Goal: Transaction & Acquisition: Book appointment/travel/reservation

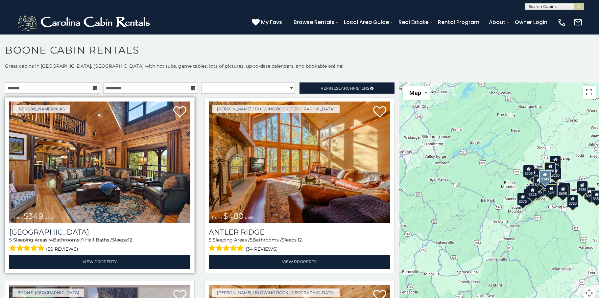
click at [91, 174] on img at bounding box center [99, 162] width 181 height 121
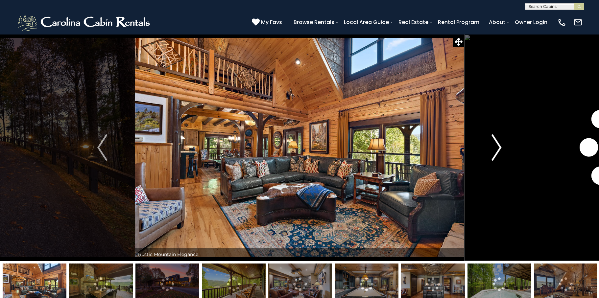
click at [497, 156] on img "Next" at bounding box center [497, 148] width 10 height 26
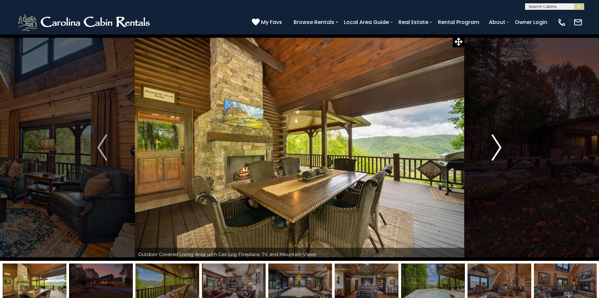
click at [496, 154] on img "Next" at bounding box center [497, 148] width 10 height 26
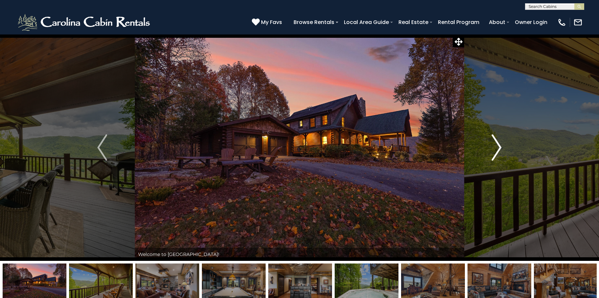
click at [496, 154] on img "Next" at bounding box center [497, 148] width 10 height 26
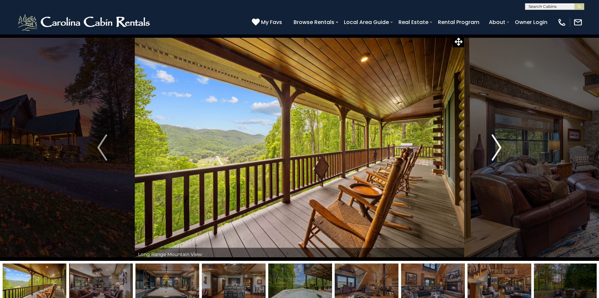
click at [496, 154] on img "Next" at bounding box center [497, 148] width 10 height 26
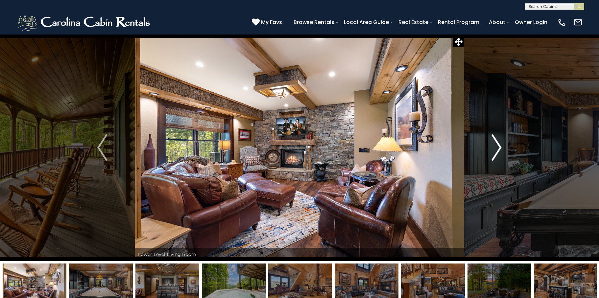
click at [496, 154] on img "Next" at bounding box center [497, 148] width 10 height 26
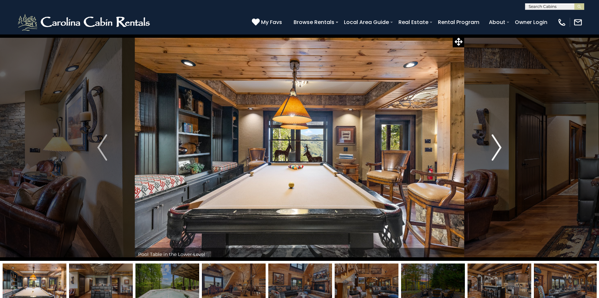
click at [496, 154] on img "Next" at bounding box center [497, 148] width 10 height 26
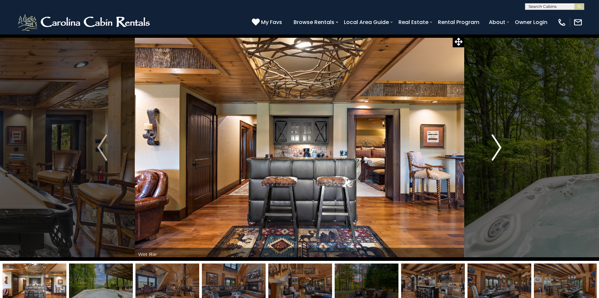
click at [496, 154] on img "Next" at bounding box center [497, 148] width 10 height 26
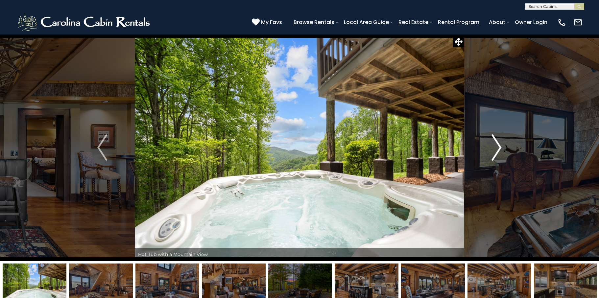
click at [496, 154] on img "Next" at bounding box center [497, 148] width 10 height 26
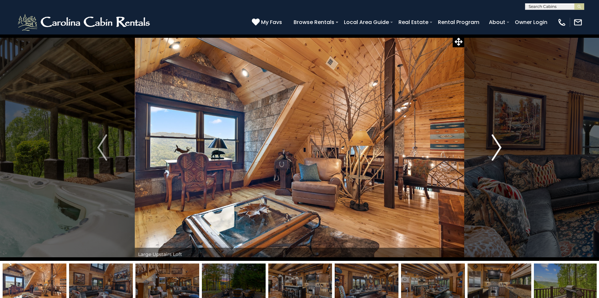
click at [496, 154] on img "Next" at bounding box center [497, 148] width 10 height 26
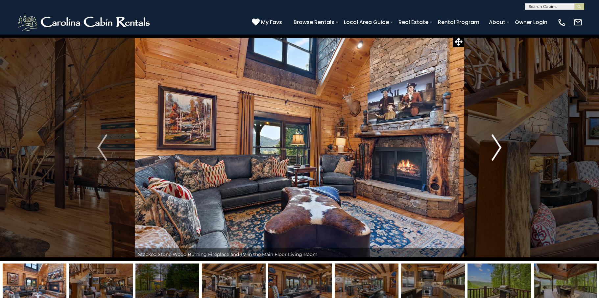
click at [496, 154] on img "Next" at bounding box center [497, 148] width 10 height 26
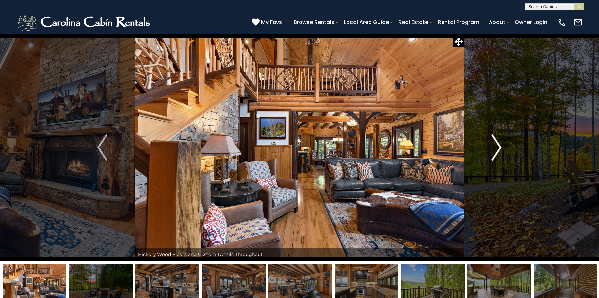
click at [496, 154] on img "Next" at bounding box center [497, 148] width 10 height 26
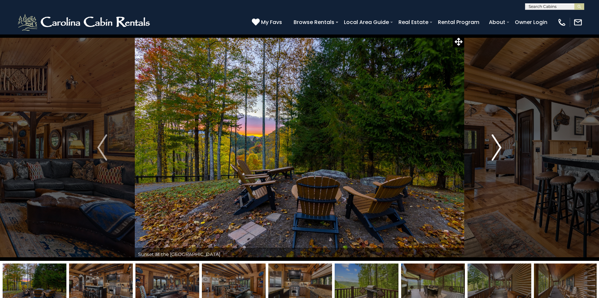
click at [496, 154] on img "Next" at bounding box center [497, 148] width 10 height 26
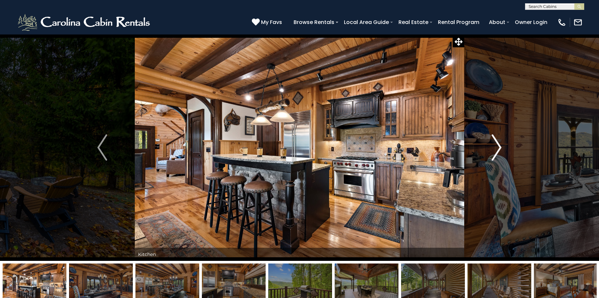
click at [497, 152] on img "Next" at bounding box center [497, 148] width 10 height 26
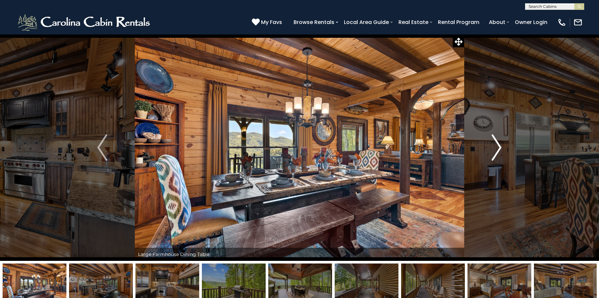
click at [497, 153] on img "Next" at bounding box center [497, 148] width 10 height 26
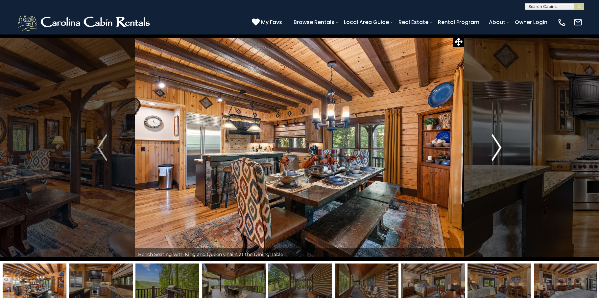
click at [496, 153] on img "Next" at bounding box center [497, 148] width 10 height 26
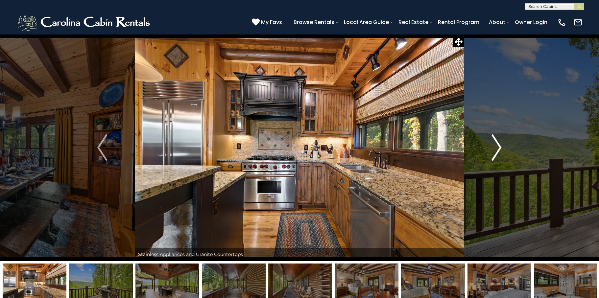
click at [496, 153] on img "Next" at bounding box center [497, 148] width 10 height 26
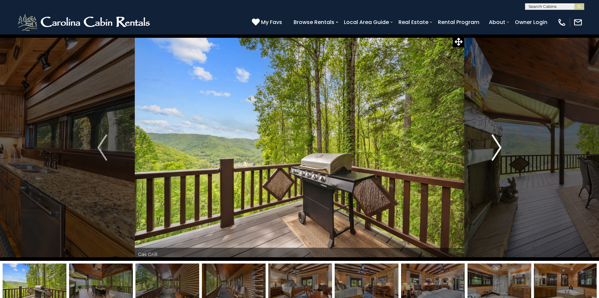
click at [496, 153] on img "Next" at bounding box center [497, 148] width 10 height 26
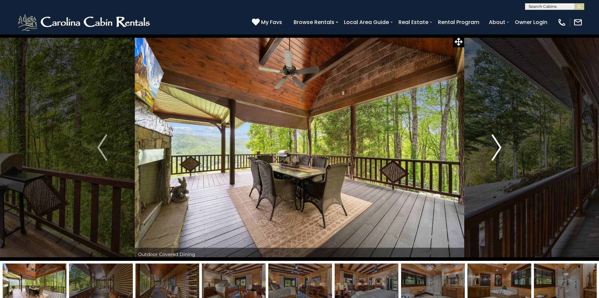
click at [495, 154] on img "Next" at bounding box center [497, 148] width 10 height 26
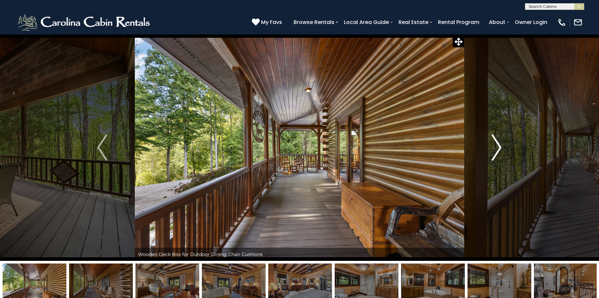
click at [494, 154] on img "Next" at bounding box center [497, 148] width 10 height 26
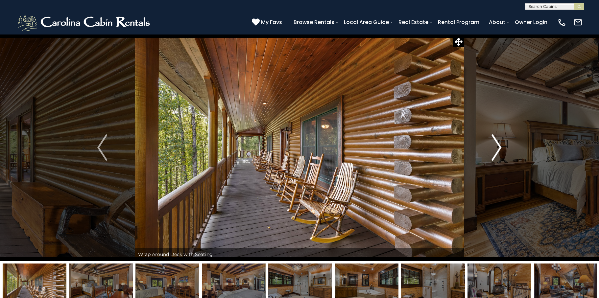
click at [494, 154] on img "Next" at bounding box center [497, 148] width 10 height 26
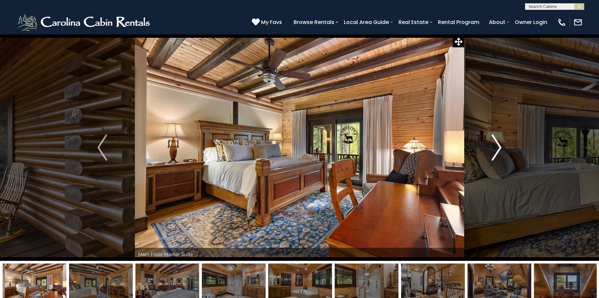
click at [494, 154] on img "Next" at bounding box center [497, 148] width 10 height 26
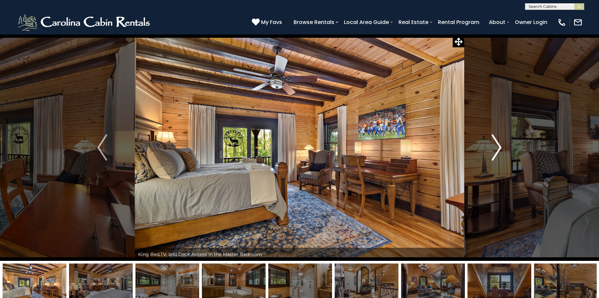
click at [494, 154] on img "Next" at bounding box center [497, 148] width 10 height 26
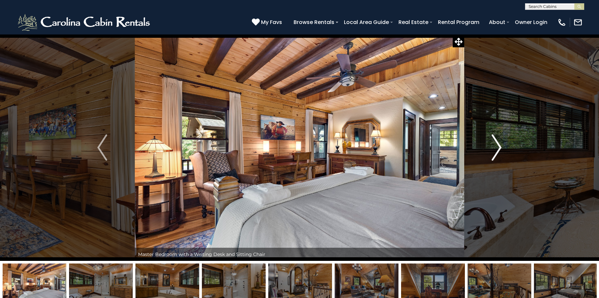
click at [496, 154] on img "Next" at bounding box center [497, 148] width 10 height 26
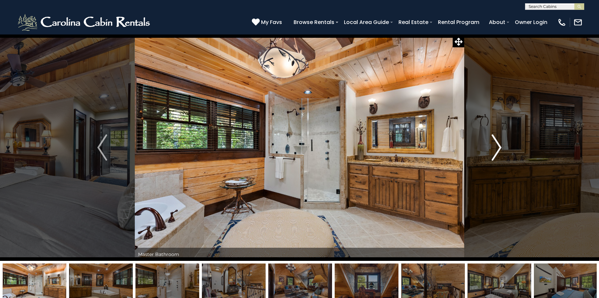
click at [496, 154] on img "Next" at bounding box center [497, 148] width 10 height 26
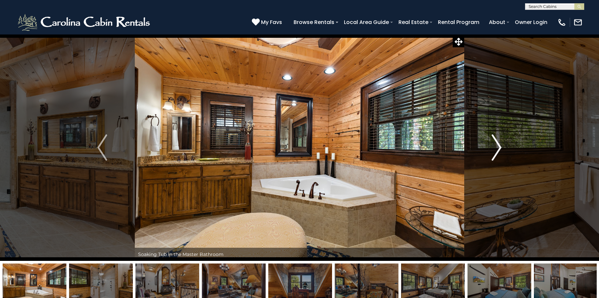
click at [496, 154] on img "Next" at bounding box center [497, 148] width 10 height 26
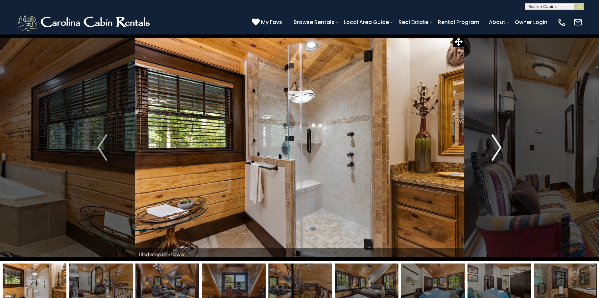
click at [496, 154] on img "Next" at bounding box center [497, 148] width 10 height 26
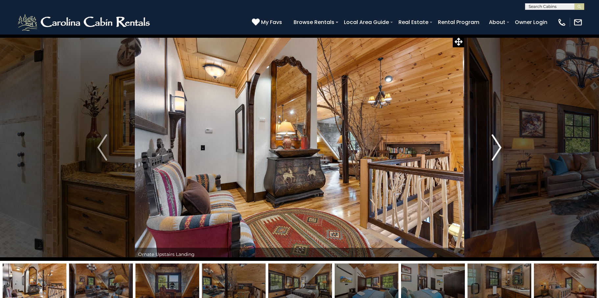
click at [496, 154] on img "Next" at bounding box center [497, 148] width 10 height 26
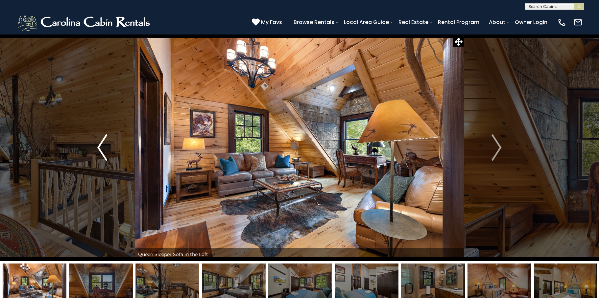
click at [100, 151] on img "Previous" at bounding box center [102, 148] width 10 height 26
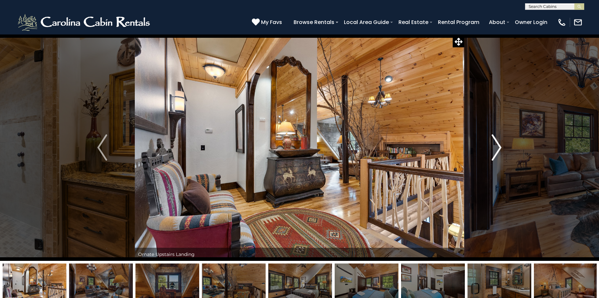
click at [497, 152] on img "Next" at bounding box center [497, 148] width 10 height 26
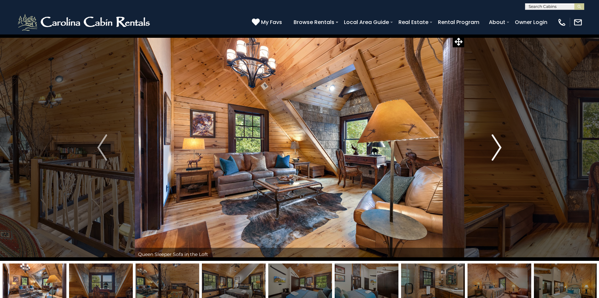
click at [498, 154] on img "Next" at bounding box center [497, 148] width 10 height 26
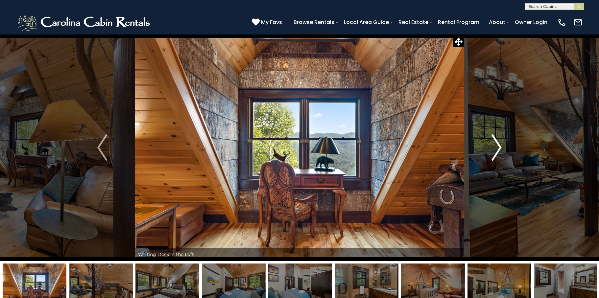
click at [497, 154] on img "Next" at bounding box center [497, 148] width 10 height 26
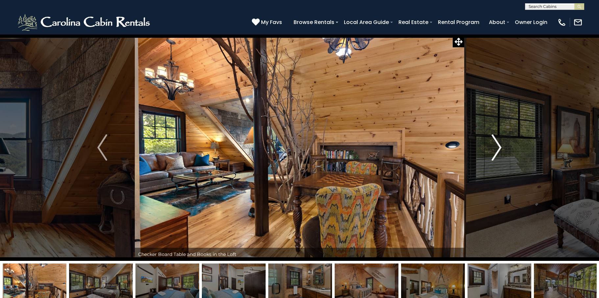
click at [497, 154] on img "Next" at bounding box center [497, 148] width 10 height 26
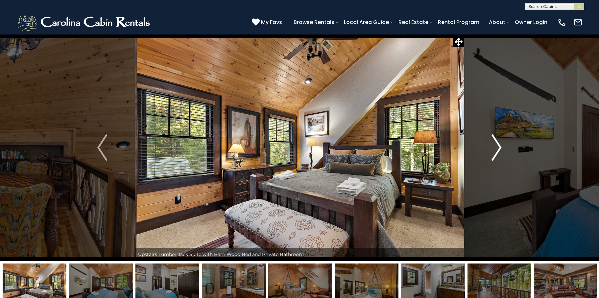
click at [495, 154] on img "Next" at bounding box center [497, 148] width 10 height 26
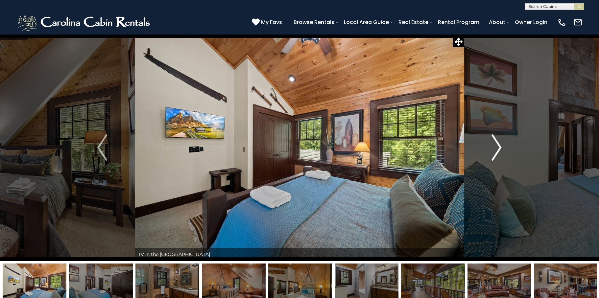
click at [491, 157] on button "Next" at bounding box center [497, 147] width 65 height 227
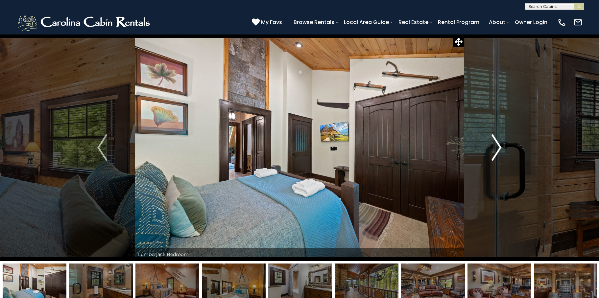
click at [491, 157] on button "Next" at bounding box center [497, 147] width 65 height 227
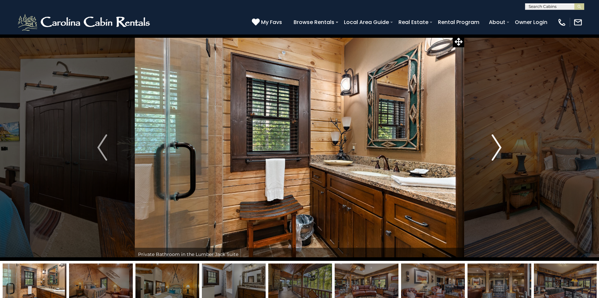
click at [491, 157] on button "Next" at bounding box center [497, 147] width 65 height 227
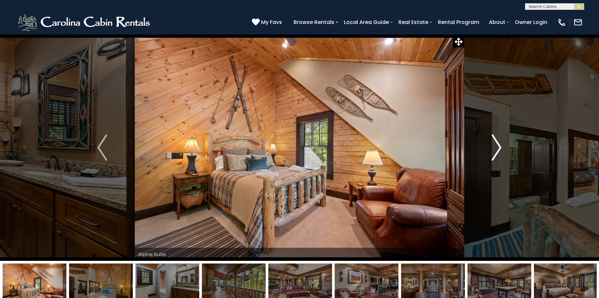
click at [491, 157] on button "Next" at bounding box center [497, 147] width 65 height 227
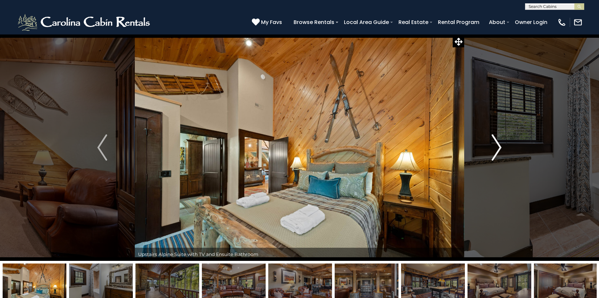
click at [490, 157] on button "Next" at bounding box center [497, 147] width 65 height 227
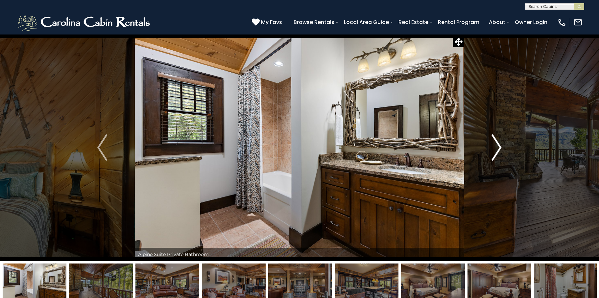
click at [498, 152] on img "Next" at bounding box center [497, 148] width 10 height 26
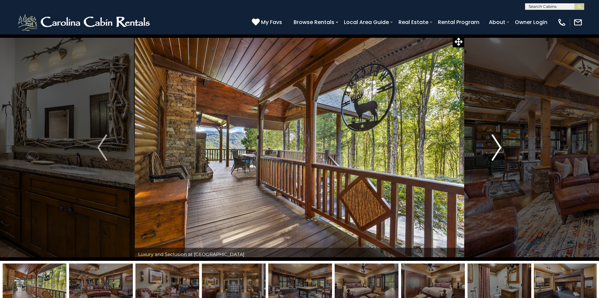
click at [496, 153] on img "Next" at bounding box center [497, 148] width 10 height 26
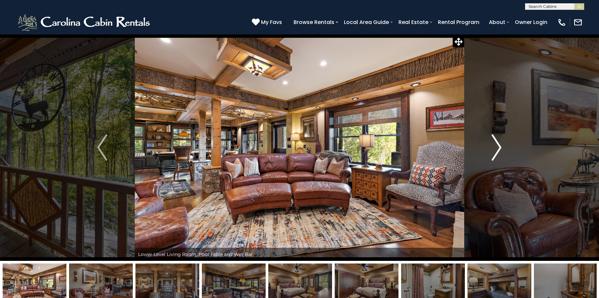
click at [496, 153] on img "Next" at bounding box center [497, 148] width 10 height 26
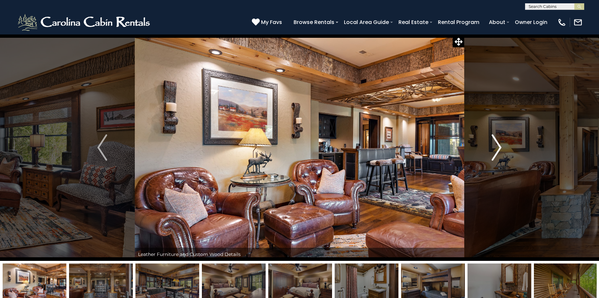
click at [496, 153] on img "Next" at bounding box center [497, 148] width 10 height 26
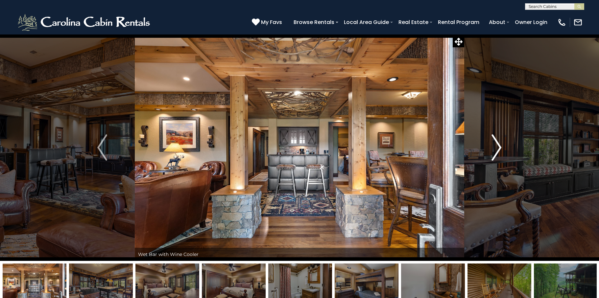
click at [496, 153] on img "Next" at bounding box center [497, 148] width 10 height 26
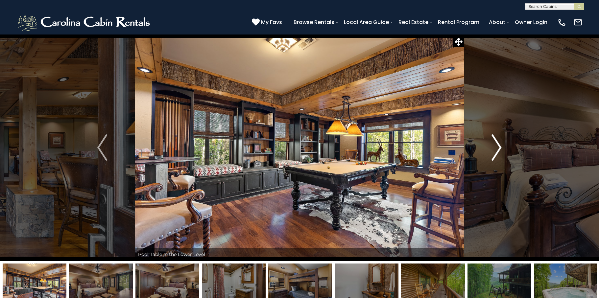
click at [496, 153] on img "Next" at bounding box center [497, 148] width 10 height 26
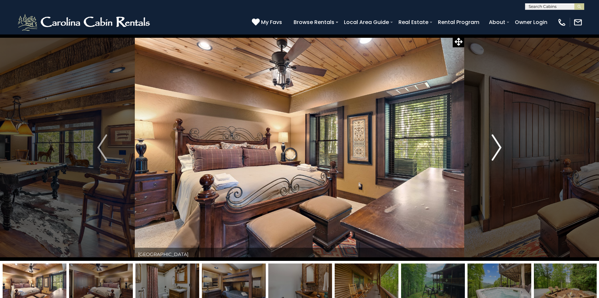
click at [496, 153] on img "Next" at bounding box center [497, 148] width 10 height 26
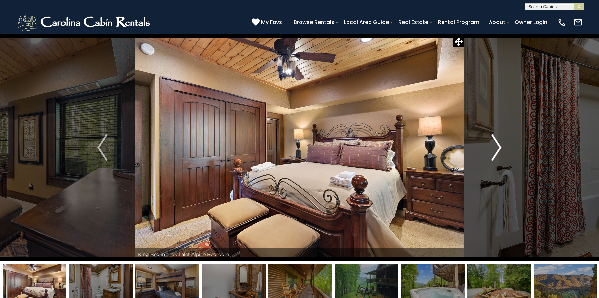
click at [496, 153] on img "Next" at bounding box center [497, 148] width 10 height 26
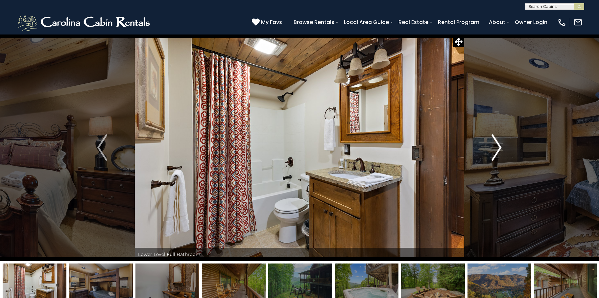
click at [496, 153] on img "Next" at bounding box center [497, 148] width 10 height 26
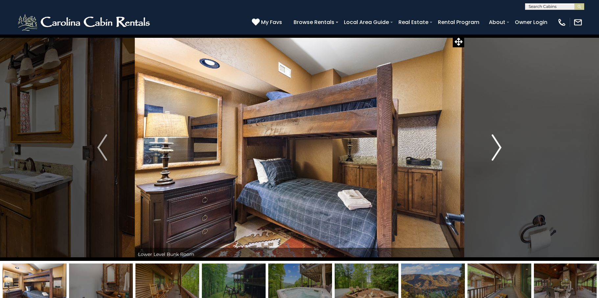
click at [496, 153] on img "Next" at bounding box center [497, 148] width 10 height 26
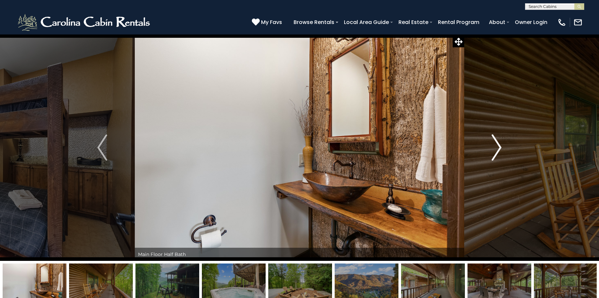
click at [496, 153] on img "Next" at bounding box center [497, 148] width 10 height 26
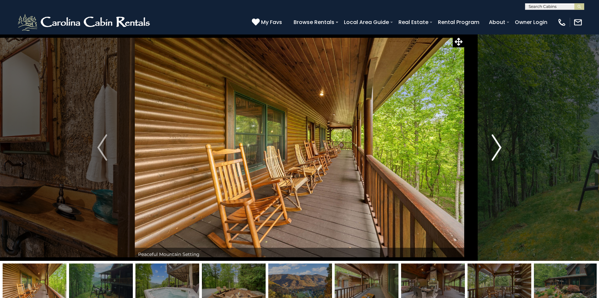
click at [496, 153] on img "Next" at bounding box center [497, 148] width 10 height 26
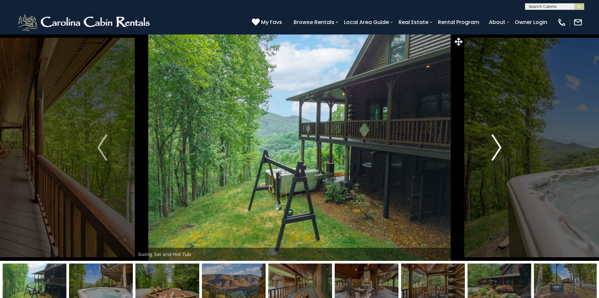
click at [496, 153] on img "Next" at bounding box center [497, 148] width 10 height 26
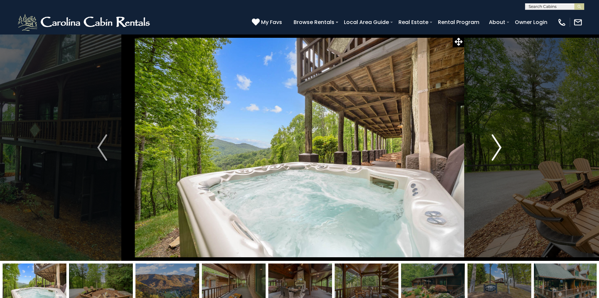
click at [496, 153] on img "Next" at bounding box center [497, 148] width 10 height 26
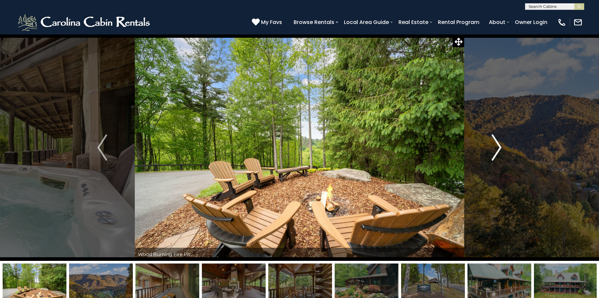
click at [496, 153] on img "Next" at bounding box center [497, 148] width 10 height 26
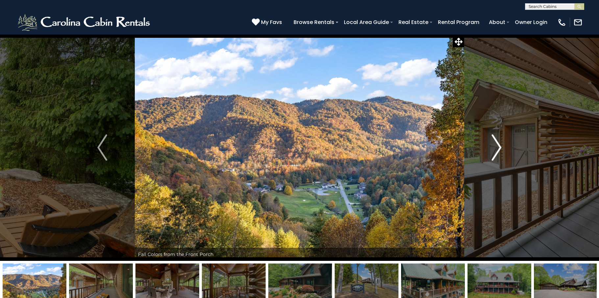
click at [496, 153] on img "Next" at bounding box center [497, 148] width 10 height 26
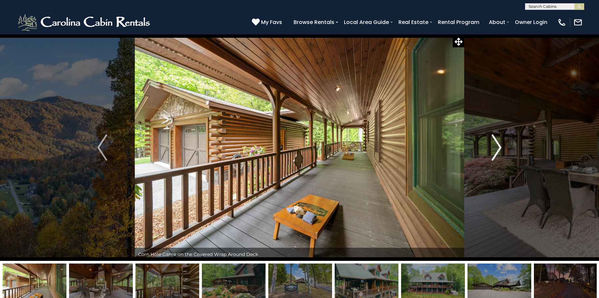
click at [496, 153] on img "Next" at bounding box center [497, 148] width 10 height 26
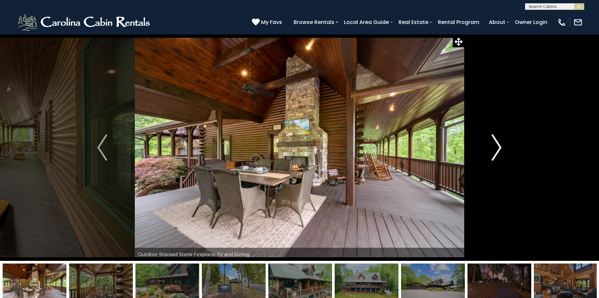
click at [496, 153] on img "Next" at bounding box center [497, 148] width 10 height 26
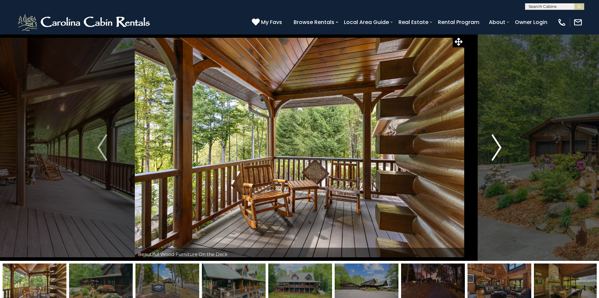
click at [494, 154] on img "Next" at bounding box center [497, 148] width 10 height 26
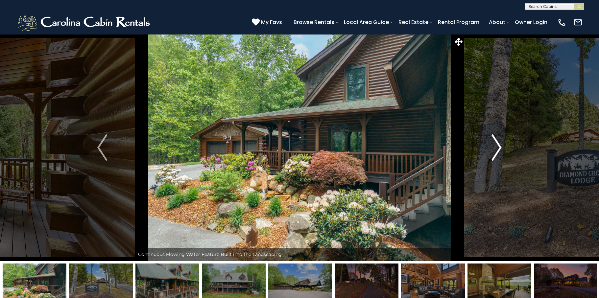
click at [493, 152] on img "Next" at bounding box center [497, 148] width 10 height 26
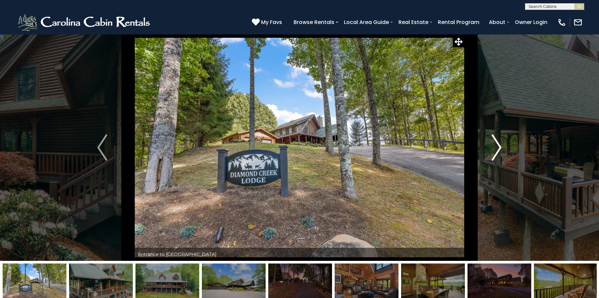
click at [494, 152] on img "Next" at bounding box center [497, 148] width 10 height 26
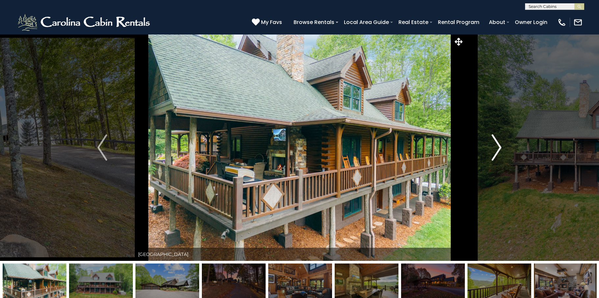
click at [495, 151] on img "Next" at bounding box center [497, 148] width 10 height 26
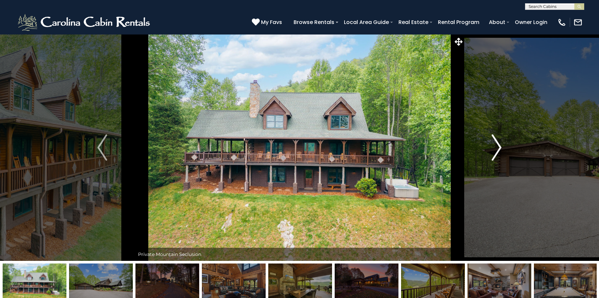
click at [497, 151] on img "Next" at bounding box center [497, 148] width 10 height 26
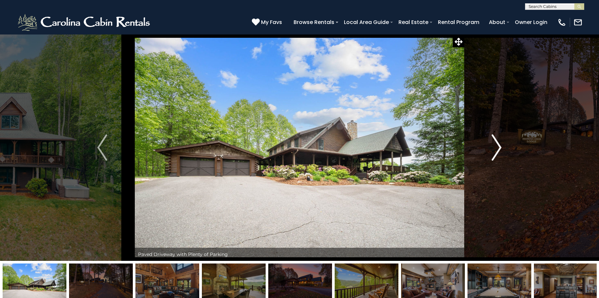
click at [496, 152] on img "Next" at bounding box center [497, 148] width 10 height 26
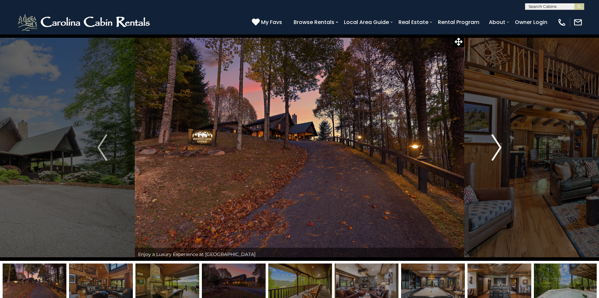
click at [496, 152] on img "Next" at bounding box center [497, 148] width 10 height 26
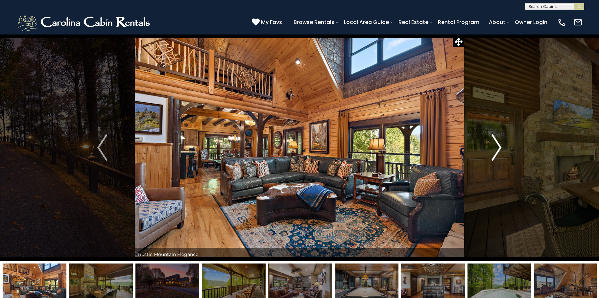
click at [494, 153] on img "Next" at bounding box center [497, 148] width 10 height 26
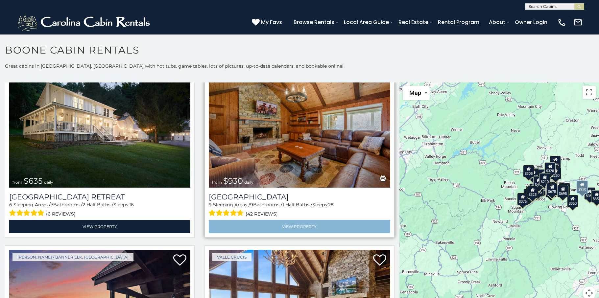
scroll to position [592, 0]
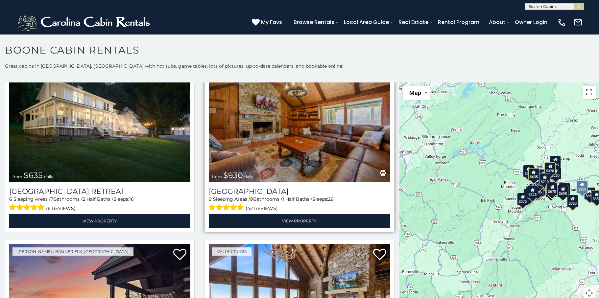
click at [274, 152] on img at bounding box center [299, 121] width 181 height 121
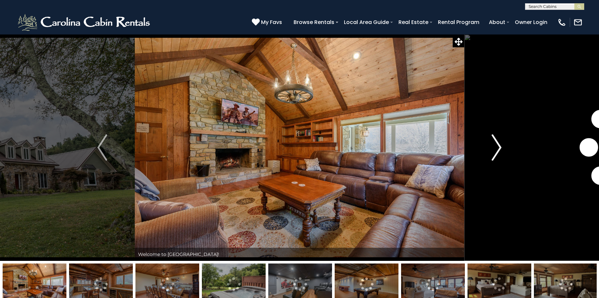
click at [495, 154] on img "Next" at bounding box center [497, 148] width 10 height 26
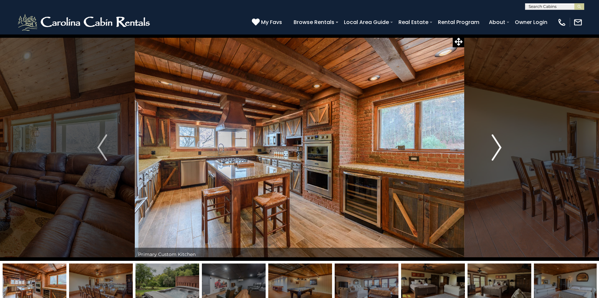
click at [495, 154] on img "Next" at bounding box center [497, 148] width 10 height 26
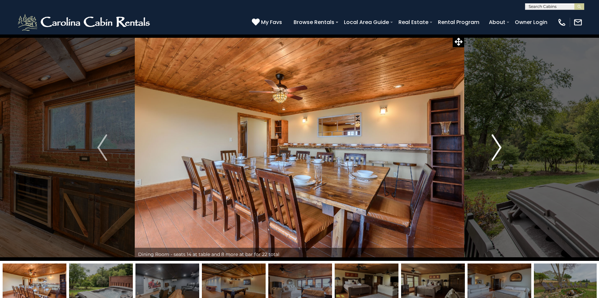
click at [495, 154] on img "Next" at bounding box center [497, 148] width 10 height 26
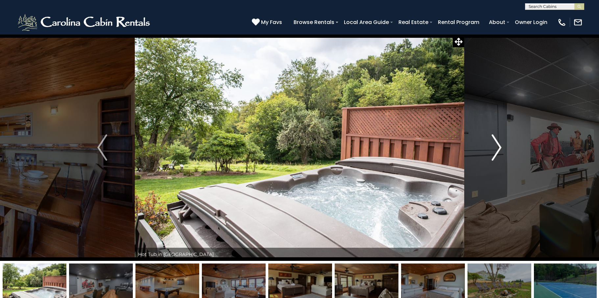
click at [495, 154] on img "Next" at bounding box center [497, 148] width 10 height 26
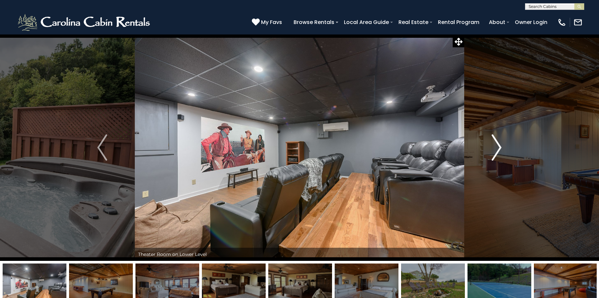
click at [495, 154] on img "Next" at bounding box center [497, 148] width 10 height 26
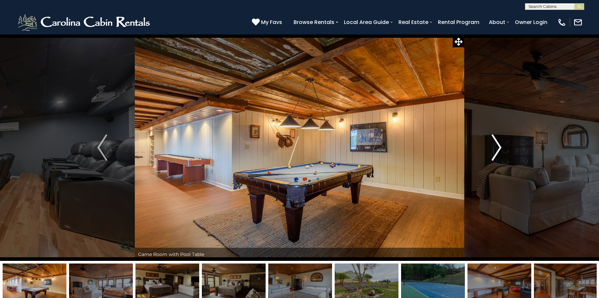
click at [495, 154] on img "Next" at bounding box center [497, 148] width 10 height 26
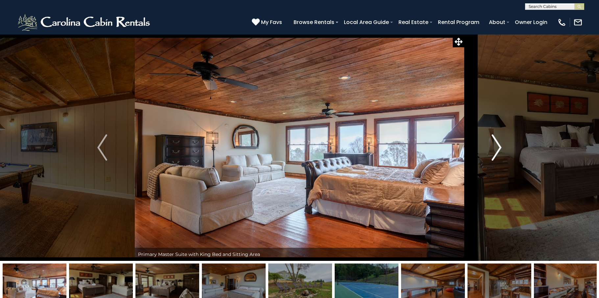
click at [495, 154] on img "Next" at bounding box center [497, 148] width 10 height 26
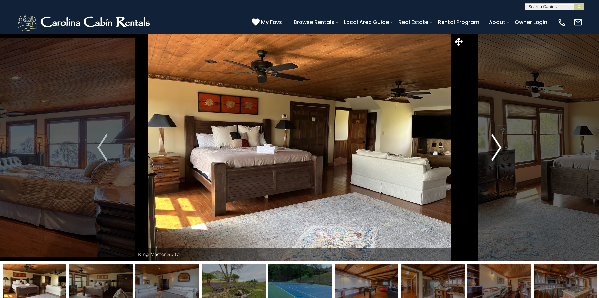
click at [495, 154] on img "Next" at bounding box center [497, 148] width 10 height 26
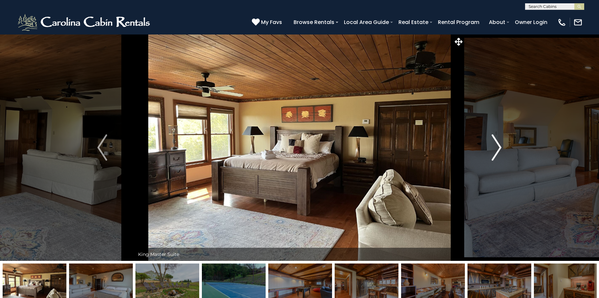
click at [495, 154] on img "Next" at bounding box center [497, 148] width 10 height 26
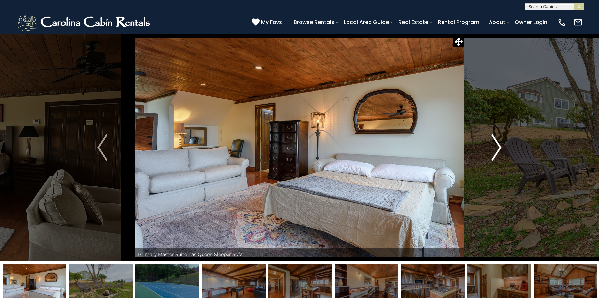
click at [495, 154] on img "Next" at bounding box center [497, 148] width 10 height 26
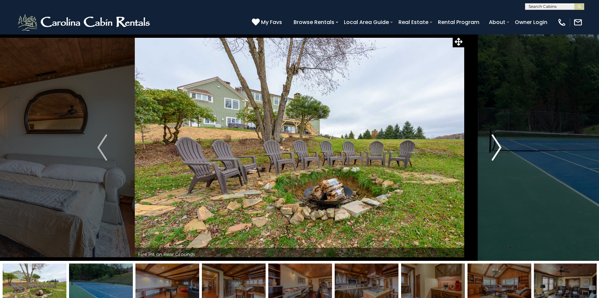
click at [495, 154] on img "Next" at bounding box center [497, 148] width 10 height 26
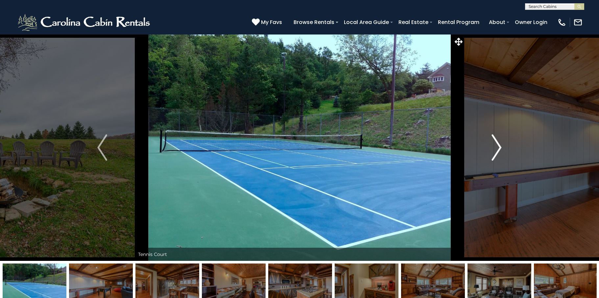
click at [495, 154] on img "Next" at bounding box center [497, 148] width 10 height 26
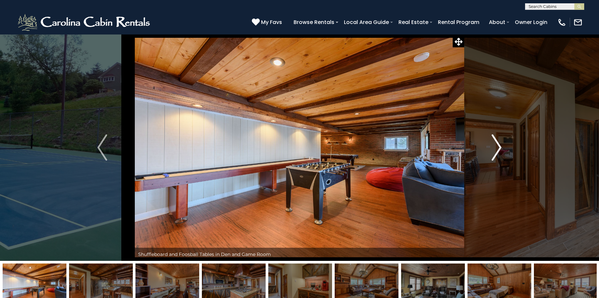
click at [495, 154] on img "Next" at bounding box center [497, 148] width 10 height 26
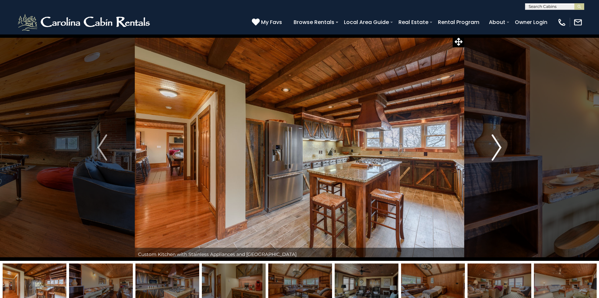
click at [495, 154] on img "Next" at bounding box center [497, 148] width 10 height 26
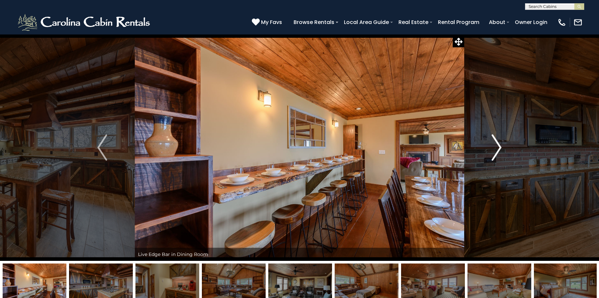
click at [495, 154] on img "Next" at bounding box center [497, 148] width 10 height 26
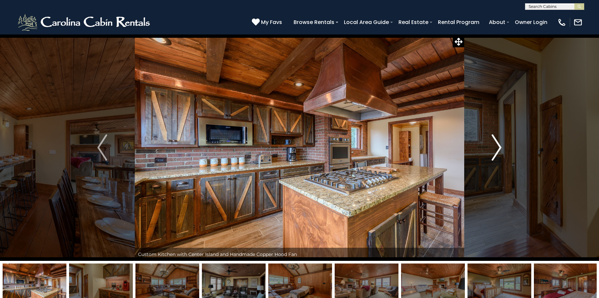
click at [495, 154] on img "Next" at bounding box center [497, 148] width 10 height 26
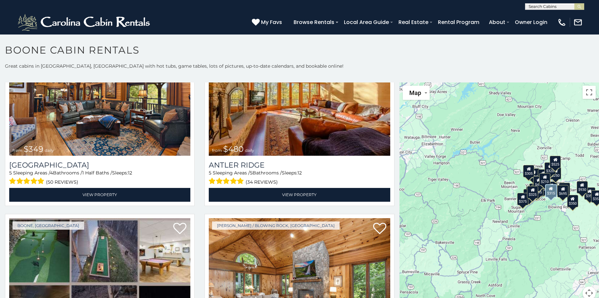
scroll to position [66, 0]
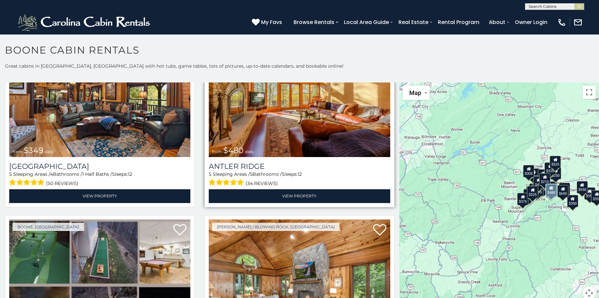
click at [278, 124] on img at bounding box center [299, 96] width 181 height 121
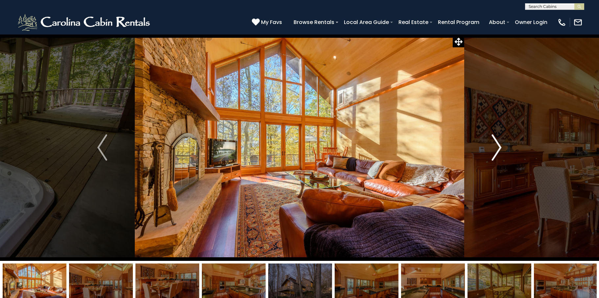
click at [498, 150] on img "Next" at bounding box center [497, 148] width 10 height 26
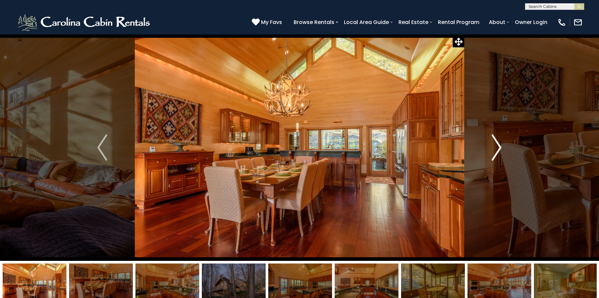
click at [498, 150] on img "Next" at bounding box center [497, 148] width 10 height 26
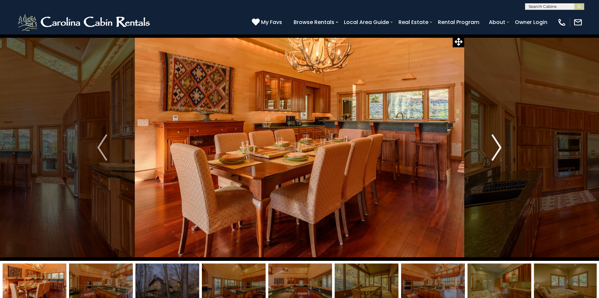
click at [498, 150] on img "Next" at bounding box center [497, 148] width 10 height 26
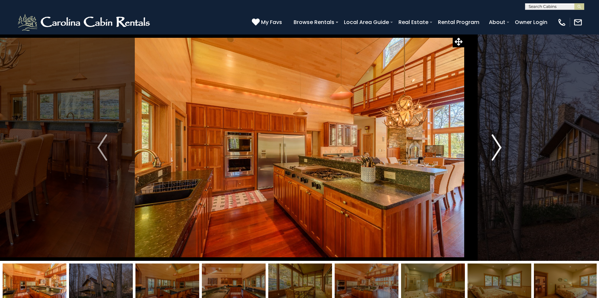
click at [498, 150] on img "Next" at bounding box center [497, 148] width 10 height 26
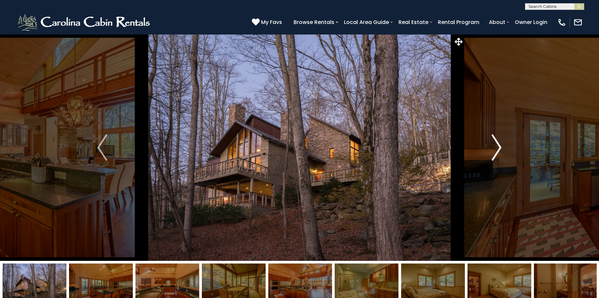
click at [498, 150] on img "Next" at bounding box center [497, 148] width 10 height 26
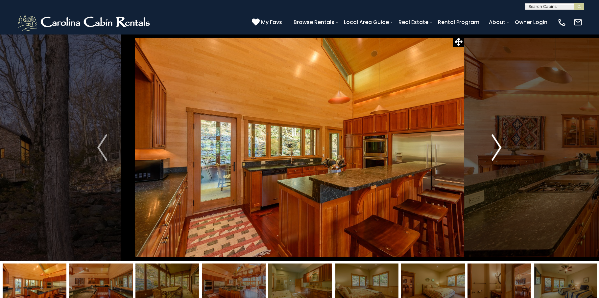
click at [498, 150] on img "Next" at bounding box center [497, 148] width 10 height 26
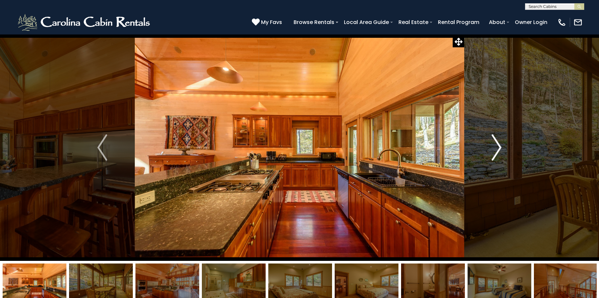
click at [498, 150] on img "Next" at bounding box center [497, 148] width 10 height 26
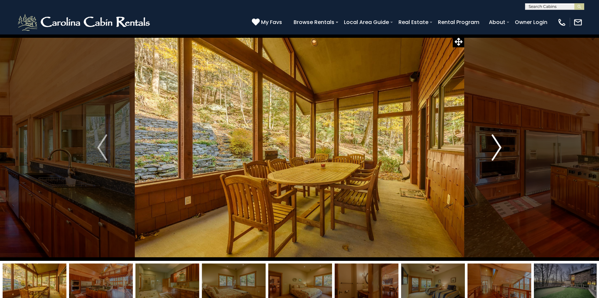
click at [498, 150] on img "Next" at bounding box center [497, 148] width 10 height 26
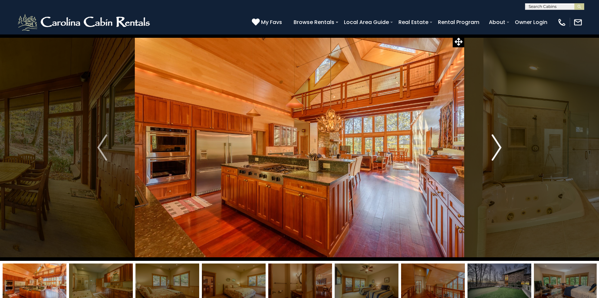
click at [498, 150] on img "Next" at bounding box center [497, 148] width 10 height 26
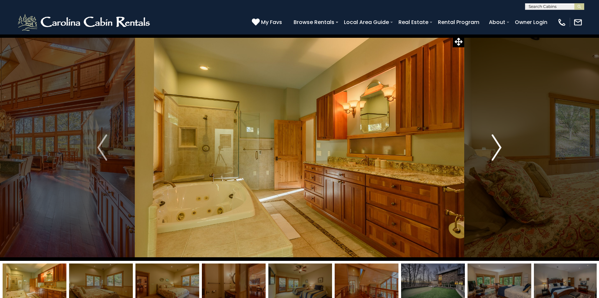
click at [498, 150] on img "Next" at bounding box center [497, 148] width 10 height 26
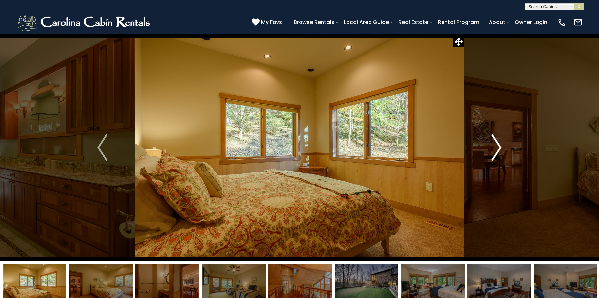
click at [498, 150] on img "Next" at bounding box center [497, 148] width 10 height 26
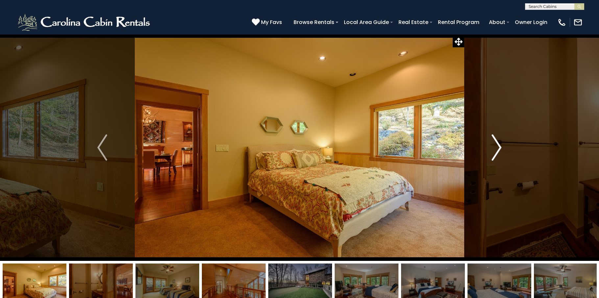
click at [498, 150] on img "Next" at bounding box center [497, 148] width 10 height 26
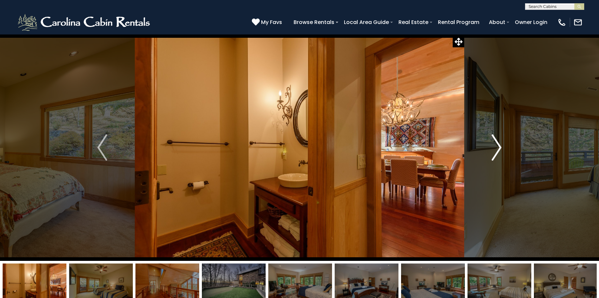
click at [498, 150] on img "Next" at bounding box center [497, 148] width 10 height 26
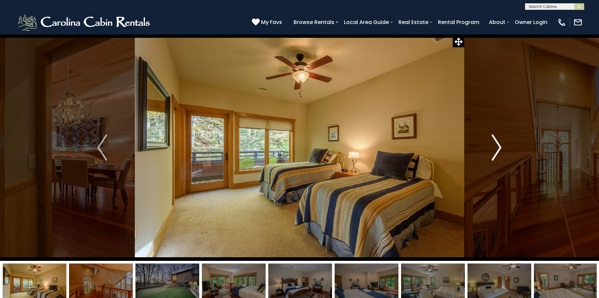
drag, startPoint x: 498, startPoint y: 150, endPoint x: 480, endPoint y: 157, distance: 19.5
click at [480, 157] on button "Next" at bounding box center [497, 147] width 65 height 227
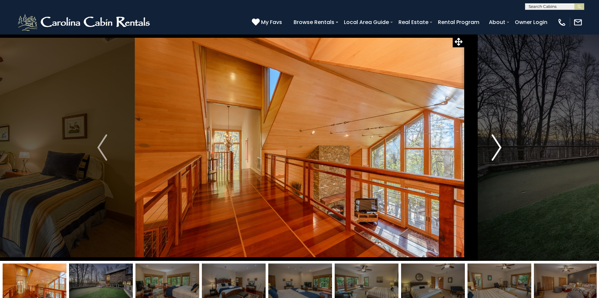
click at [496, 154] on img "Next" at bounding box center [497, 148] width 10 height 26
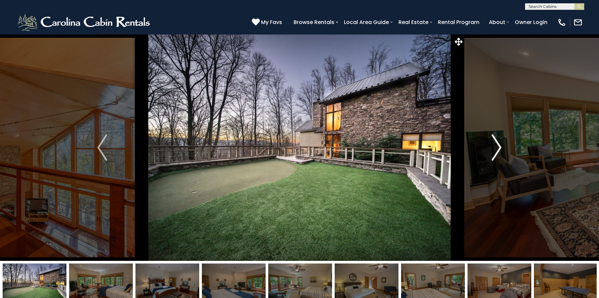
click at [496, 154] on img "Next" at bounding box center [497, 148] width 10 height 26
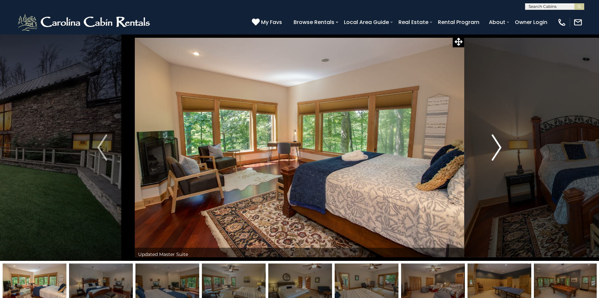
click at [497, 148] on img "Next" at bounding box center [497, 148] width 10 height 26
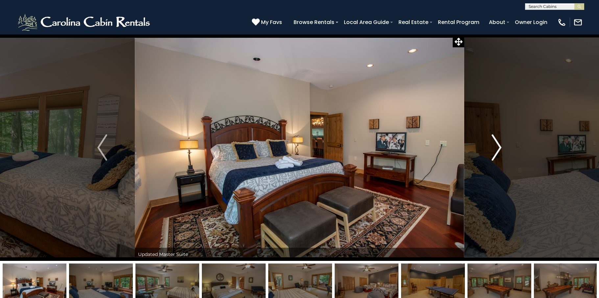
click at [497, 153] on img "Next" at bounding box center [497, 148] width 10 height 26
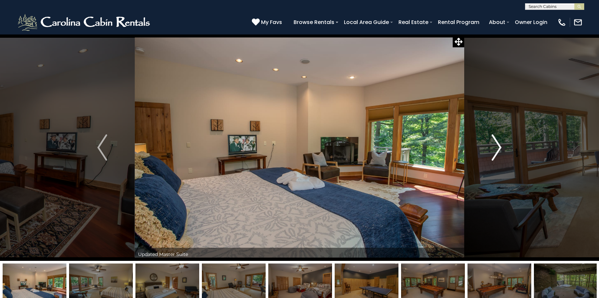
click at [497, 153] on img "Next" at bounding box center [497, 148] width 10 height 26
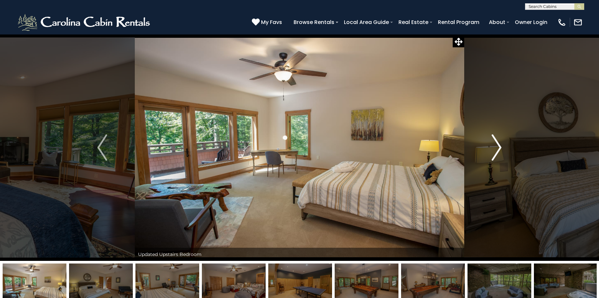
click at [497, 153] on img "Next" at bounding box center [497, 148] width 10 height 26
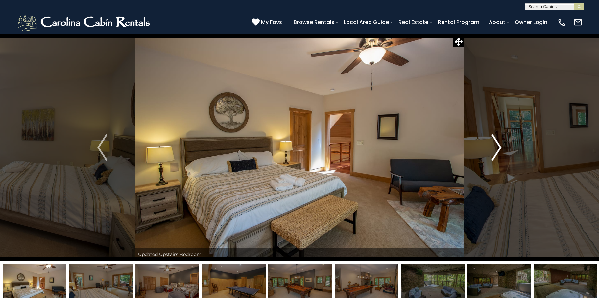
click at [497, 153] on img "Next" at bounding box center [497, 148] width 10 height 26
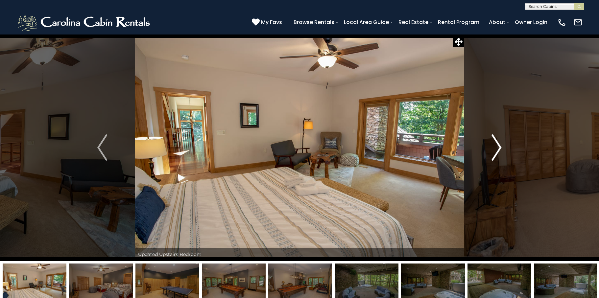
click at [496, 152] on img "Next" at bounding box center [497, 148] width 10 height 26
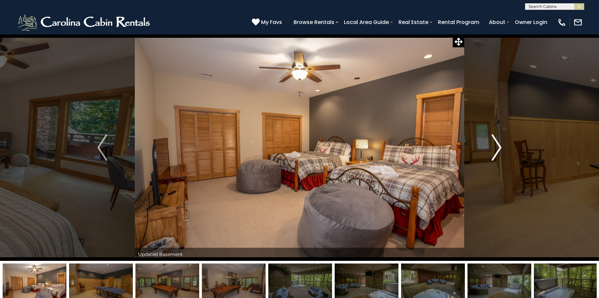
click at [496, 152] on img "Next" at bounding box center [497, 148] width 10 height 26
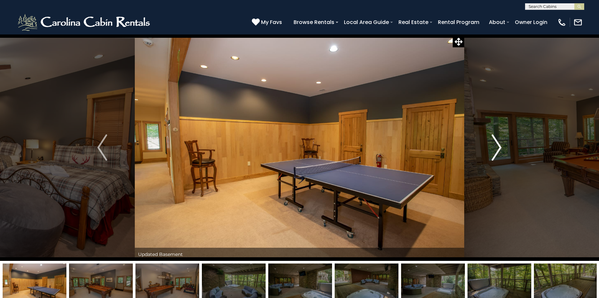
click at [494, 152] on img "Next" at bounding box center [497, 148] width 10 height 26
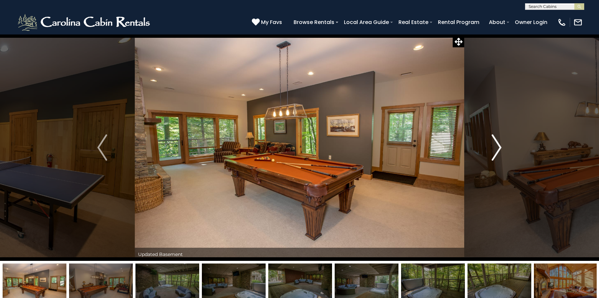
click at [494, 152] on img "Next" at bounding box center [497, 148] width 10 height 26
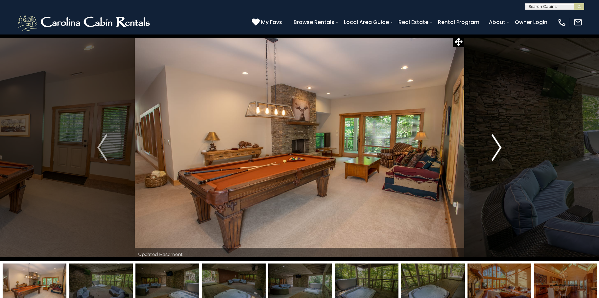
click at [495, 152] on img "Next" at bounding box center [497, 148] width 10 height 26
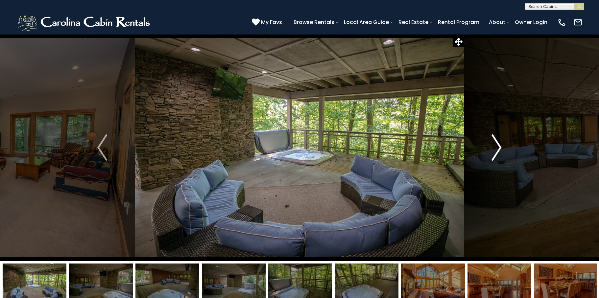
click at [498, 151] on img "Next" at bounding box center [497, 148] width 10 height 26
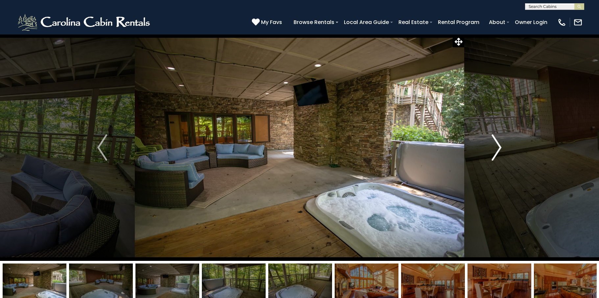
click at [498, 151] on img "Next" at bounding box center [497, 148] width 10 height 26
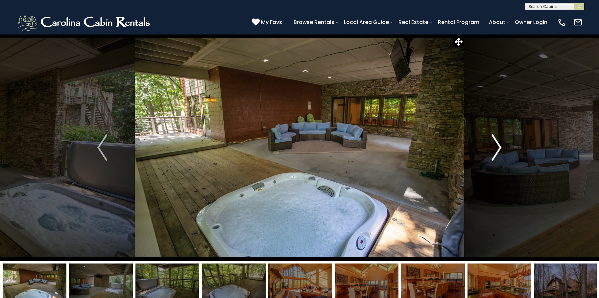
click at [498, 151] on img "Next" at bounding box center [497, 148] width 10 height 26
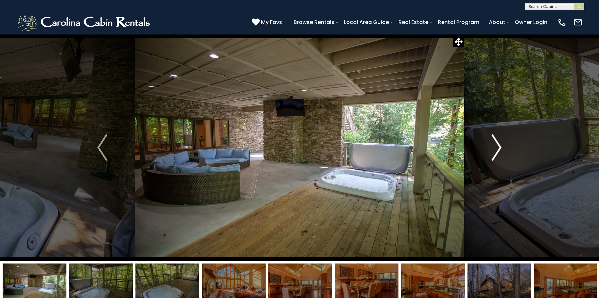
click at [498, 151] on img "Next" at bounding box center [497, 148] width 10 height 26
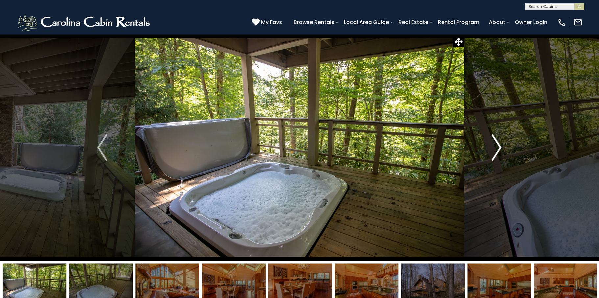
click at [498, 151] on img "Next" at bounding box center [497, 148] width 10 height 26
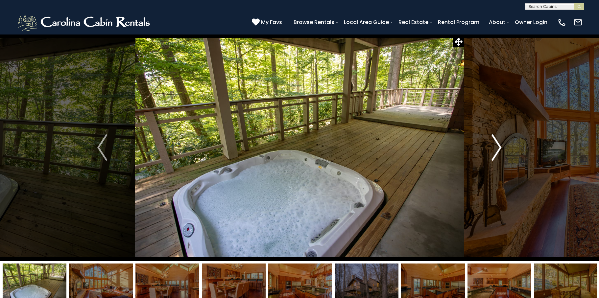
click at [498, 151] on img "Next" at bounding box center [497, 148] width 10 height 26
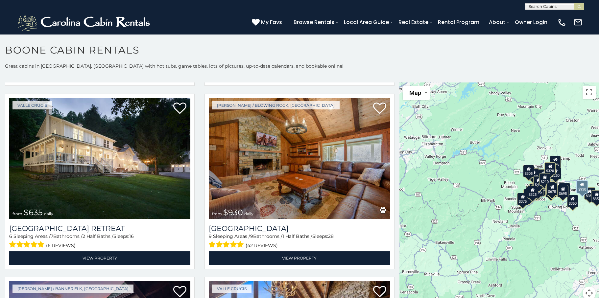
scroll to position [559, 0]
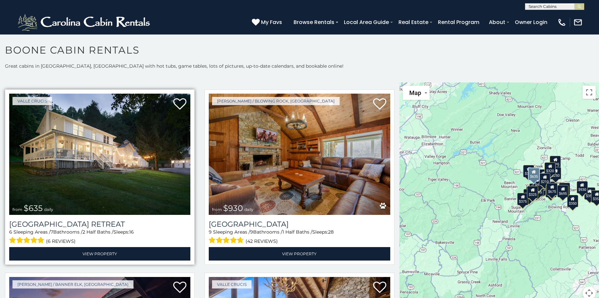
click at [72, 170] on img at bounding box center [99, 154] width 181 height 121
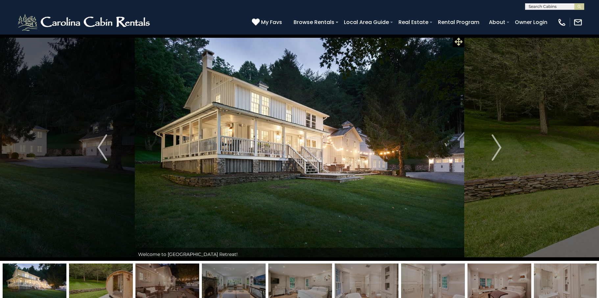
click at [458, 41] on icon at bounding box center [459, 42] width 8 height 8
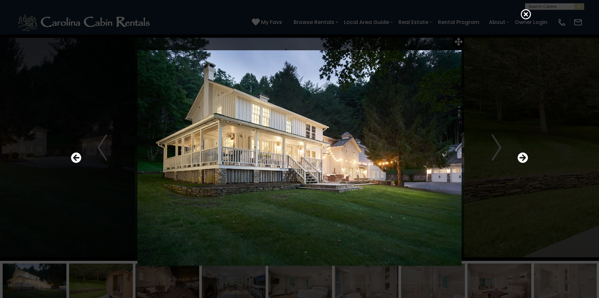
click at [457, 42] on div at bounding box center [300, 158] width 464 height 268
click at [525, 157] on icon "Next" at bounding box center [523, 158] width 11 height 11
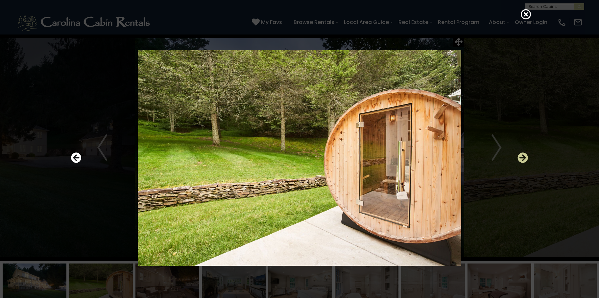
click at [525, 157] on icon "Next" at bounding box center [523, 158] width 11 height 11
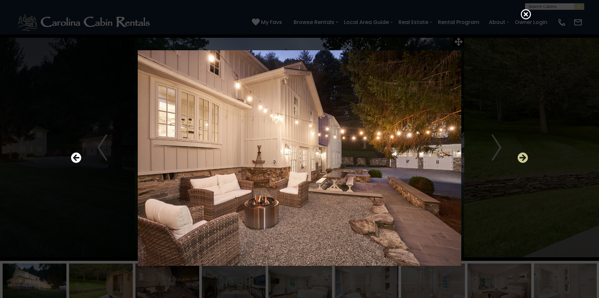
click at [525, 157] on icon "Next" at bounding box center [523, 158] width 11 height 11
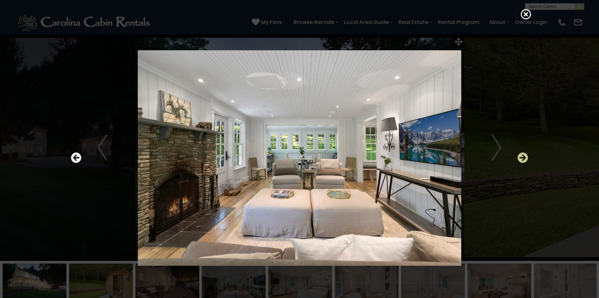
click at [525, 157] on icon "Next" at bounding box center [523, 158] width 11 height 11
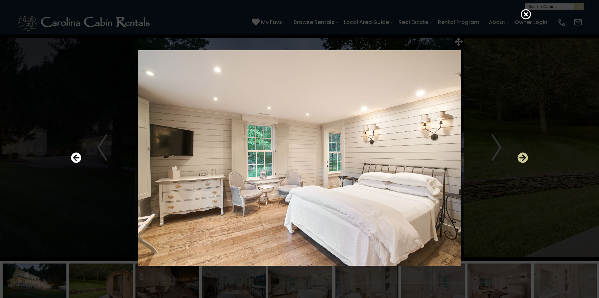
click at [526, 160] on icon "Next" at bounding box center [523, 158] width 11 height 11
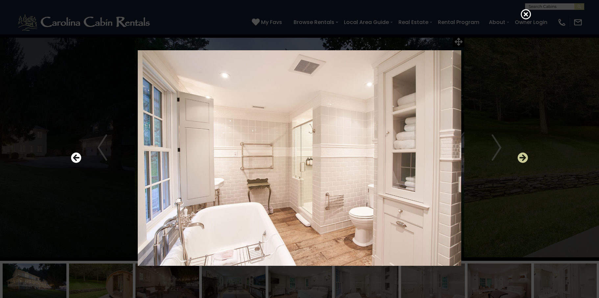
click at [524, 159] on icon "Next" at bounding box center [523, 158] width 11 height 11
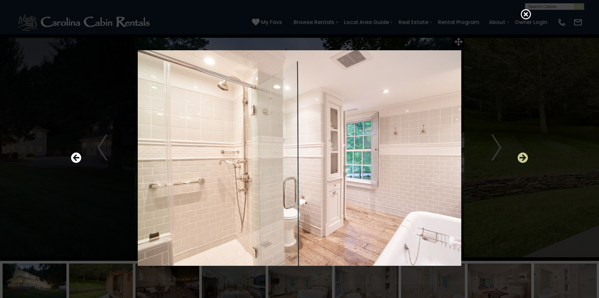
click at [524, 159] on icon "Next" at bounding box center [523, 158] width 11 height 11
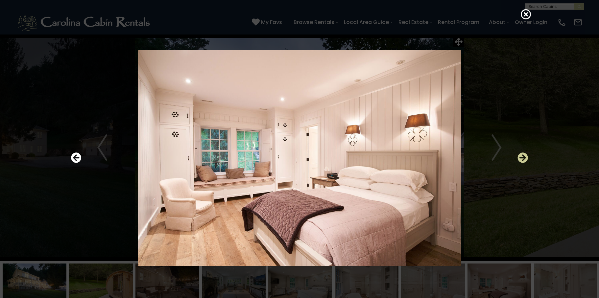
click at [524, 159] on icon "Next" at bounding box center [523, 158] width 11 height 11
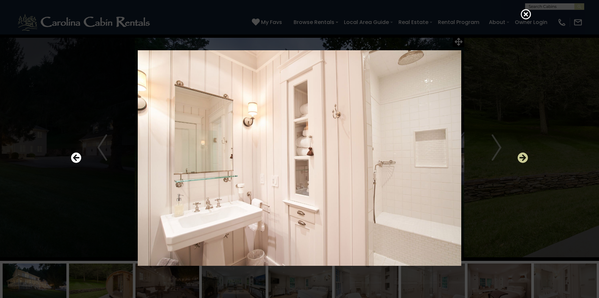
click at [524, 159] on icon "Next" at bounding box center [523, 158] width 11 height 11
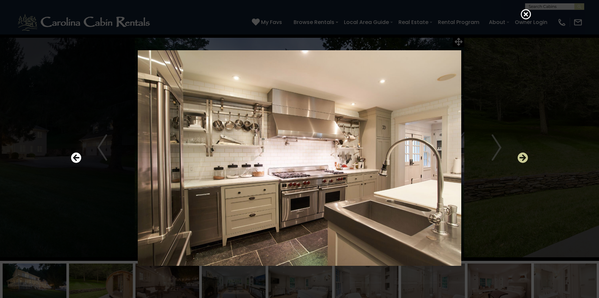
click at [524, 159] on icon "Next" at bounding box center [523, 158] width 11 height 11
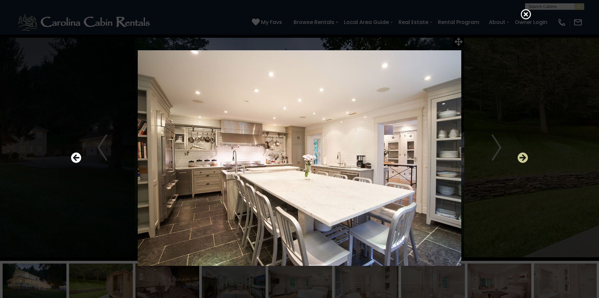
click at [524, 159] on icon "Next" at bounding box center [523, 158] width 11 height 11
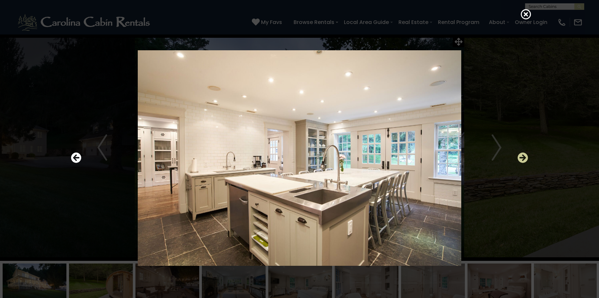
click at [524, 159] on icon "Next" at bounding box center [523, 158] width 11 height 11
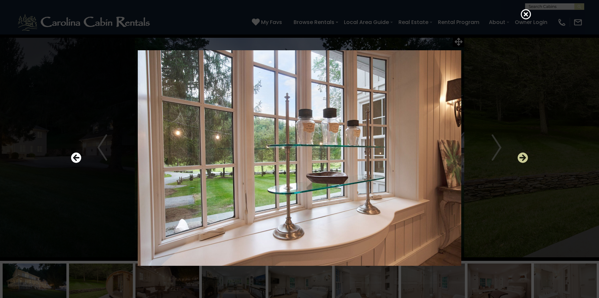
click at [524, 159] on icon "Next" at bounding box center [523, 158] width 11 height 11
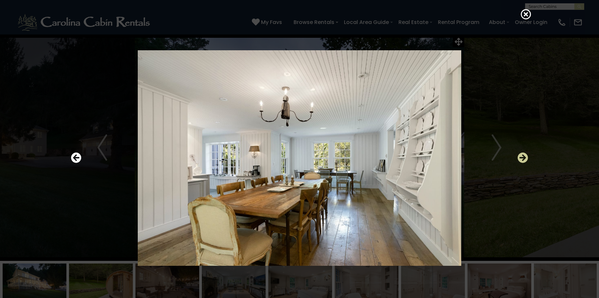
click at [524, 159] on icon "Next" at bounding box center [523, 158] width 11 height 11
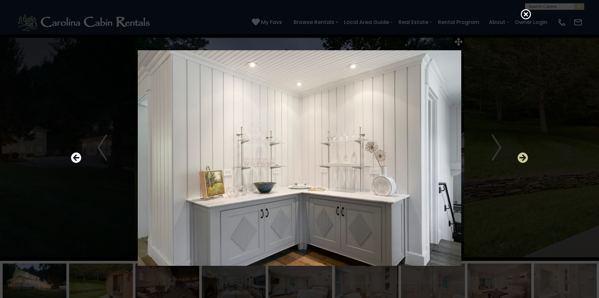
click at [524, 159] on icon "Next" at bounding box center [523, 158] width 11 height 11
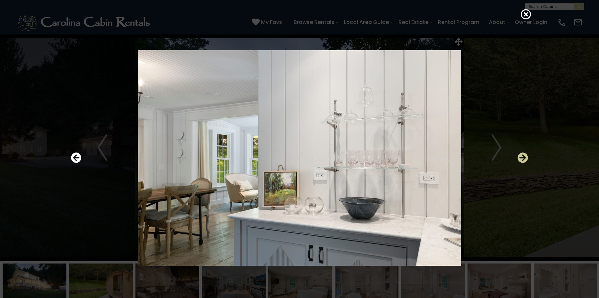
click at [524, 159] on icon "Next" at bounding box center [523, 158] width 11 height 11
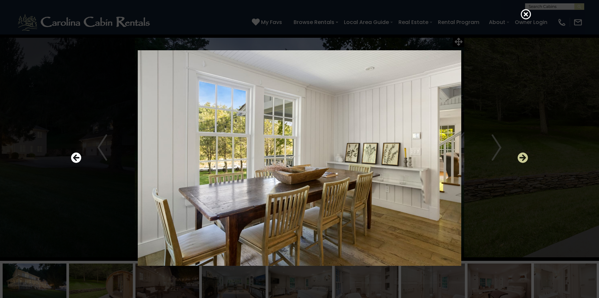
click at [523, 157] on icon "Next" at bounding box center [523, 158] width 11 height 11
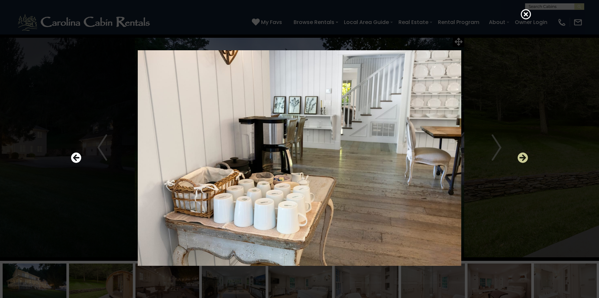
click at [523, 157] on icon "Next" at bounding box center [523, 158] width 11 height 11
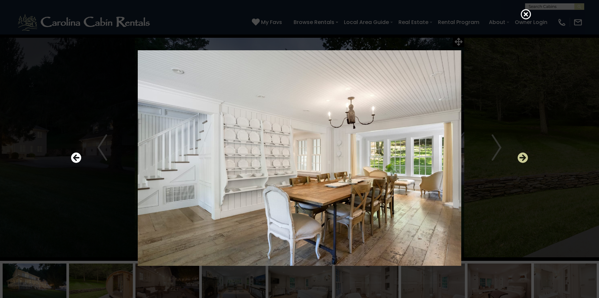
click at [523, 157] on icon "Next" at bounding box center [523, 158] width 11 height 11
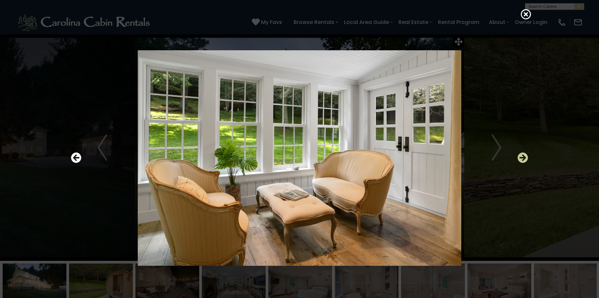
click at [523, 157] on icon "Next" at bounding box center [523, 158] width 11 height 11
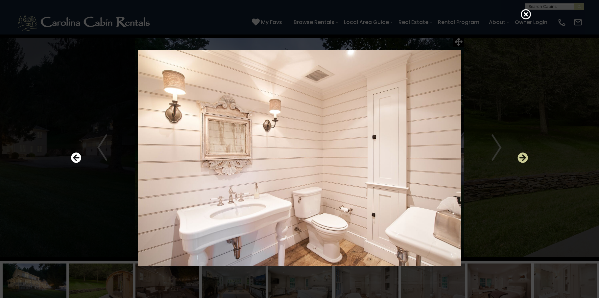
click at [523, 157] on icon "Next" at bounding box center [523, 158] width 11 height 11
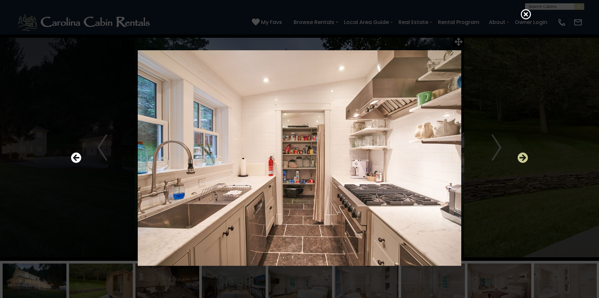
click at [523, 157] on icon "Next" at bounding box center [523, 158] width 11 height 11
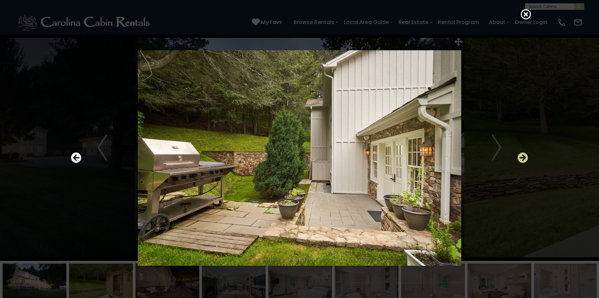
click at [523, 157] on icon "Next" at bounding box center [523, 158] width 11 height 11
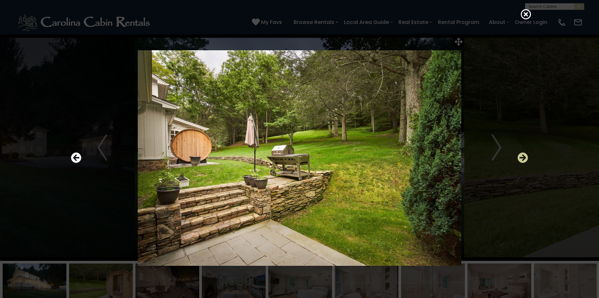
click at [523, 157] on icon "Next" at bounding box center [523, 158] width 11 height 11
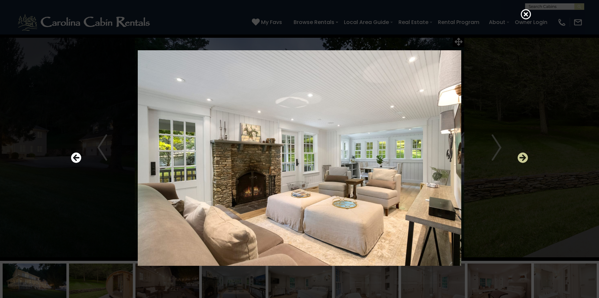
click at [523, 157] on icon "Next" at bounding box center [523, 158] width 11 height 11
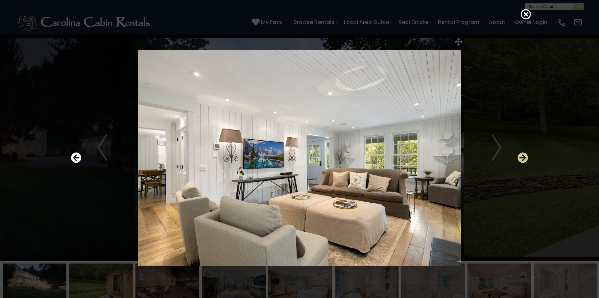
click at [523, 157] on icon "Next" at bounding box center [523, 158] width 11 height 11
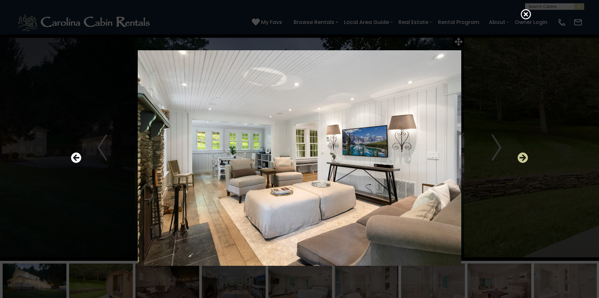
click at [523, 157] on icon "Next" at bounding box center [523, 158] width 11 height 11
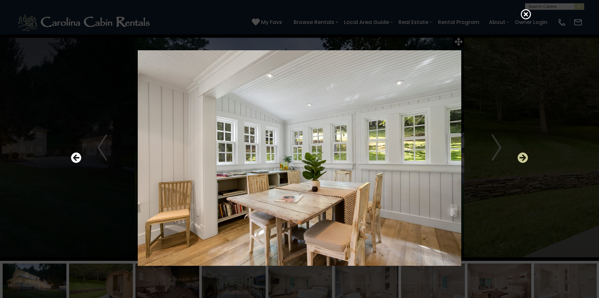
click at [523, 157] on icon "Next" at bounding box center [523, 158] width 11 height 11
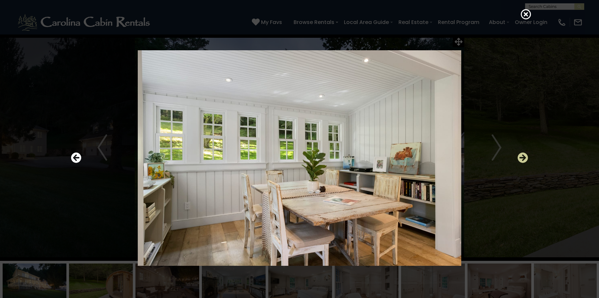
click at [523, 157] on icon "Next" at bounding box center [523, 158] width 11 height 11
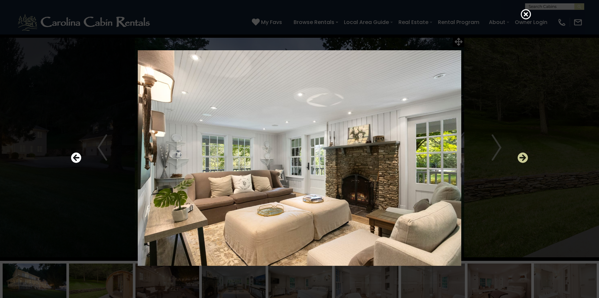
click at [523, 157] on icon "Next" at bounding box center [523, 158] width 11 height 11
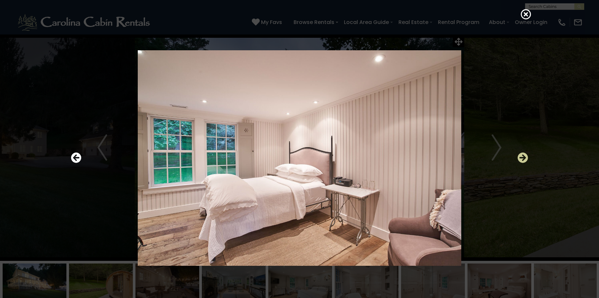
click at [523, 157] on icon "Next" at bounding box center [523, 158] width 11 height 11
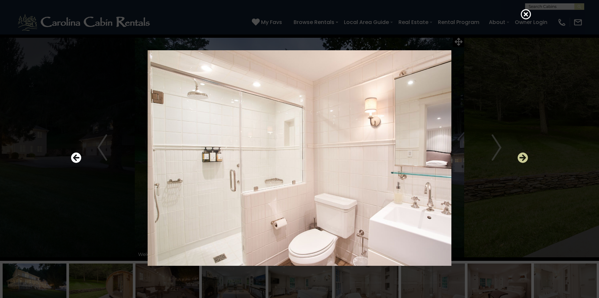
click at [523, 157] on icon "Next" at bounding box center [523, 158] width 11 height 11
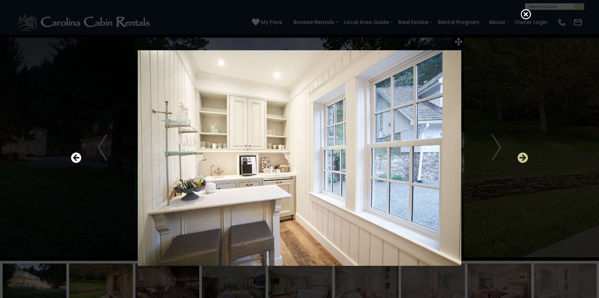
click at [523, 157] on icon "Next" at bounding box center [523, 158] width 11 height 11
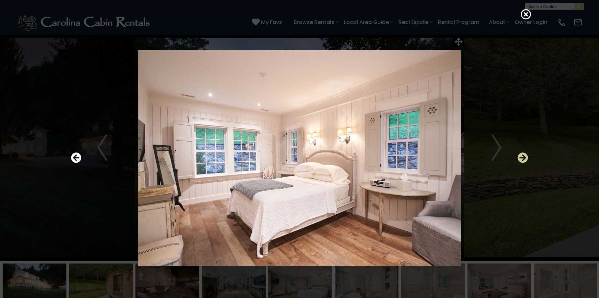
click at [523, 157] on icon "Next" at bounding box center [523, 158] width 11 height 11
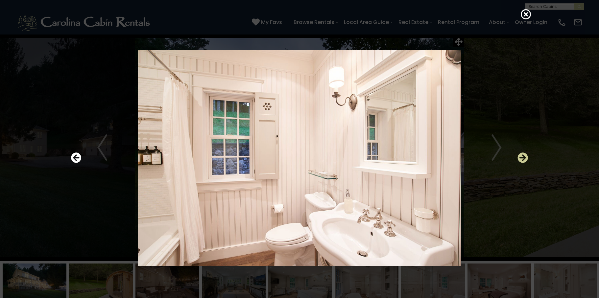
click at [525, 156] on icon "Next" at bounding box center [523, 158] width 11 height 11
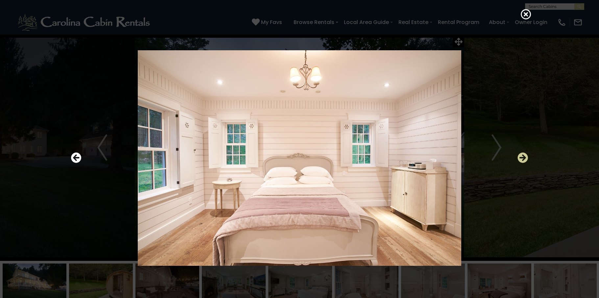
click at [525, 157] on icon "Next" at bounding box center [523, 158] width 11 height 11
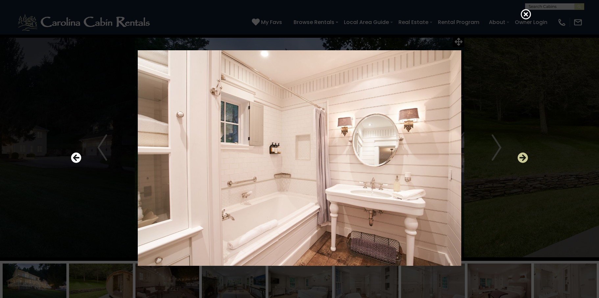
click at [525, 157] on icon "Next" at bounding box center [523, 158] width 11 height 11
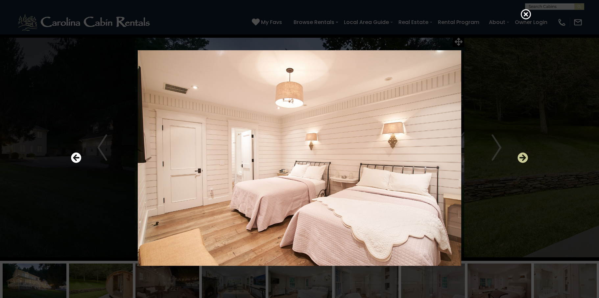
click at [525, 157] on icon "Next" at bounding box center [523, 158] width 11 height 11
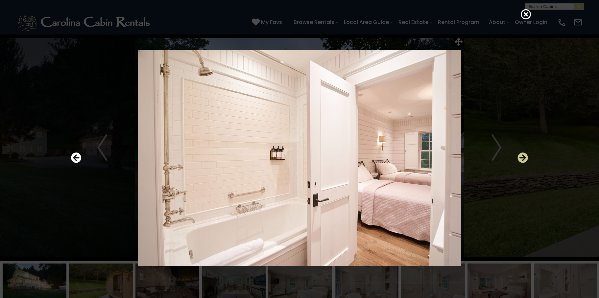
click at [525, 157] on icon "Next" at bounding box center [523, 158] width 11 height 11
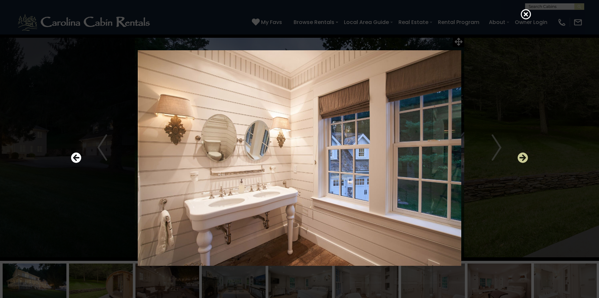
click at [525, 157] on icon "Next" at bounding box center [523, 158] width 11 height 11
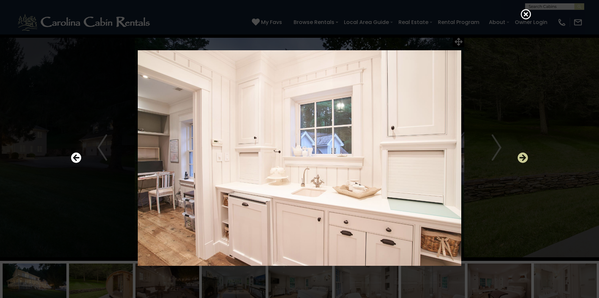
click at [525, 157] on icon "Next" at bounding box center [523, 158] width 11 height 11
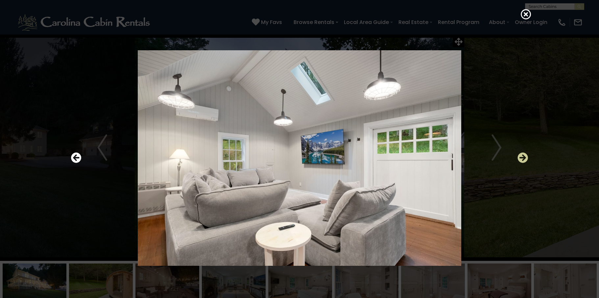
click at [525, 157] on icon "Next" at bounding box center [523, 158] width 11 height 11
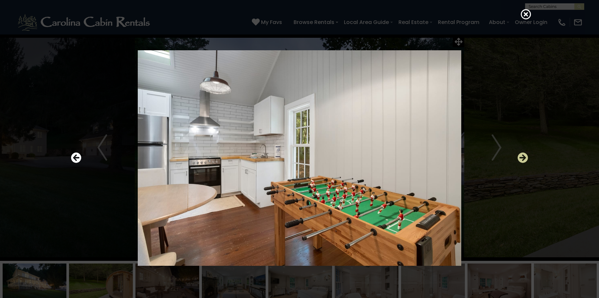
click at [524, 158] on icon "Next" at bounding box center [523, 158] width 11 height 11
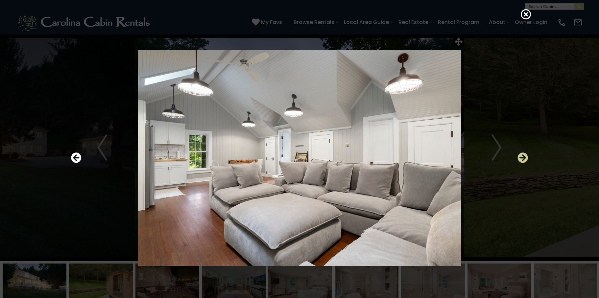
click at [523, 158] on icon "Next" at bounding box center [523, 158] width 11 height 11
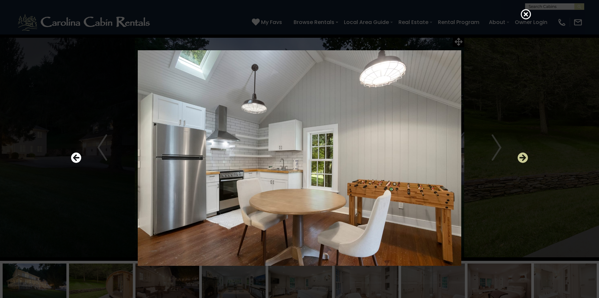
click at [523, 159] on icon "Next" at bounding box center [523, 158] width 11 height 11
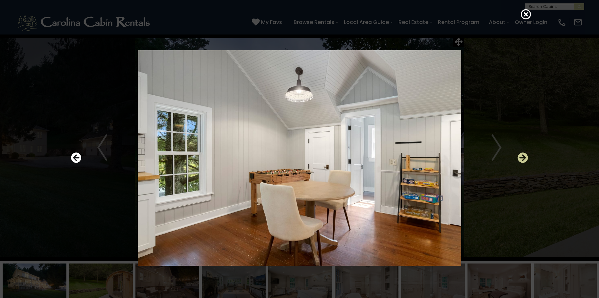
click at [522, 163] on icon "Next" at bounding box center [523, 158] width 11 height 11
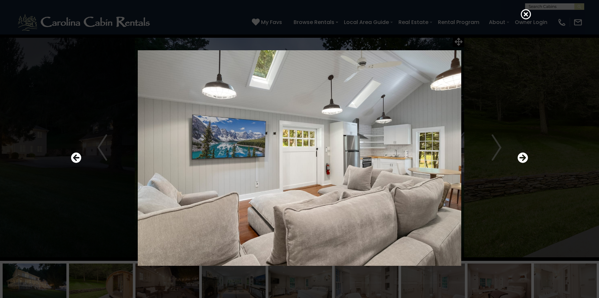
click at [521, 166] on div at bounding box center [300, 158] width 464 height 268
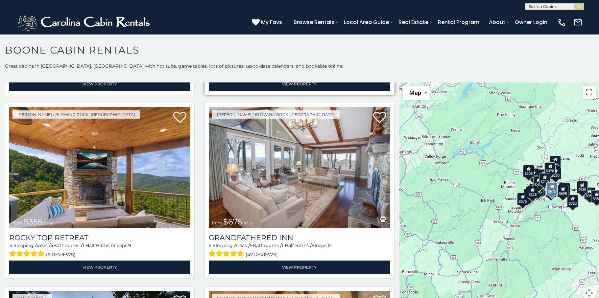
scroll to position [395, 0]
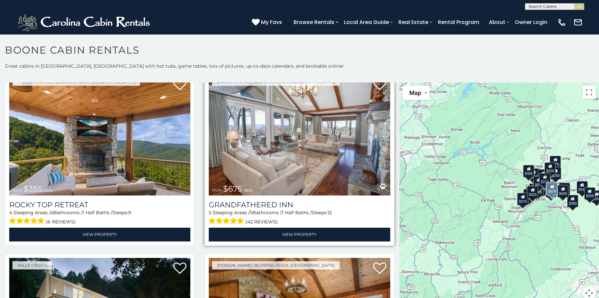
click at [296, 148] on img at bounding box center [299, 134] width 181 height 121
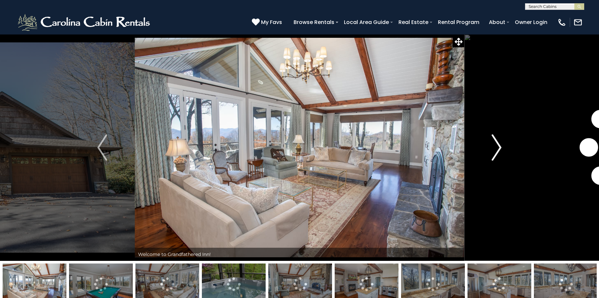
click at [497, 153] on img "Next" at bounding box center [497, 148] width 10 height 26
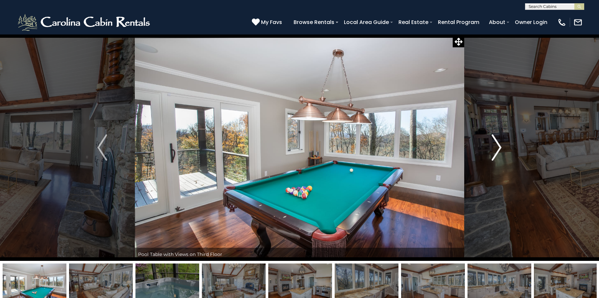
click at [497, 153] on img "Next" at bounding box center [497, 148] width 10 height 26
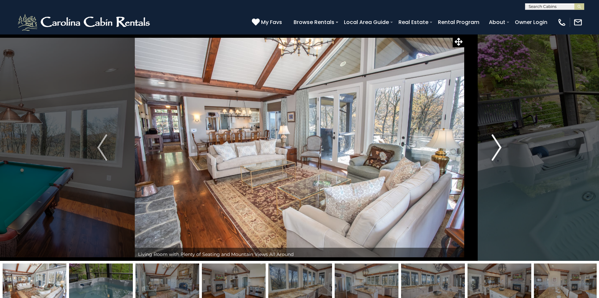
click at [497, 153] on img "Next" at bounding box center [497, 148] width 10 height 26
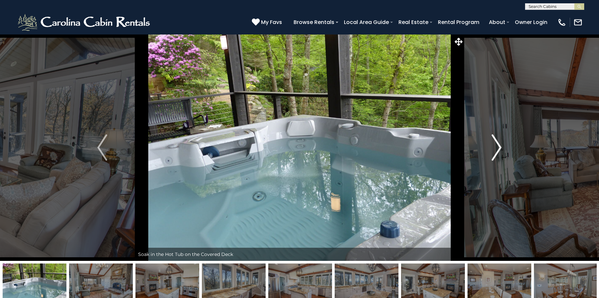
click at [497, 153] on img "Next" at bounding box center [497, 148] width 10 height 26
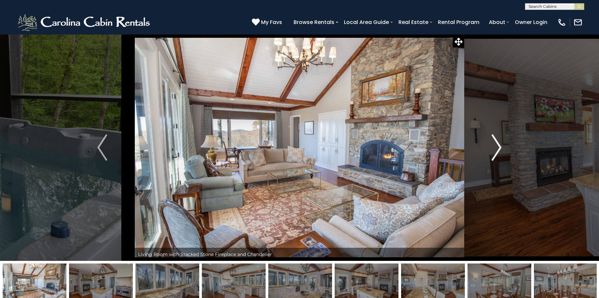
click at [497, 153] on img "Next" at bounding box center [497, 148] width 10 height 26
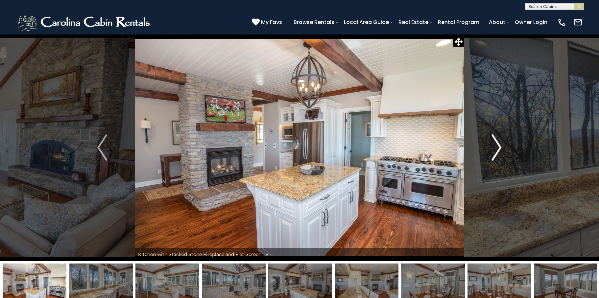
click at [497, 153] on img "Next" at bounding box center [497, 148] width 10 height 26
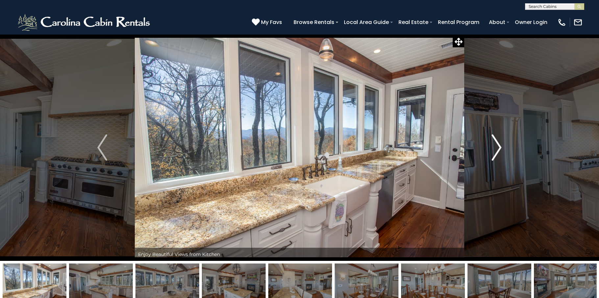
click at [497, 153] on img "Next" at bounding box center [497, 148] width 10 height 26
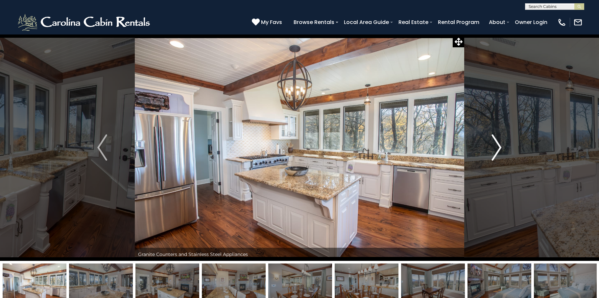
click at [497, 153] on img "Next" at bounding box center [497, 148] width 10 height 26
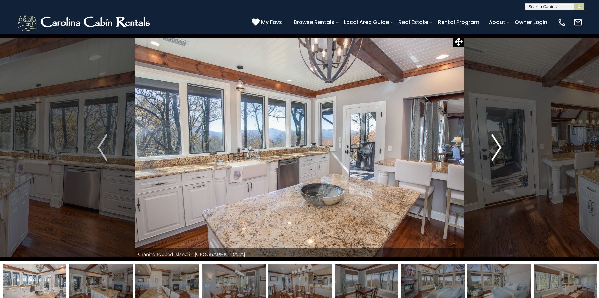
click at [497, 153] on img "Next" at bounding box center [497, 148] width 10 height 26
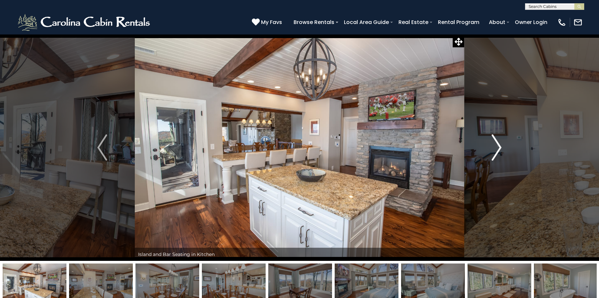
click at [496, 151] on img "Next" at bounding box center [497, 148] width 10 height 26
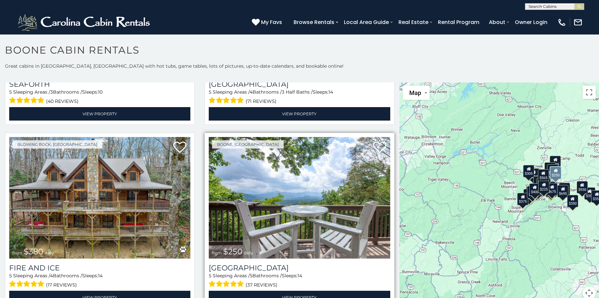
scroll to position [1810, 0]
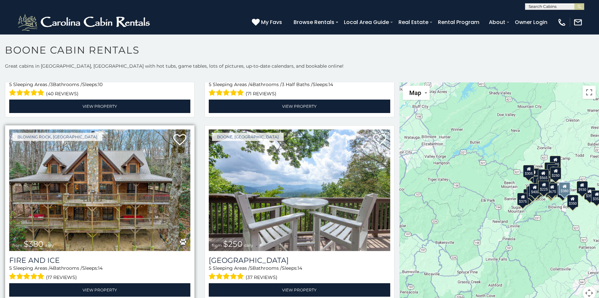
click at [91, 196] on img at bounding box center [99, 190] width 181 height 121
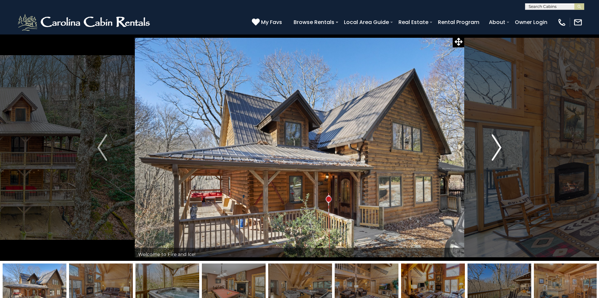
click at [496, 150] on img "Next" at bounding box center [497, 148] width 10 height 26
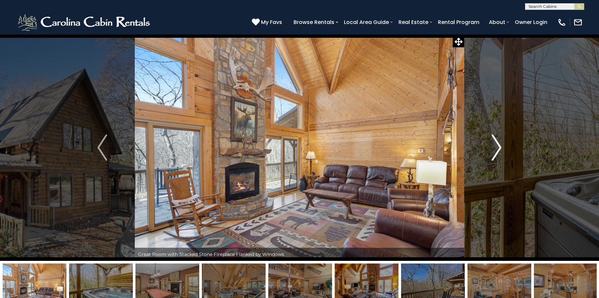
click at [496, 150] on img "Next" at bounding box center [497, 148] width 10 height 26
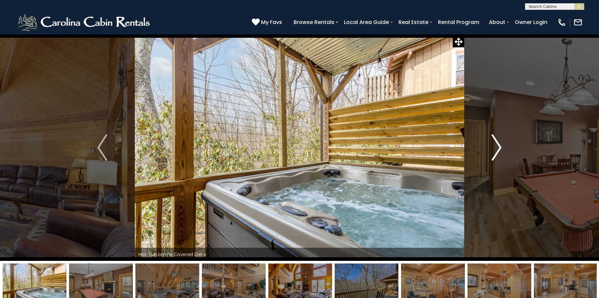
click at [496, 150] on img "Next" at bounding box center [497, 148] width 10 height 26
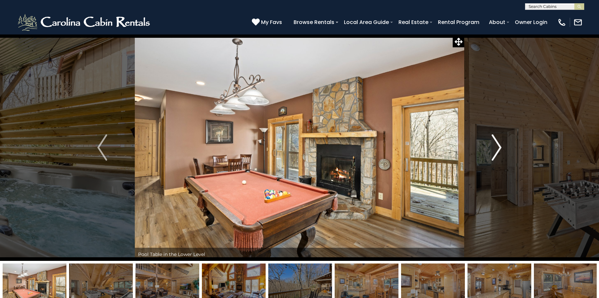
click at [496, 150] on img "Next" at bounding box center [497, 148] width 10 height 26
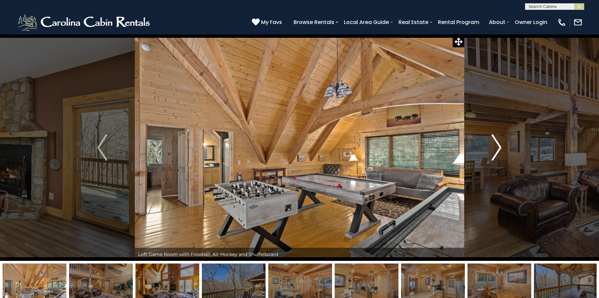
click at [496, 150] on img "Next" at bounding box center [497, 148] width 10 height 26
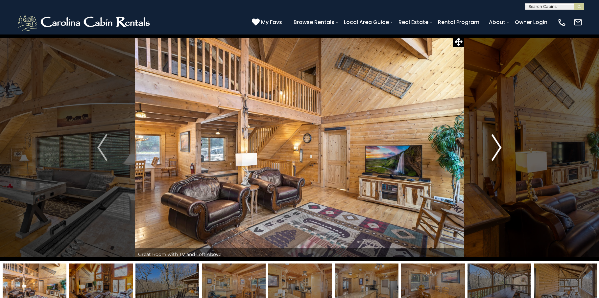
click at [498, 151] on img "Next" at bounding box center [497, 148] width 10 height 26
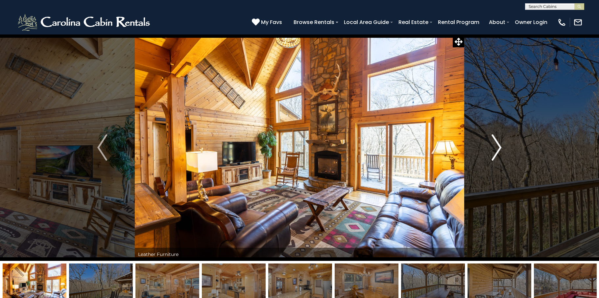
click at [497, 151] on img "Next" at bounding box center [497, 148] width 10 height 26
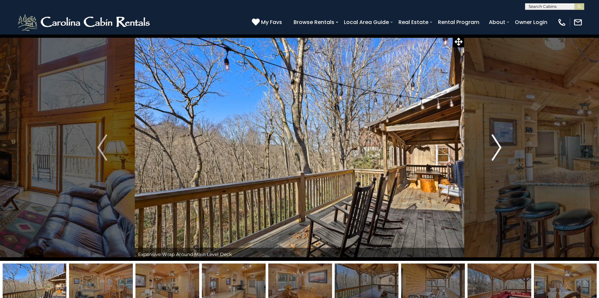
click at [497, 151] on img "Next" at bounding box center [497, 148] width 10 height 26
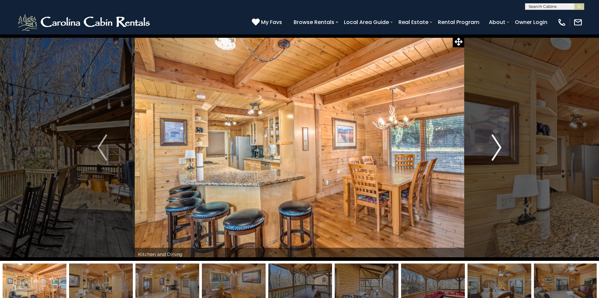
click at [497, 151] on img "Next" at bounding box center [497, 148] width 10 height 26
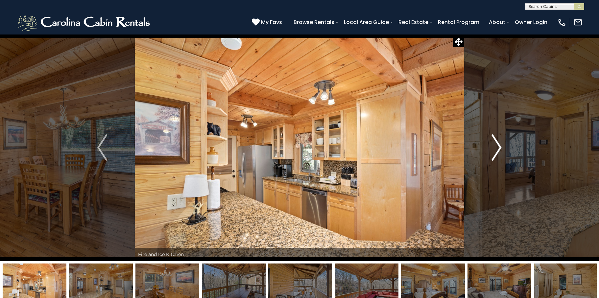
click at [497, 151] on img "Next" at bounding box center [497, 148] width 10 height 26
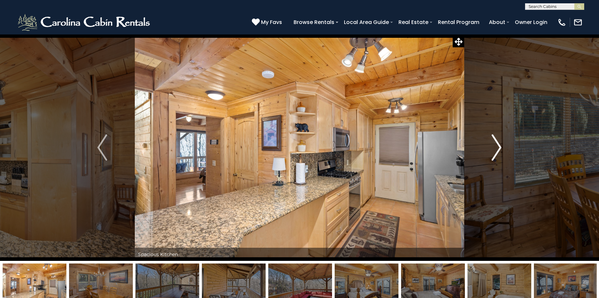
click at [497, 151] on img "Next" at bounding box center [497, 148] width 10 height 26
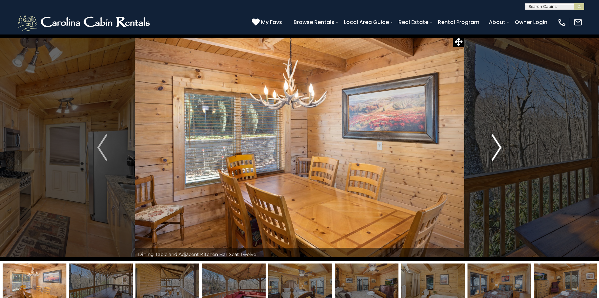
click at [497, 151] on img "Next" at bounding box center [497, 148] width 10 height 26
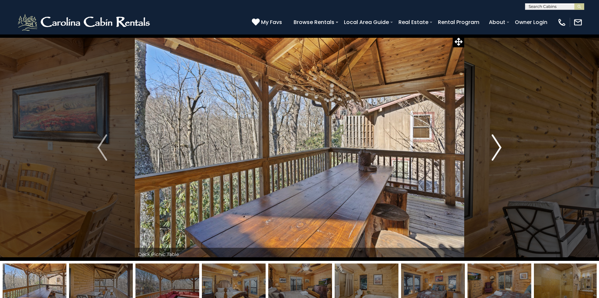
click at [497, 151] on img "Next" at bounding box center [497, 148] width 10 height 26
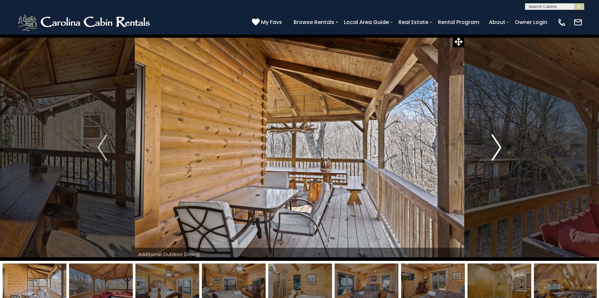
click at [497, 151] on img "Next" at bounding box center [497, 148] width 10 height 26
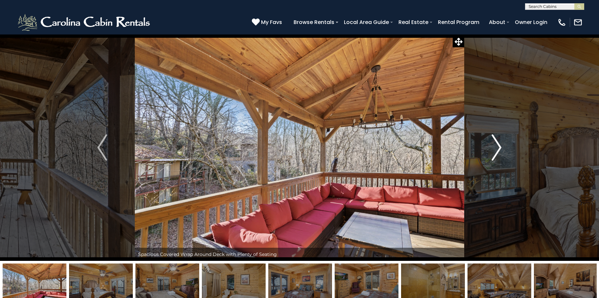
click at [497, 151] on img "Next" at bounding box center [497, 148] width 10 height 26
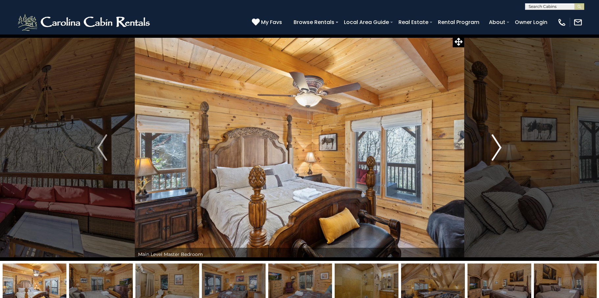
click at [497, 151] on img "Next" at bounding box center [497, 148] width 10 height 26
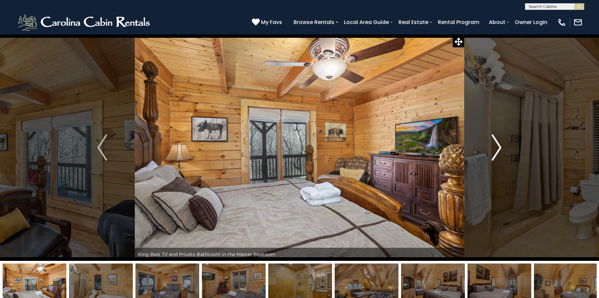
click at [497, 151] on img "Next" at bounding box center [497, 148] width 10 height 26
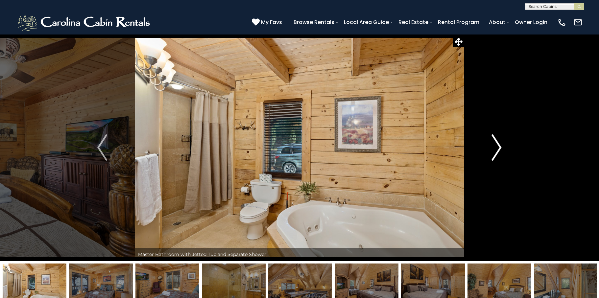
click at [497, 151] on img "Next" at bounding box center [497, 148] width 10 height 26
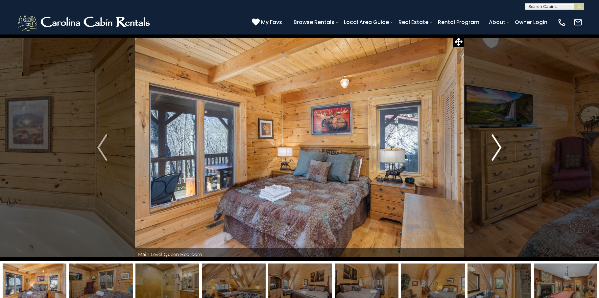
click at [497, 151] on img "Next" at bounding box center [497, 148] width 10 height 26
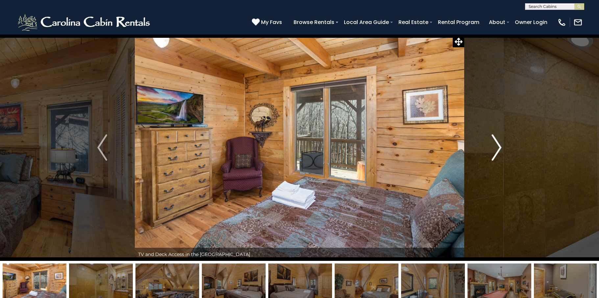
click at [497, 151] on img "Next" at bounding box center [497, 148] width 10 height 26
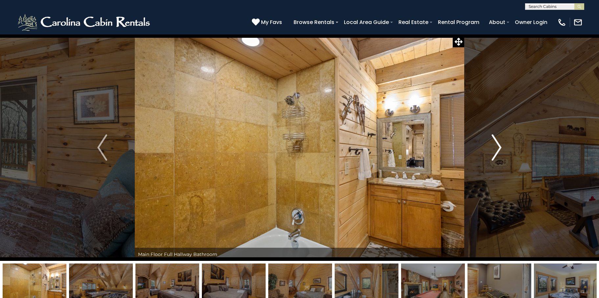
click at [497, 151] on img "Next" at bounding box center [497, 148] width 10 height 26
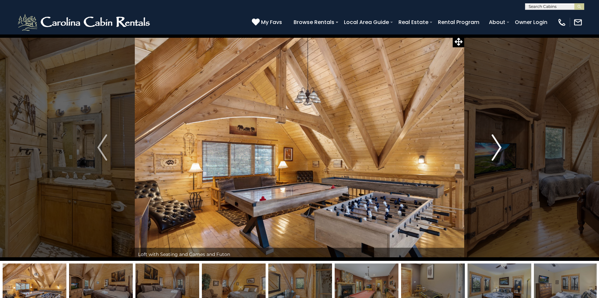
click at [497, 151] on img "Next" at bounding box center [497, 148] width 10 height 26
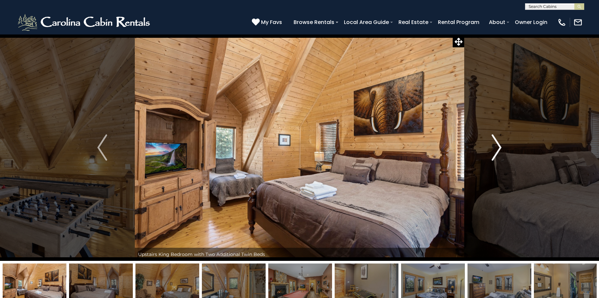
click at [497, 151] on img "Next" at bounding box center [497, 148] width 10 height 26
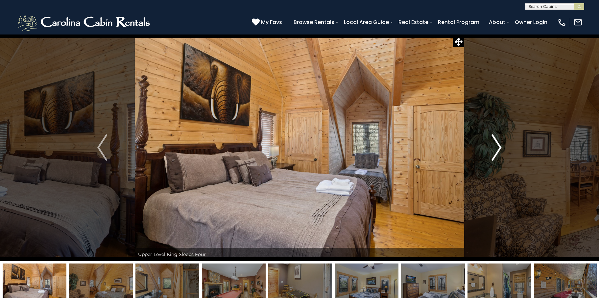
click at [497, 151] on img "Next" at bounding box center [497, 148] width 10 height 26
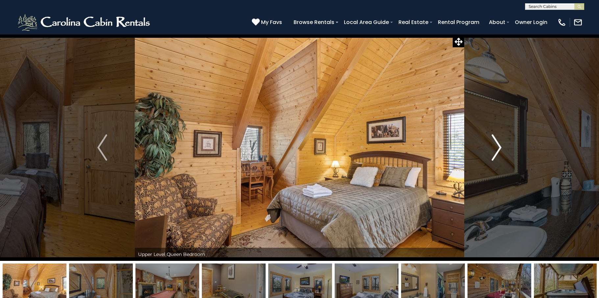
click at [497, 151] on img "Next" at bounding box center [497, 148] width 10 height 26
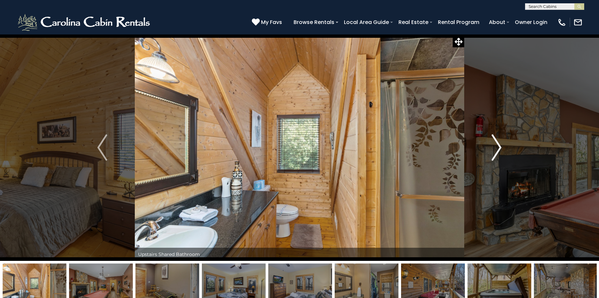
click at [497, 151] on img "Next" at bounding box center [497, 148] width 10 height 26
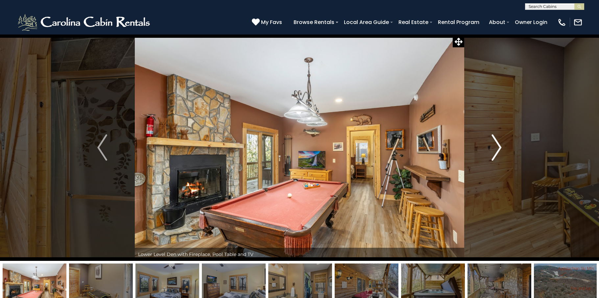
click at [497, 151] on img "Next" at bounding box center [497, 148] width 10 height 26
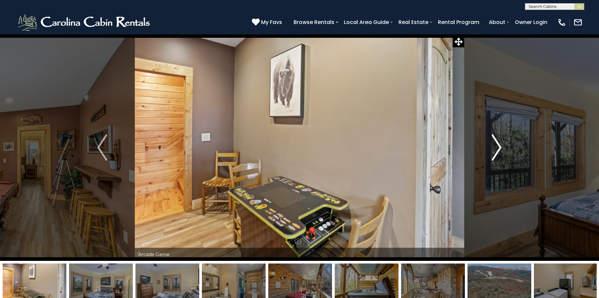
click at [497, 151] on img "Next" at bounding box center [497, 148] width 10 height 26
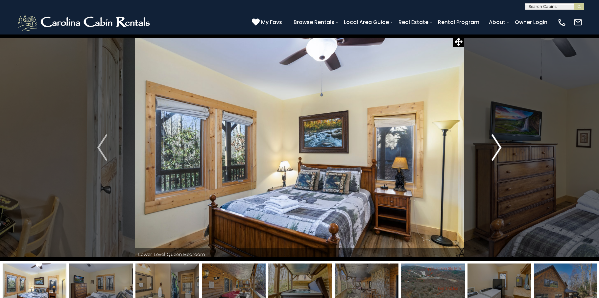
click at [496, 151] on img "Next" at bounding box center [497, 148] width 10 height 26
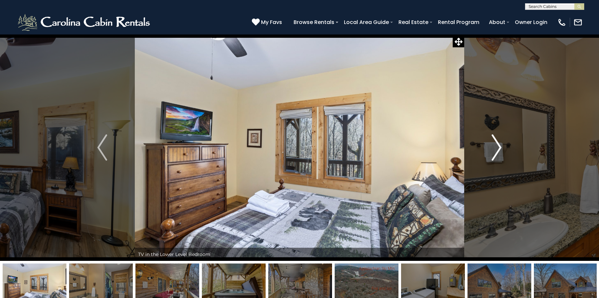
click at [498, 150] on img "Next" at bounding box center [497, 148] width 10 height 26
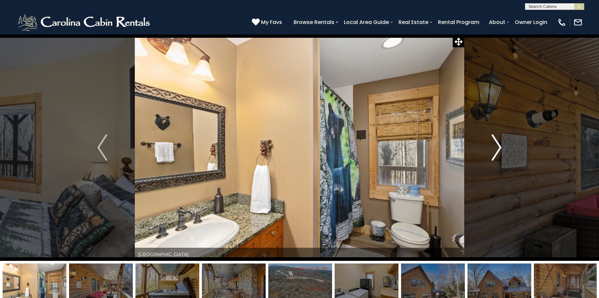
click at [498, 150] on img "Next" at bounding box center [497, 148] width 10 height 26
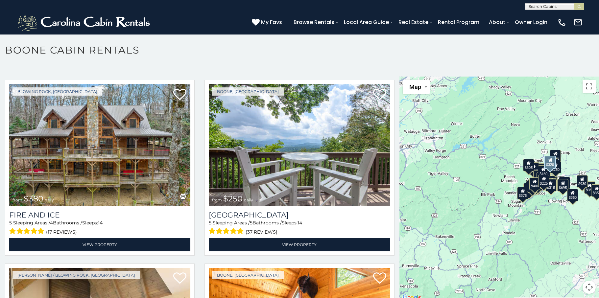
scroll to position [1843, 0]
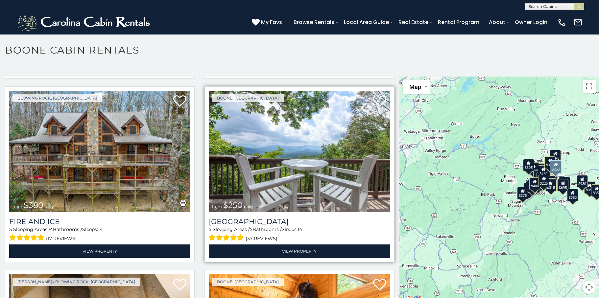
click at [297, 165] on img at bounding box center [299, 151] width 181 height 121
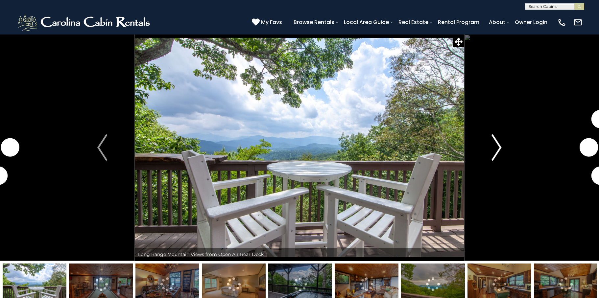
click at [497, 152] on img "Next" at bounding box center [497, 148] width 10 height 26
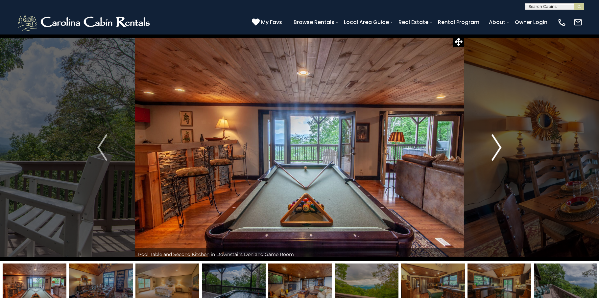
click at [495, 150] on img "Next" at bounding box center [497, 148] width 10 height 26
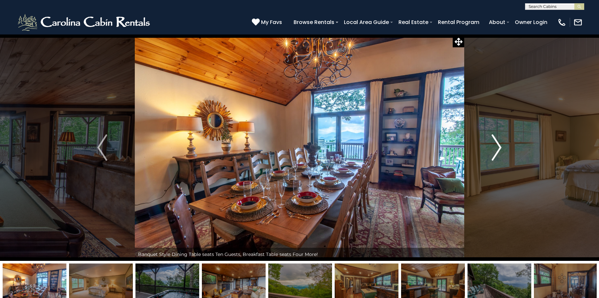
click at [495, 150] on img "Next" at bounding box center [497, 148] width 10 height 26
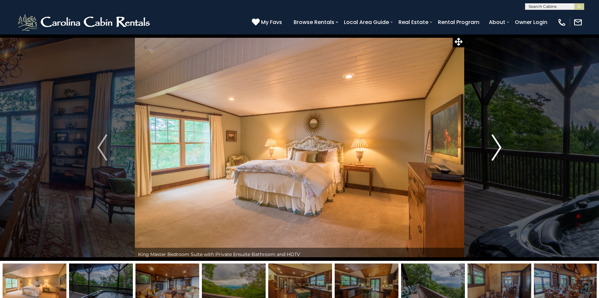
click at [495, 150] on img "Next" at bounding box center [497, 148] width 10 height 26
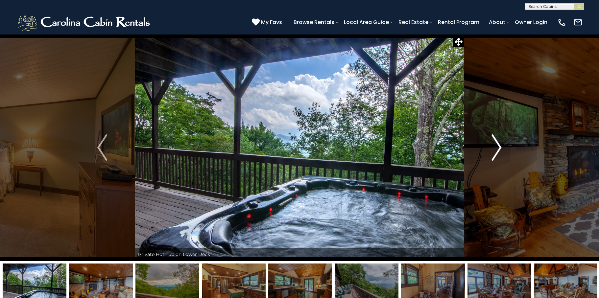
click at [495, 150] on img "Next" at bounding box center [497, 148] width 10 height 26
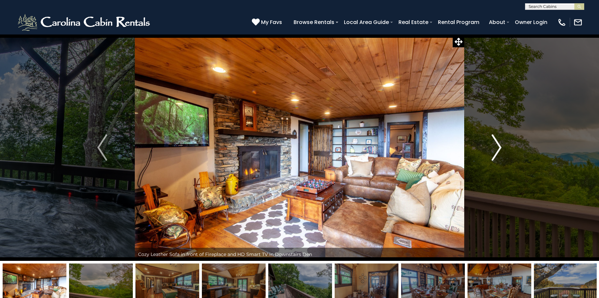
click at [495, 150] on img "Next" at bounding box center [497, 148] width 10 height 26
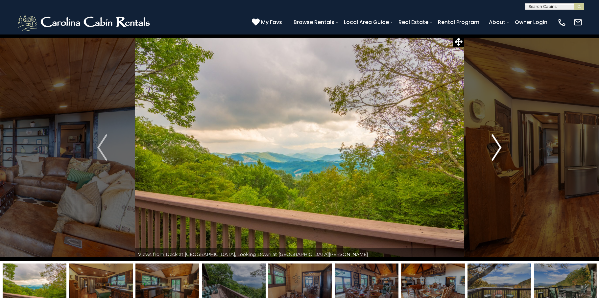
click at [495, 150] on img "Next" at bounding box center [497, 148] width 10 height 26
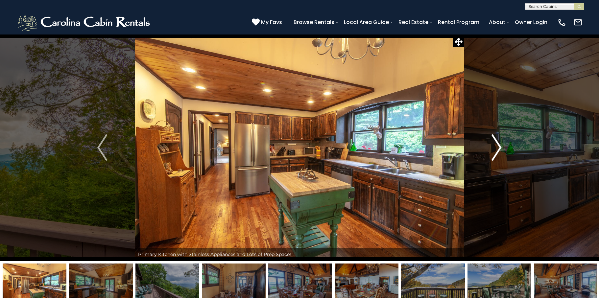
click at [495, 150] on img "Next" at bounding box center [497, 148] width 10 height 26
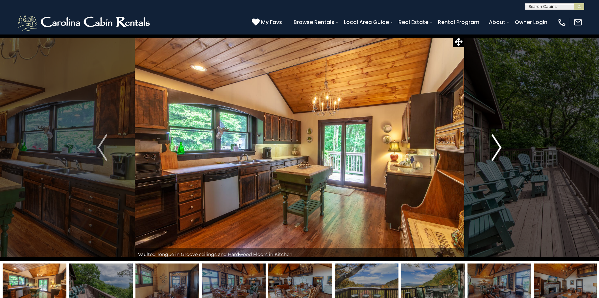
click at [495, 150] on img "Next" at bounding box center [497, 148] width 10 height 26
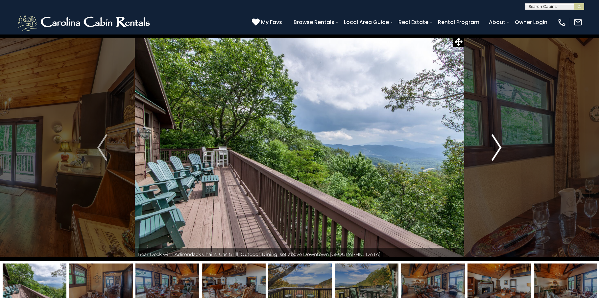
click at [495, 150] on img "Next" at bounding box center [497, 148] width 10 height 26
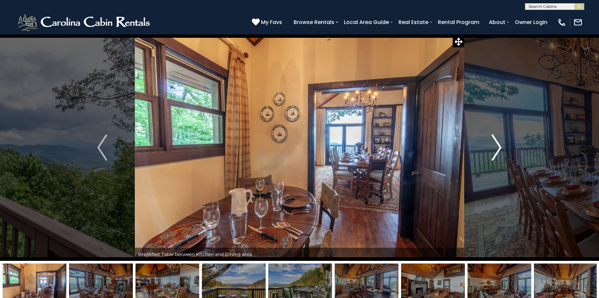
click at [495, 150] on img "Next" at bounding box center [497, 148] width 10 height 26
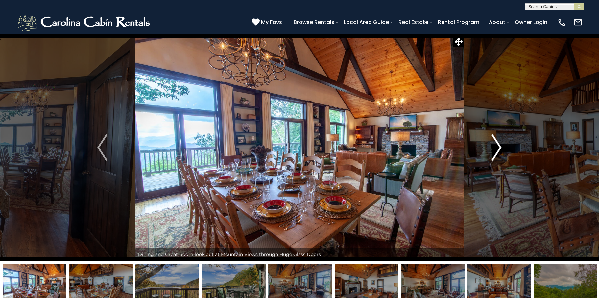
click at [495, 150] on img "Next" at bounding box center [497, 148] width 10 height 26
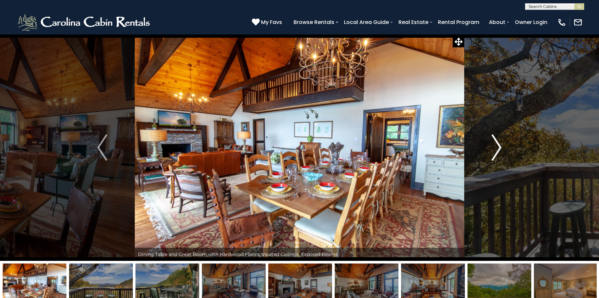
click at [495, 150] on img "Next" at bounding box center [497, 148] width 10 height 26
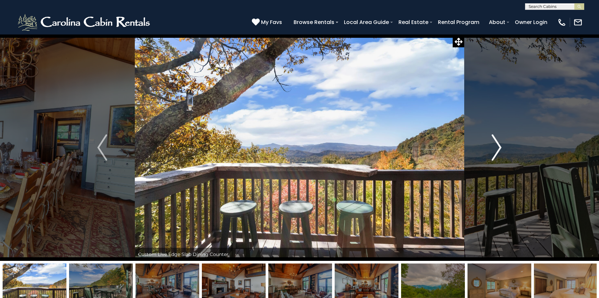
click at [495, 150] on img "Next" at bounding box center [497, 148] width 10 height 26
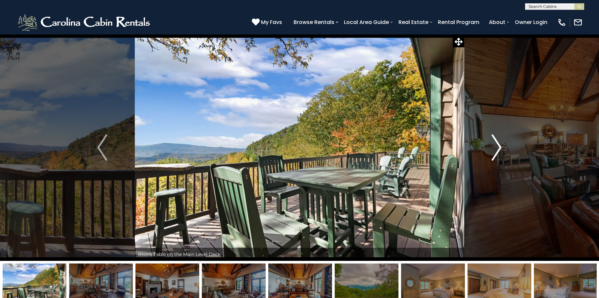
click at [495, 150] on img "Next" at bounding box center [497, 148] width 10 height 26
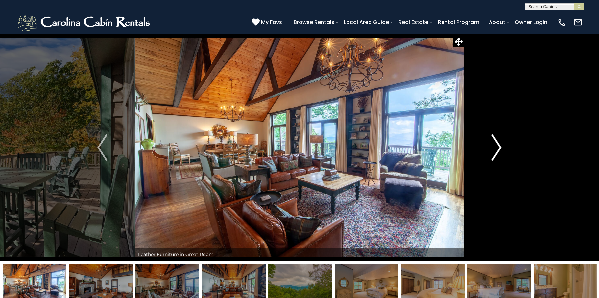
click at [495, 150] on img "Next" at bounding box center [497, 148] width 10 height 26
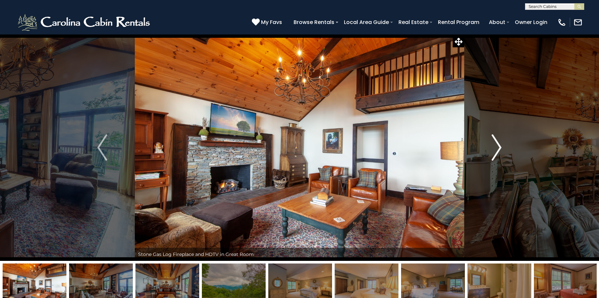
click at [495, 150] on img "Next" at bounding box center [497, 148] width 10 height 26
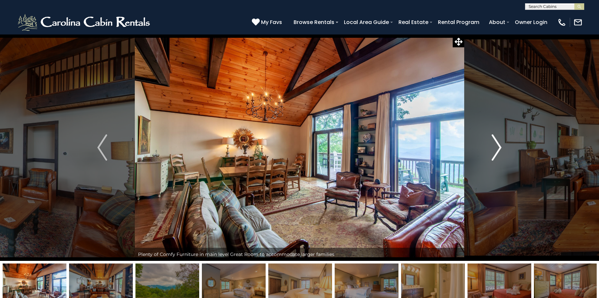
click at [495, 150] on img "Next" at bounding box center [497, 148] width 10 height 26
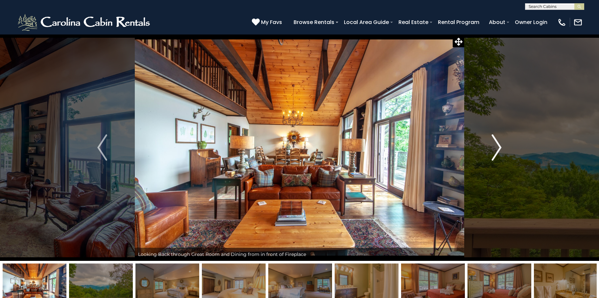
click at [495, 150] on img "Next" at bounding box center [497, 148] width 10 height 26
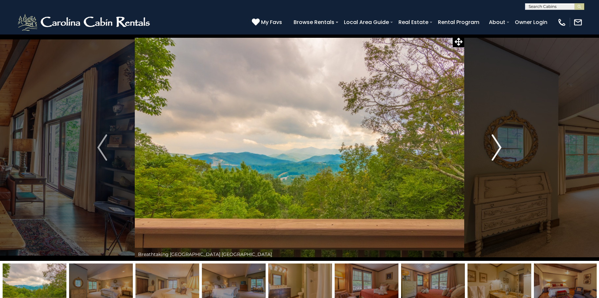
click at [495, 150] on img "Next" at bounding box center [497, 148] width 10 height 26
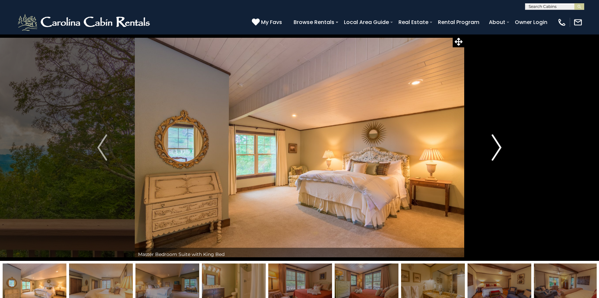
click at [495, 150] on img "Next" at bounding box center [497, 148] width 10 height 26
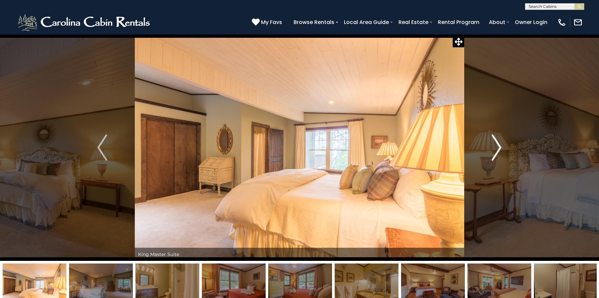
click at [495, 150] on img "Next" at bounding box center [497, 148] width 10 height 26
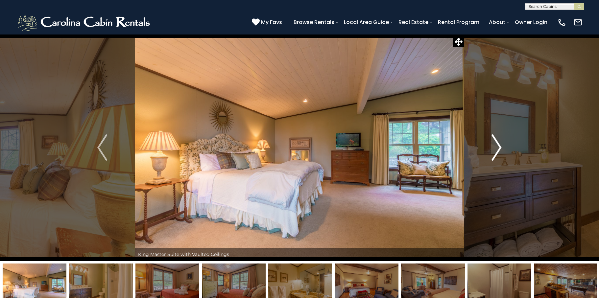
click at [495, 150] on img "Next" at bounding box center [497, 148] width 10 height 26
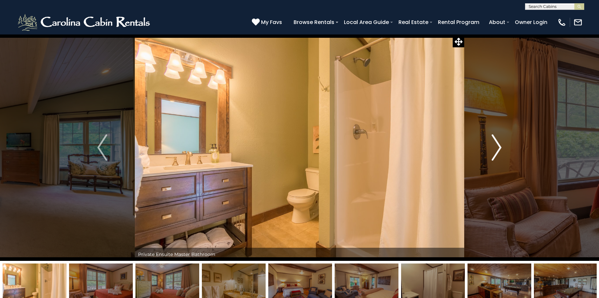
click at [495, 150] on img "Next" at bounding box center [497, 148] width 10 height 26
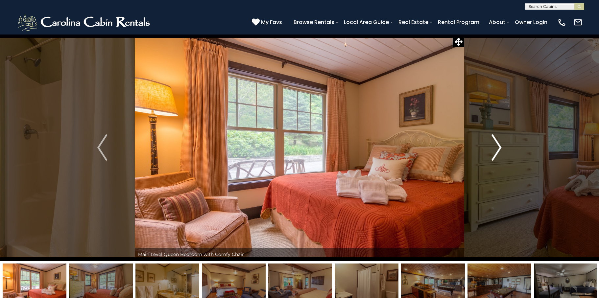
click at [495, 150] on img "Next" at bounding box center [497, 148] width 10 height 26
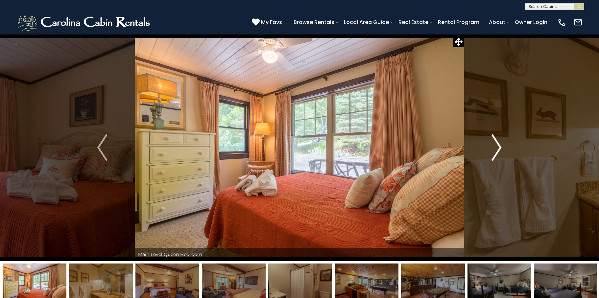
click at [495, 150] on img "Next" at bounding box center [497, 148] width 10 height 26
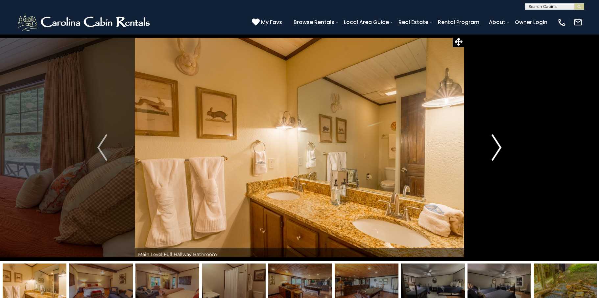
click at [495, 150] on img "Next" at bounding box center [497, 148] width 10 height 26
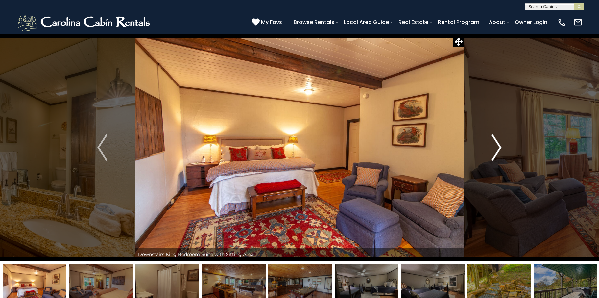
click at [495, 150] on img "Next" at bounding box center [497, 148] width 10 height 26
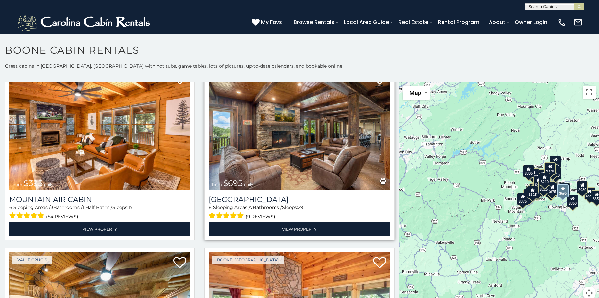
scroll to position [2237, 0]
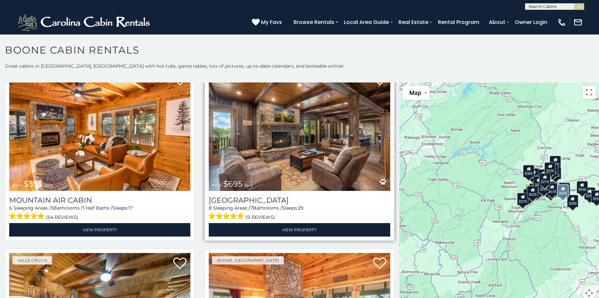
click at [278, 144] on img at bounding box center [299, 129] width 181 height 121
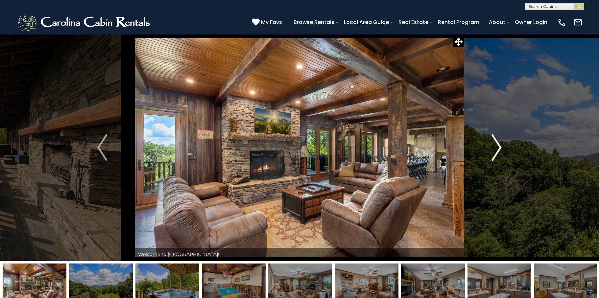
click at [493, 157] on img "Next" at bounding box center [497, 148] width 10 height 26
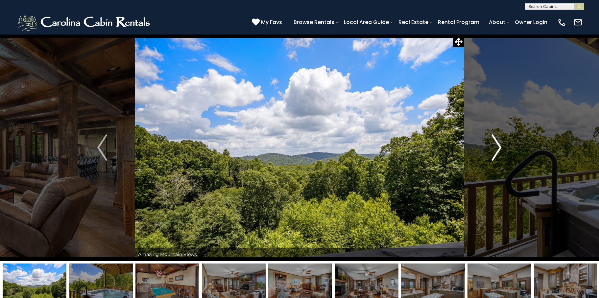
click at [493, 157] on img "Next" at bounding box center [497, 148] width 10 height 26
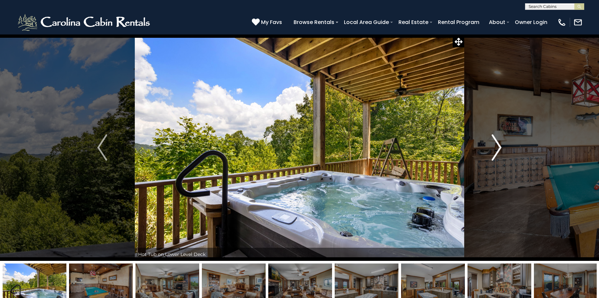
click at [493, 157] on img "Next" at bounding box center [497, 148] width 10 height 26
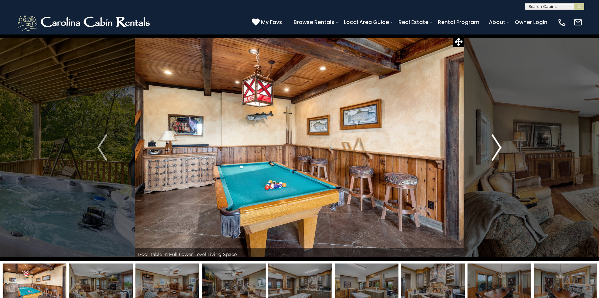
click at [493, 156] on img "Next" at bounding box center [497, 148] width 10 height 26
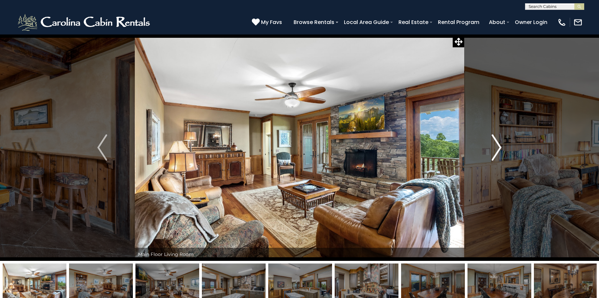
click at [493, 156] on img "Next" at bounding box center [497, 148] width 10 height 26
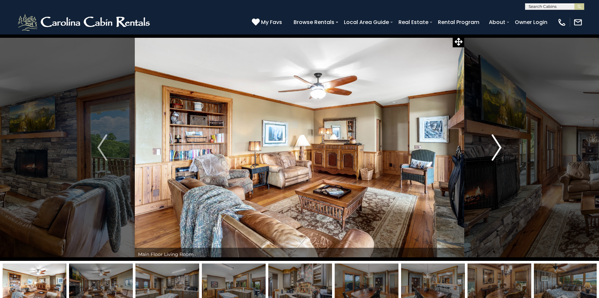
click at [493, 156] on img "Next" at bounding box center [497, 148] width 10 height 26
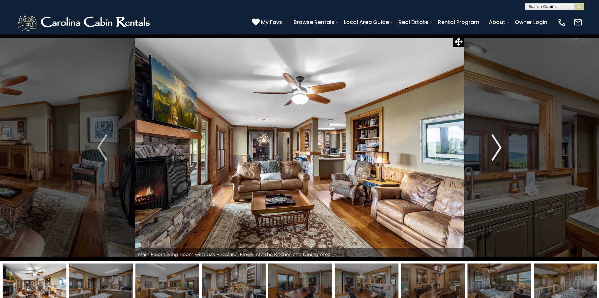
click at [493, 156] on img "Next" at bounding box center [497, 148] width 10 height 26
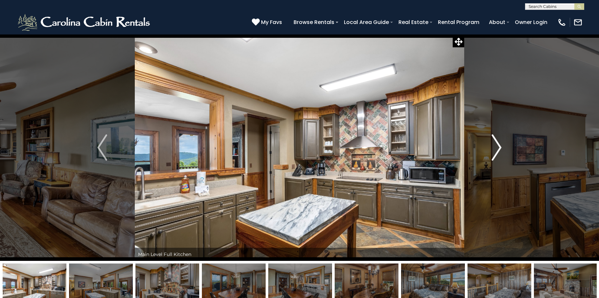
click at [493, 156] on img "Next" at bounding box center [497, 148] width 10 height 26
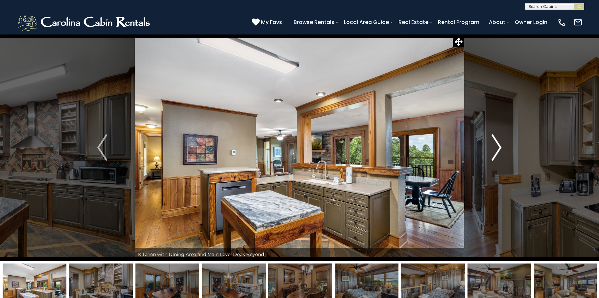
click at [493, 156] on img "Next" at bounding box center [497, 148] width 10 height 26
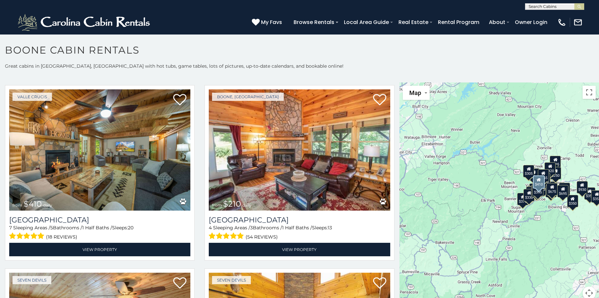
scroll to position [2402, 0]
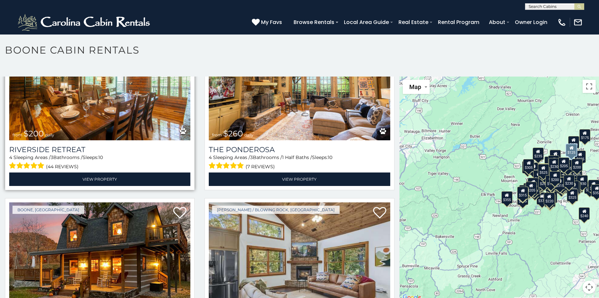
scroll to position [6333, 0]
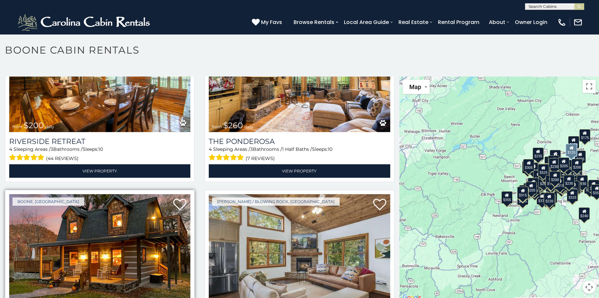
click at [112, 194] on img at bounding box center [99, 254] width 181 height 121
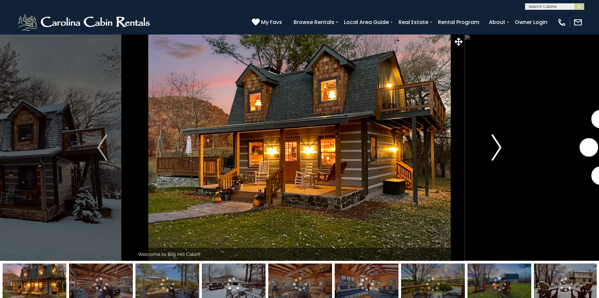
click at [492, 153] on img "Next" at bounding box center [497, 148] width 10 height 26
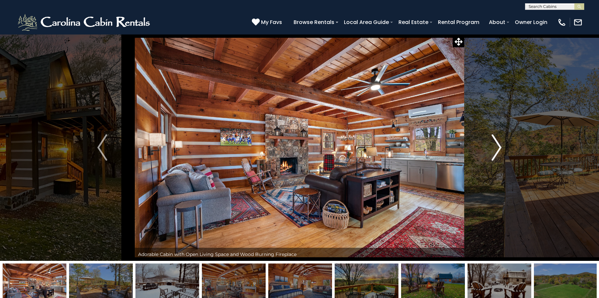
click at [498, 153] on img "Next" at bounding box center [497, 148] width 10 height 26
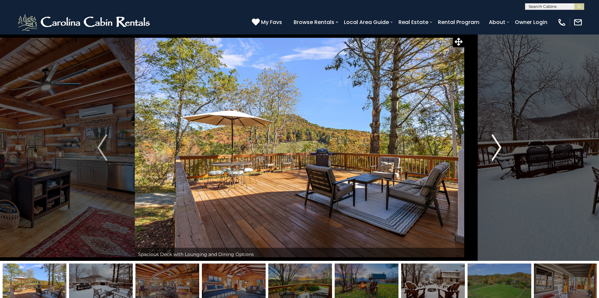
click at [497, 153] on img "Next" at bounding box center [497, 148] width 10 height 26
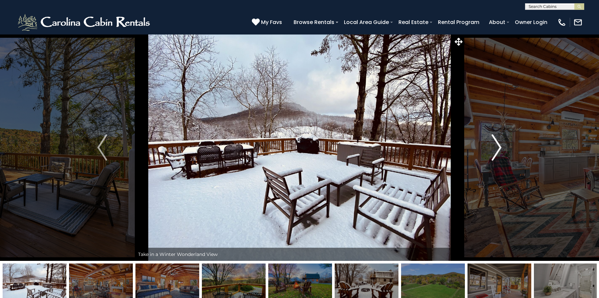
click at [497, 153] on img "Next" at bounding box center [497, 148] width 10 height 26
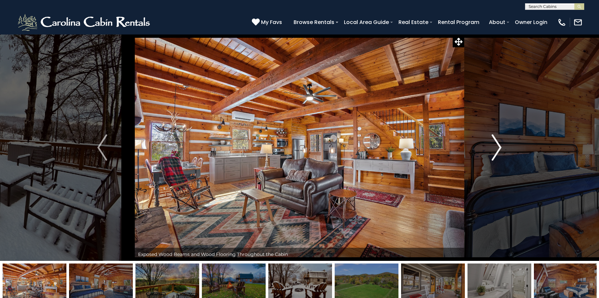
click at [497, 153] on img "Next" at bounding box center [497, 148] width 10 height 26
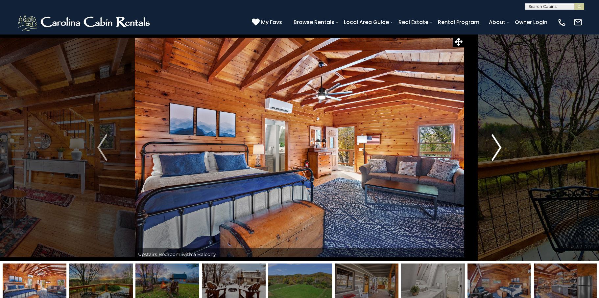
click at [494, 154] on img "Next" at bounding box center [497, 148] width 10 height 26
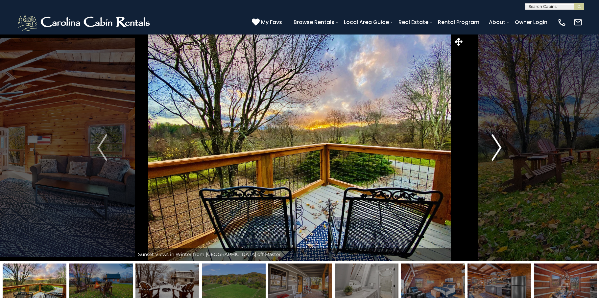
click at [494, 154] on img "Next" at bounding box center [497, 148] width 10 height 26
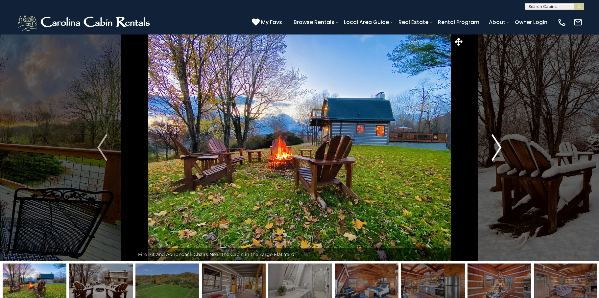
click at [494, 154] on img "Next" at bounding box center [497, 148] width 10 height 26
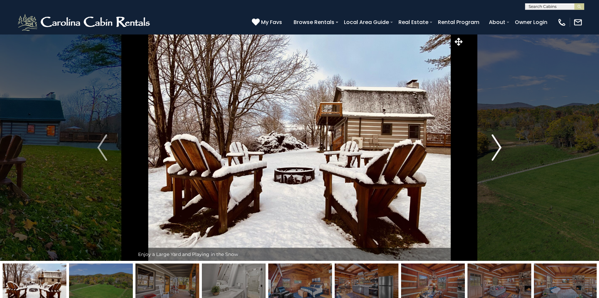
click at [493, 154] on img "Next" at bounding box center [497, 148] width 10 height 26
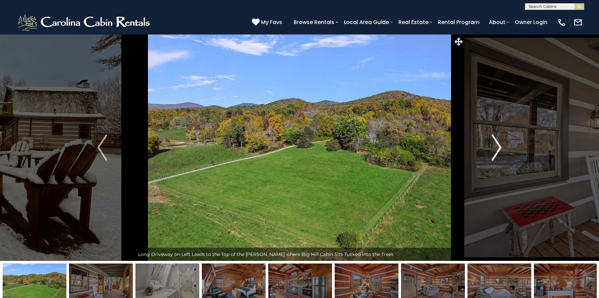
click at [495, 154] on img "Next" at bounding box center [497, 148] width 10 height 26
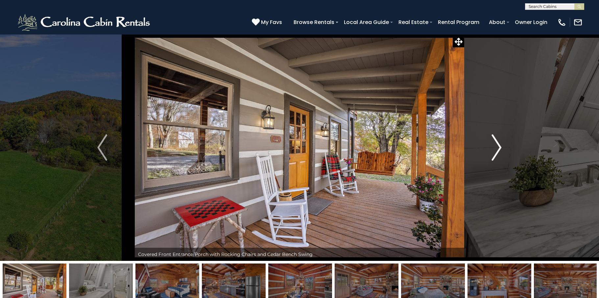
click at [495, 154] on img "Next" at bounding box center [497, 148] width 10 height 26
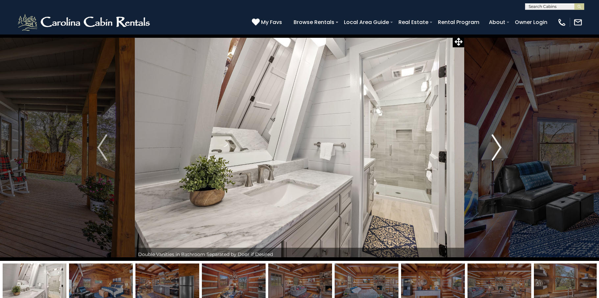
click at [495, 154] on img "Next" at bounding box center [497, 148] width 10 height 26
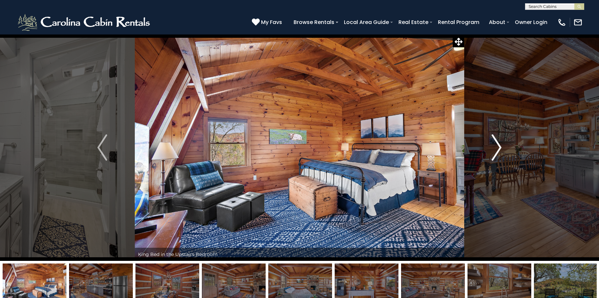
click at [495, 154] on img "Next" at bounding box center [497, 148] width 10 height 26
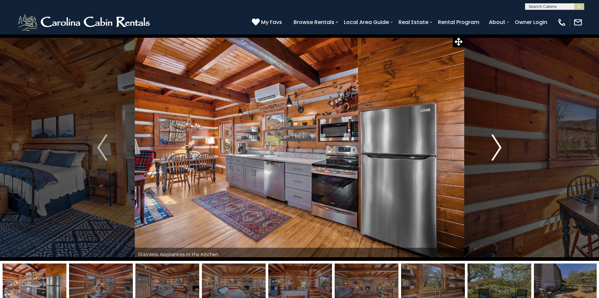
click at [495, 154] on img "Next" at bounding box center [497, 148] width 10 height 26
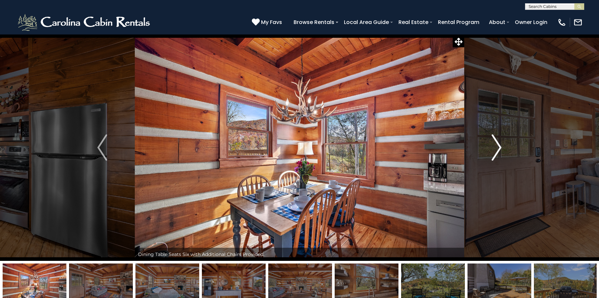
click at [495, 154] on img "Next" at bounding box center [497, 148] width 10 height 26
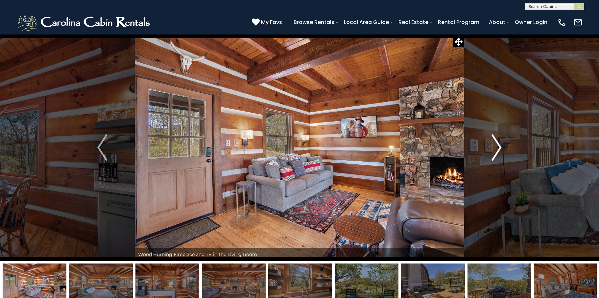
click at [495, 154] on img "Next" at bounding box center [497, 148] width 10 height 26
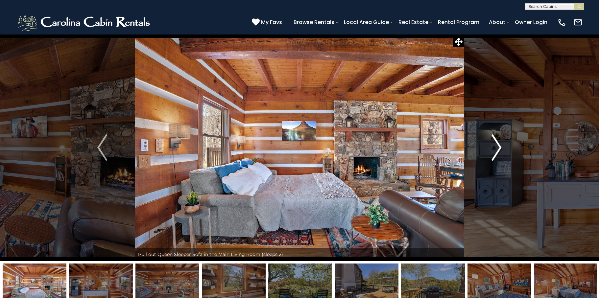
click at [495, 154] on img "Next" at bounding box center [497, 148] width 10 height 26
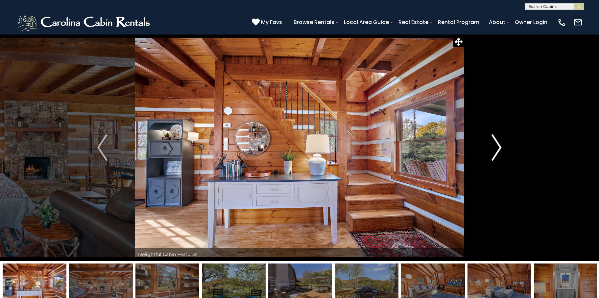
click at [495, 154] on img "Next" at bounding box center [497, 148] width 10 height 26
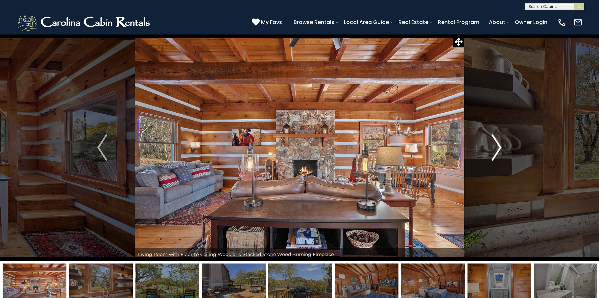
click at [494, 154] on img "Next" at bounding box center [497, 148] width 10 height 26
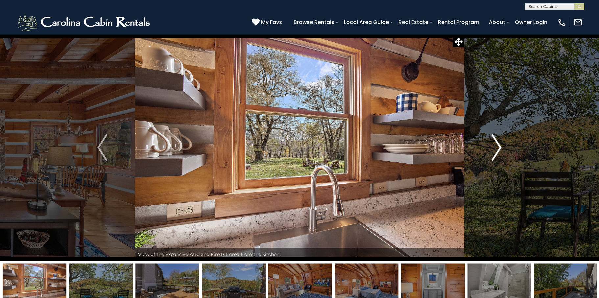
click at [494, 154] on img "Next" at bounding box center [497, 148] width 10 height 26
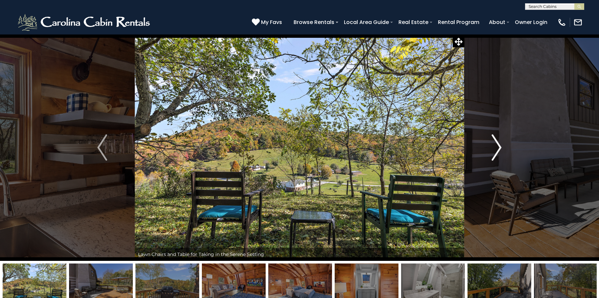
click at [494, 154] on img "Next" at bounding box center [497, 148] width 10 height 26
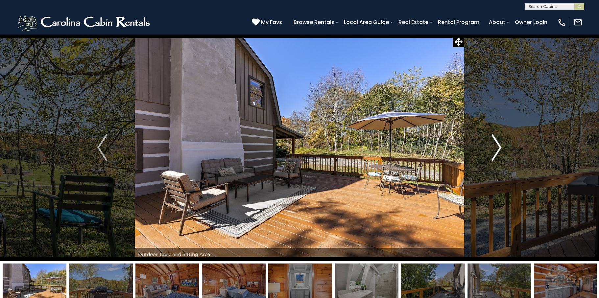
click at [494, 154] on img "Next" at bounding box center [497, 148] width 10 height 26
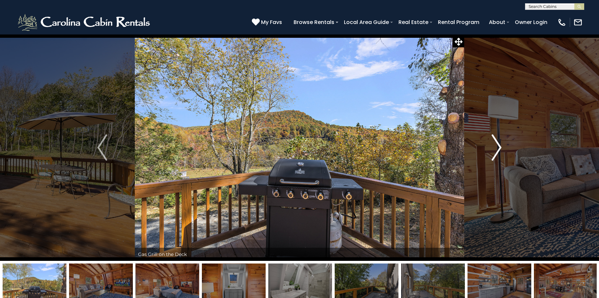
click at [494, 155] on img "Next" at bounding box center [497, 148] width 10 height 26
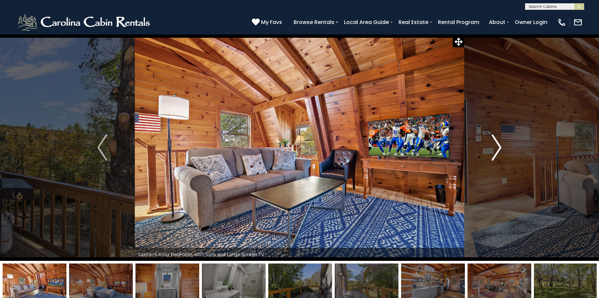
click at [494, 155] on img "Next" at bounding box center [497, 148] width 10 height 26
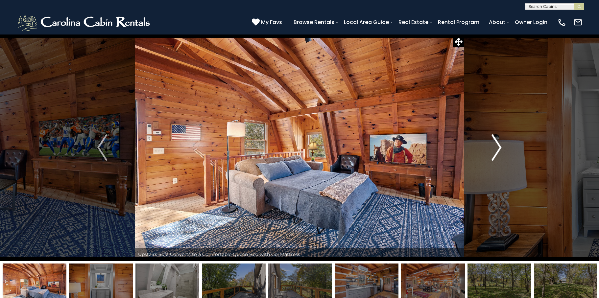
click at [493, 155] on img "Next" at bounding box center [497, 148] width 10 height 26
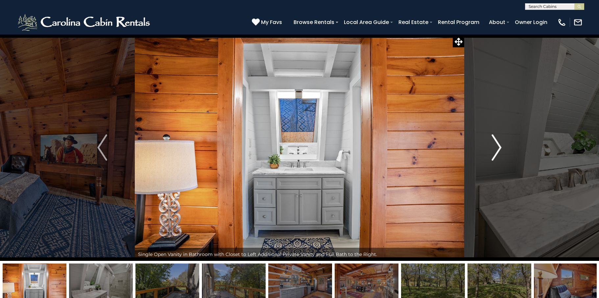
click at [493, 155] on img "Next" at bounding box center [497, 148] width 10 height 26
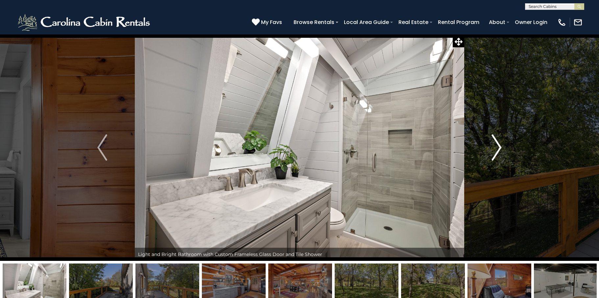
click at [493, 155] on img "Next" at bounding box center [497, 148] width 10 height 26
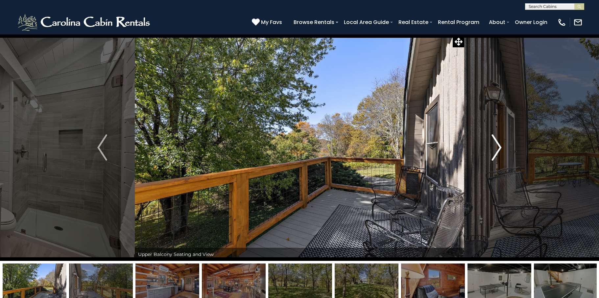
click at [493, 155] on img "Next" at bounding box center [497, 148] width 10 height 26
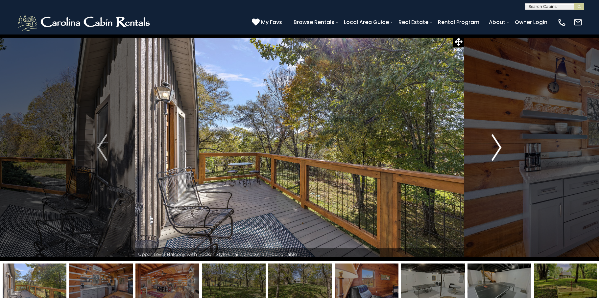
click at [493, 155] on img "Next" at bounding box center [497, 148] width 10 height 26
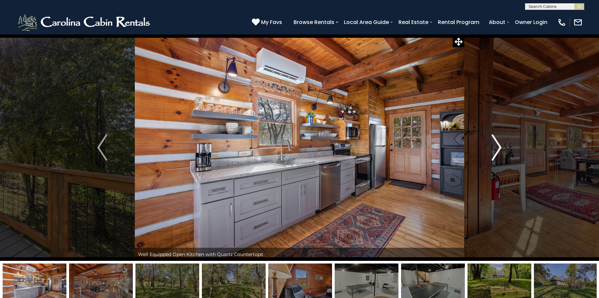
click at [493, 155] on img "Next" at bounding box center [497, 148] width 10 height 26
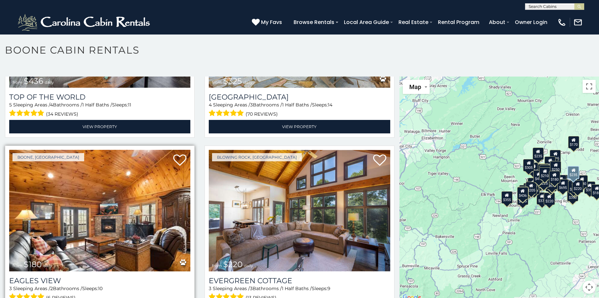
scroll to position [4723, 0]
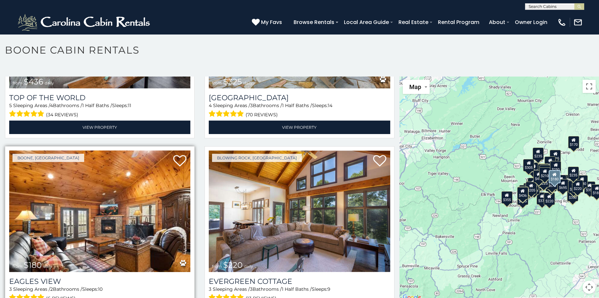
click at [107, 180] on img at bounding box center [99, 211] width 181 height 121
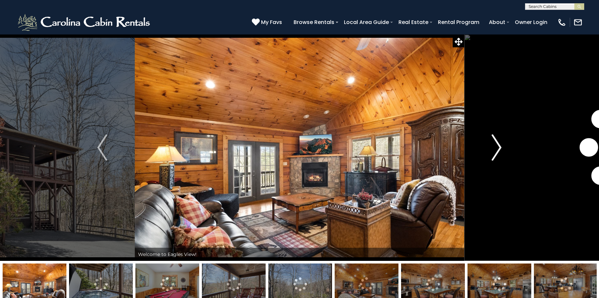
click at [495, 155] on img "Next" at bounding box center [497, 148] width 10 height 26
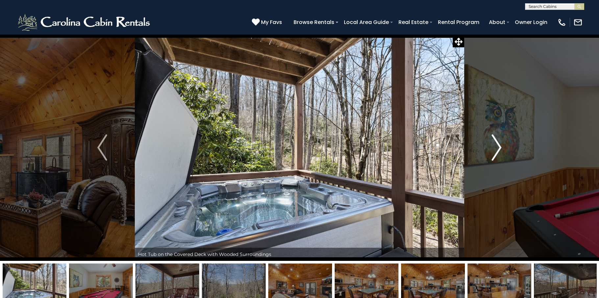
click at [495, 155] on img "Next" at bounding box center [497, 148] width 10 height 26
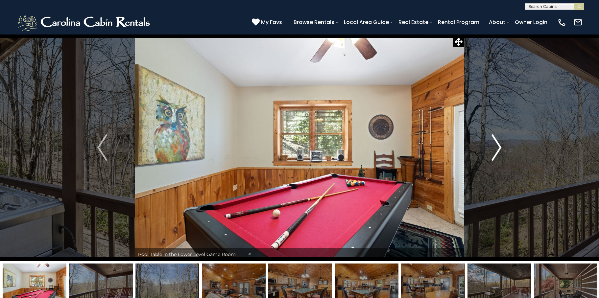
click at [495, 155] on img "Next" at bounding box center [497, 148] width 10 height 26
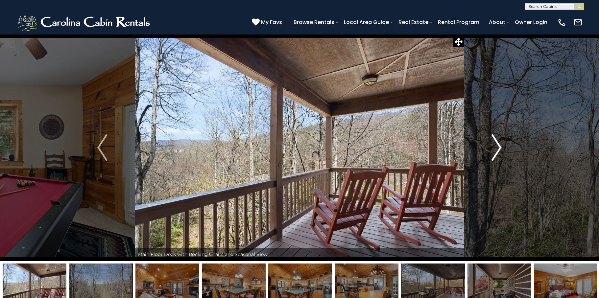
click at [495, 155] on img "Next" at bounding box center [497, 148] width 10 height 26
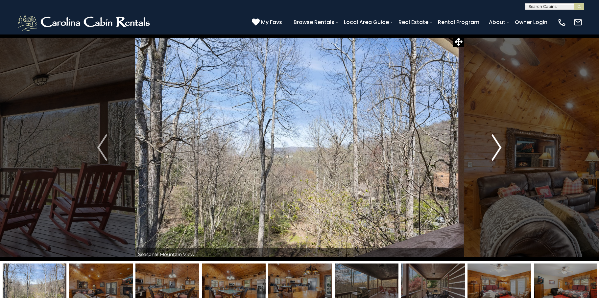
click at [495, 155] on img "Next" at bounding box center [497, 148] width 10 height 26
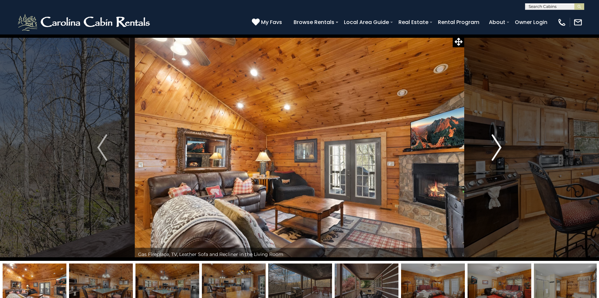
click at [495, 155] on img "Next" at bounding box center [497, 148] width 10 height 26
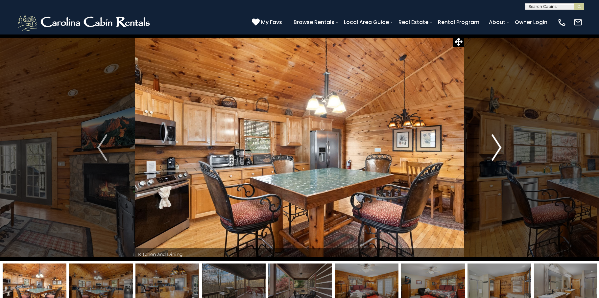
click at [495, 155] on img "Next" at bounding box center [497, 148] width 10 height 26
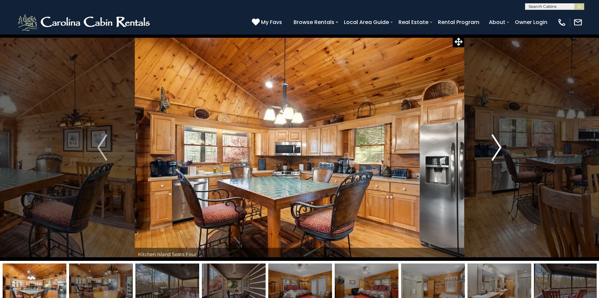
click at [495, 155] on img "Next" at bounding box center [497, 148] width 10 height 26
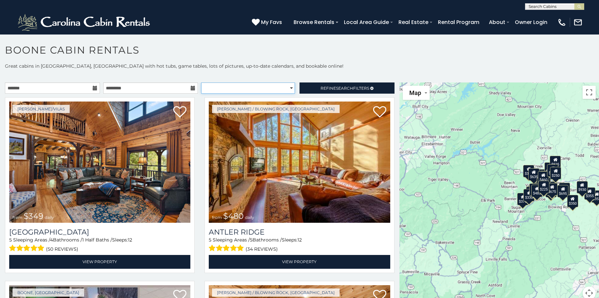
click at [287, 88] on select "**********" at bounding box center [247, 88] width 93 height 11
select select "**********"
click at [201, 83] on select "**********" at bounding box center [247, 88] width 93 height 11
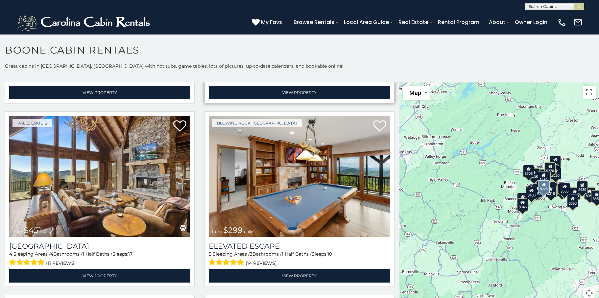
scroll to position [2468, 0]
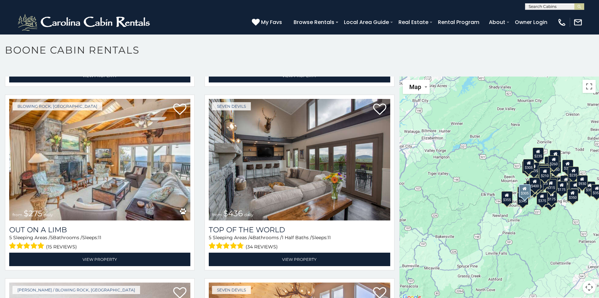
scroll to position [3308, 0]
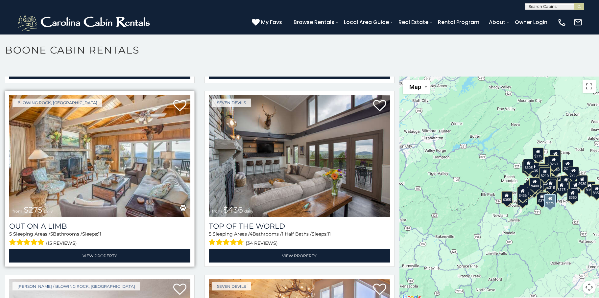
click at [102, 134] on img at bounding box center [99, 155] width 181 height 121
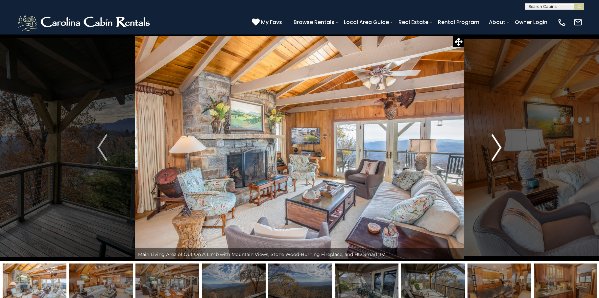
click at [497, 152] on img "Next" at bounding box center [497, 148] width 10 height 26
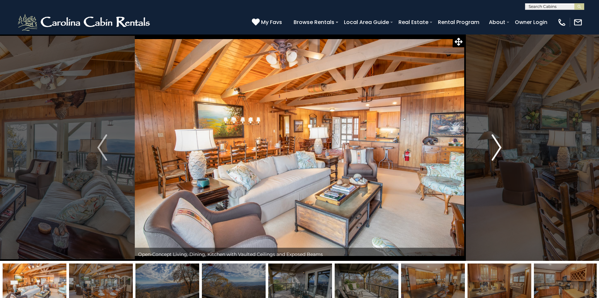
click at [497, 152] on img "Next" at bounding box center [497, 148] width 10 height 26
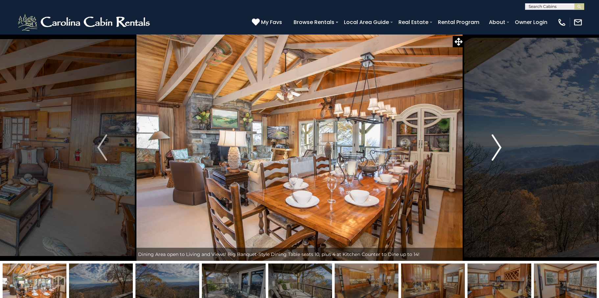
click at [497, 152] on img "Next" at bounding box center [497, 148] width 10 height 26
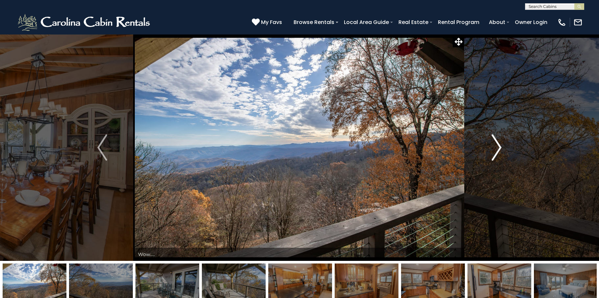
click at [497, 152] on img "Next" at bounding box center [497, 148] width 10 height 26
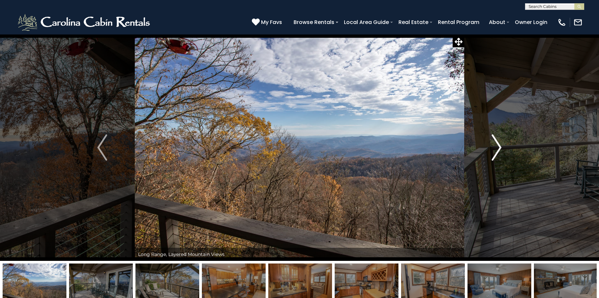
click at [497, 152] on img "Next" at bounding box center [497, 148] width 10 height 26
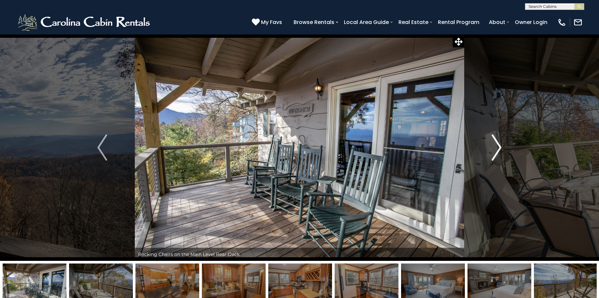
click at [497, 152] on img "Next" at bounding box center [497, 148] width 10 height 26
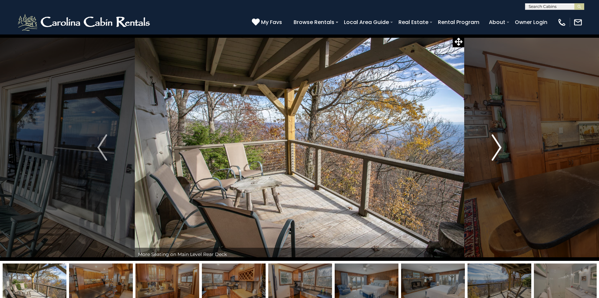
click at [497, 152] on img "Next" at bounding box center [497, 148] width 10 height 26
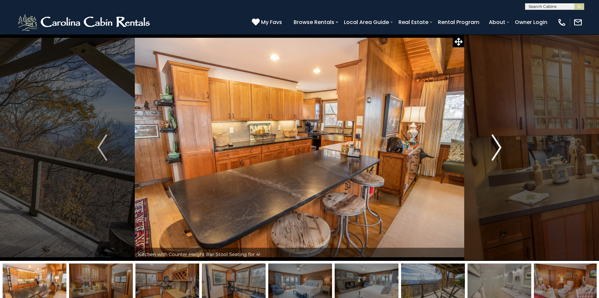
click at [497, 152] on img "Next" at bounding box center [497, 148] width 10 height 26
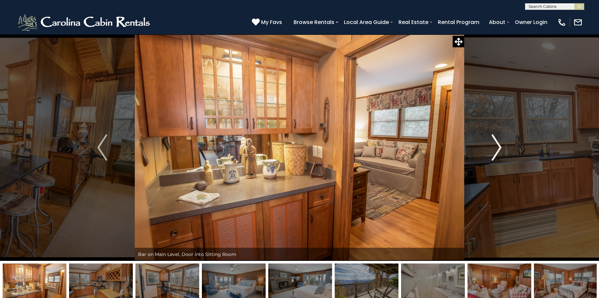
click at [497, 152] on img "Next" at bounding box center [497, 148] width 10 height 26
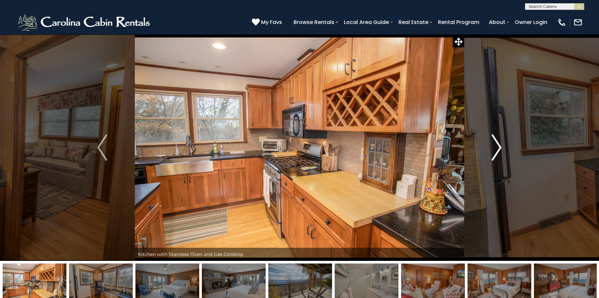
click at [497, 152] on img "Next" at bounding box center [497, 148] width 10 height 26
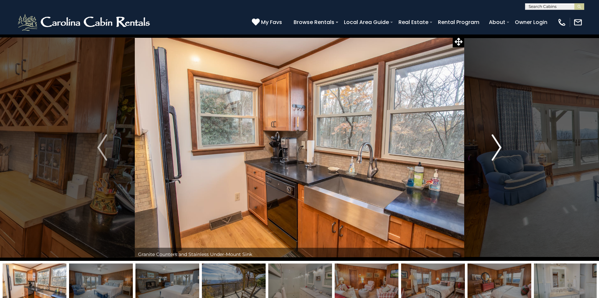
click at [497, 152] on img "Next" at bounding box center [497, 148] width 10 height 26
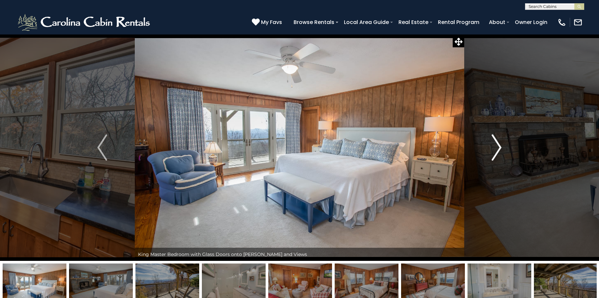
click at [494, 152] on img "Next" at bounding box center [497, 148] width 10 height 26
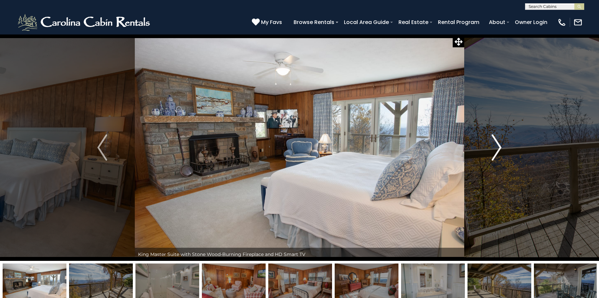
click at [493, 152] on img "Next" at bounding box center [497, 148] width 10 height 26
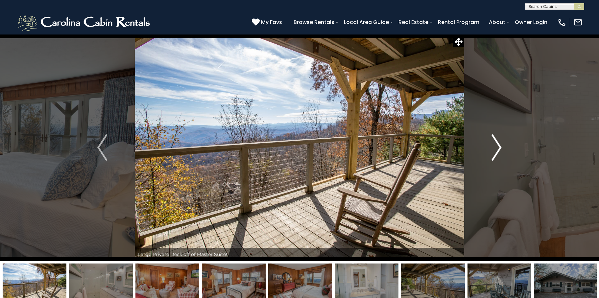
click at [493, 152] on img "Next" at bounding box center [497, 148] width 10 height 26
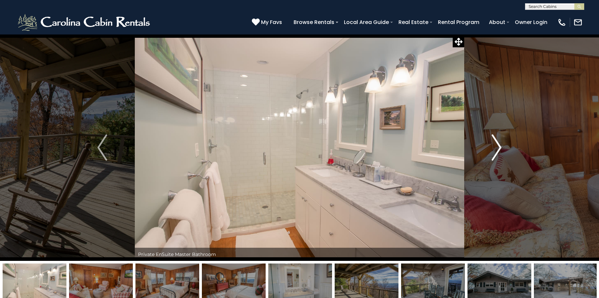
click at [492, 152] on img "Next" at bounding box center [497, 148] width 10 height 26
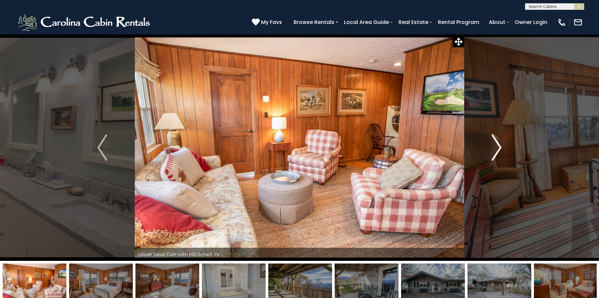
click at [492, 152] on img "Next" at bounding box center [497, 148] width 10 height 26
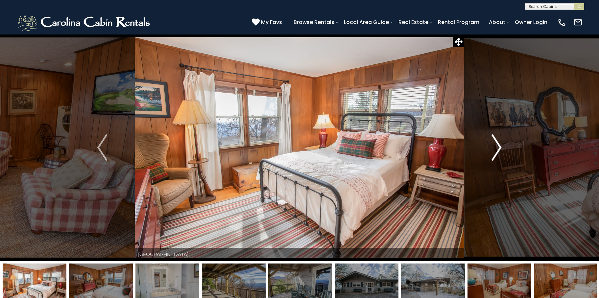
click at [492, 152] on img "Next" at bounding box center [497, 148] width 10 height 26
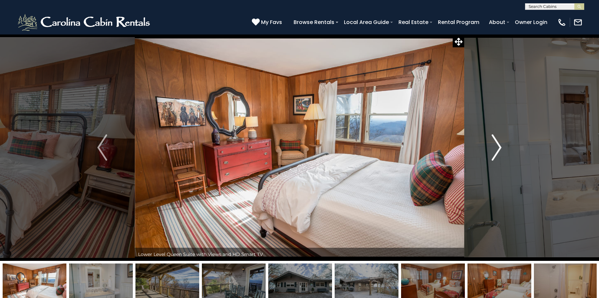
click at [492, 152] on img "Next" at bounding box center [497, 148] width 10 height 26
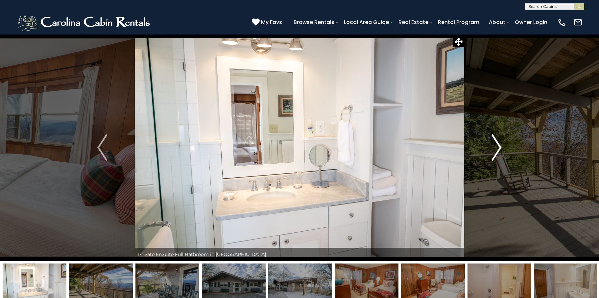
click at [488, 151] on button "Next" at bounding box center [497, 147] width 65 height 227
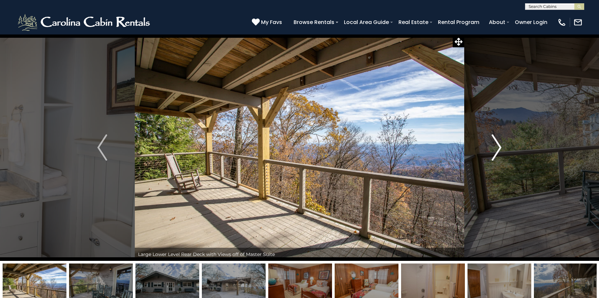
click at [488, 151] on button "Next" at bounding box center [497, 147] width 65 height 227
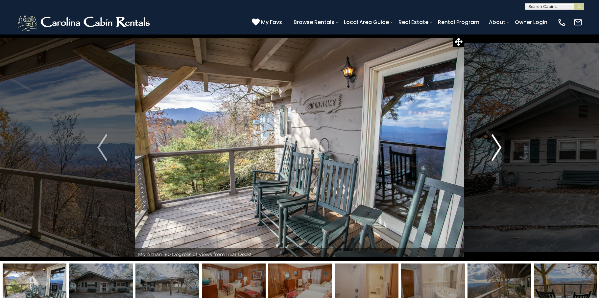
click at [488, 151] on button "Next" at bounding box center [497, 147] width 65 height 227
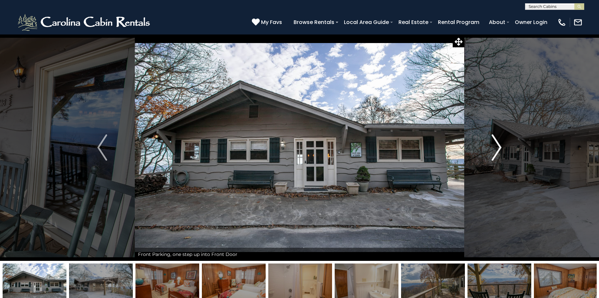
click at [494, 151] on img "Next" at bounding box center [497, 148] width 10 height 26
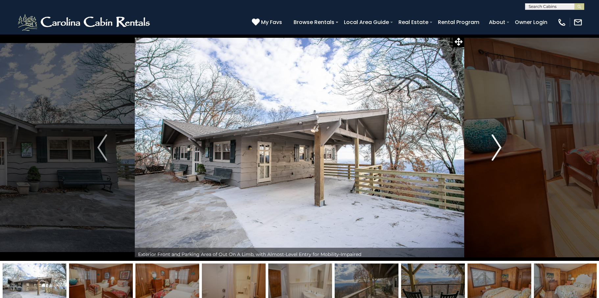
click at [492, 151] on img "Next" at bounding box center [497, 148] width 10 height 26
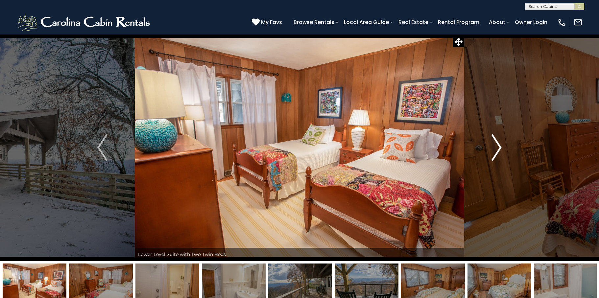
click at [492, 151] on img "Next" at bounding box center [497, 148] width 10 height 26
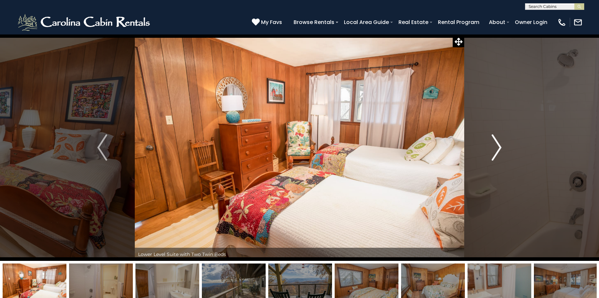
click at [492, 151] on img "Next" at bounding box center [497, 148] width 10 height 26
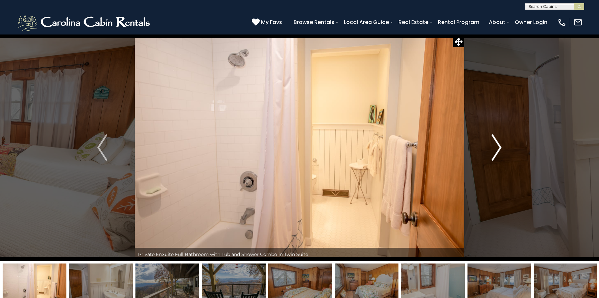
click at [491, 151] on button "Next" at bounding box center [497, 147] width 65 height 227
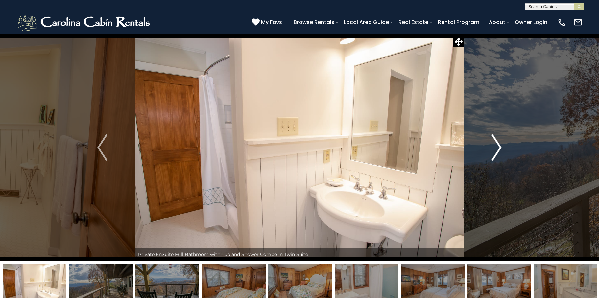
click at [491, 151] on button "Next" at bounding box center [497, 147] width 65 height 227
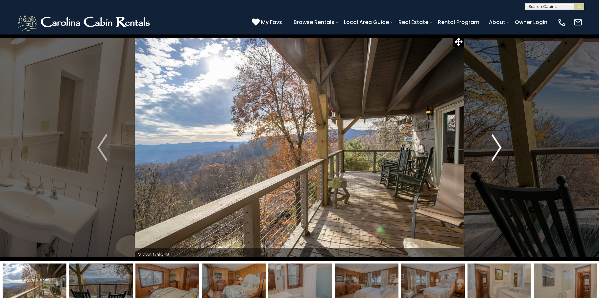
click at [491, 151] on button "Next" at bounding box center [497, 147] width 65 height 227
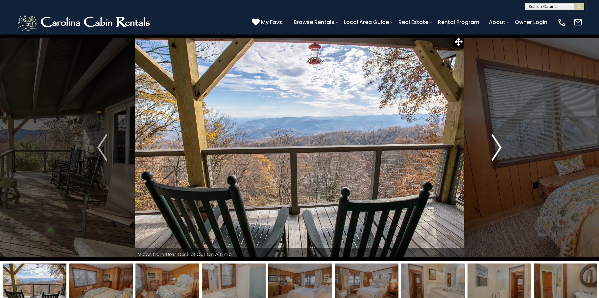
click at [491, 151] on button "Next" at bounding box center [497, 147] width 65 height 227
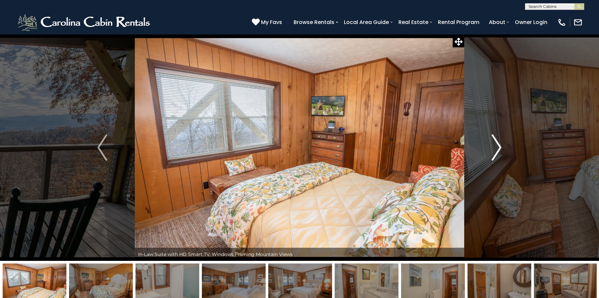
click at [491, 151] on button "Next" at bounding box center [497, 147] width 65 height 227
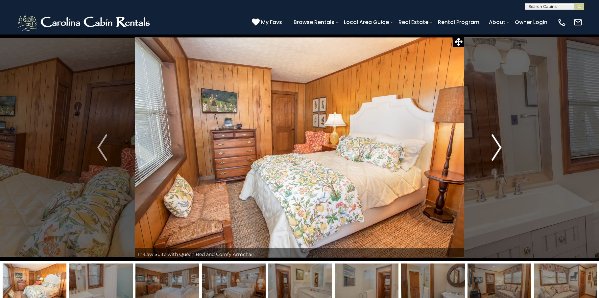
click at [491, 151] on button "Next" at bounding box center [497, 147] width 65 height 227
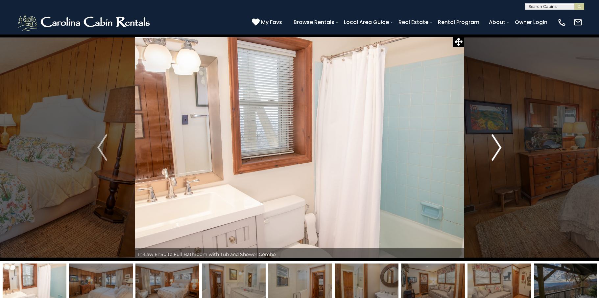
click at [489, 151] on button "Next" at bounding box center [497, 147] width 65 height 227
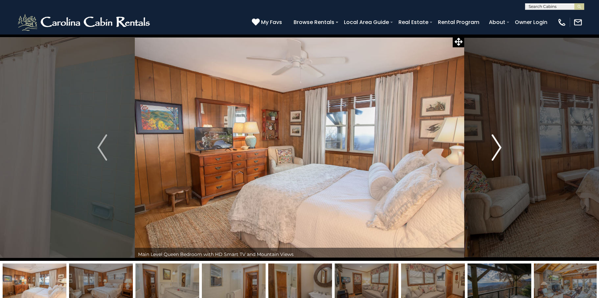
click at [489, 151] on button "Next" at bounding box center [497, 147] width 65 height 227
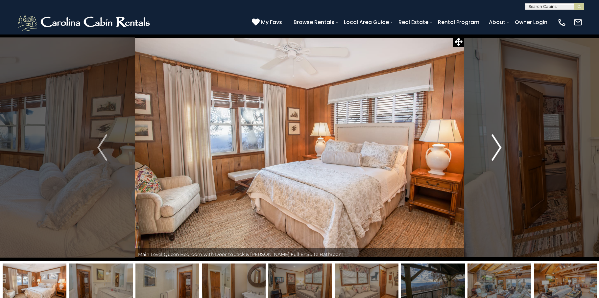
click at [489, 151] on button "Next" at bounding box center [497, 147] width 65 height 227
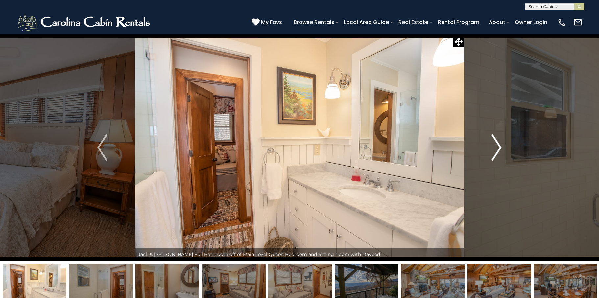
click at [488, 151] on button "Next" at bounding box center [497, 147] width 65 height 227
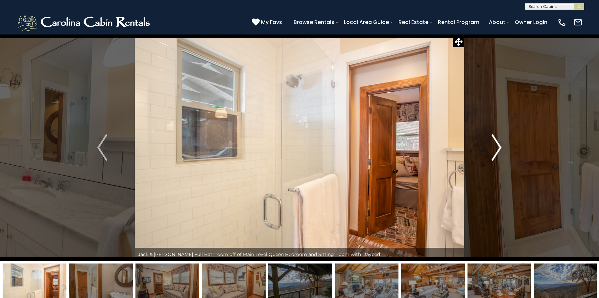
click at [494, 151] on img "Next" at bounding box center [497, 148] width 10 height 26
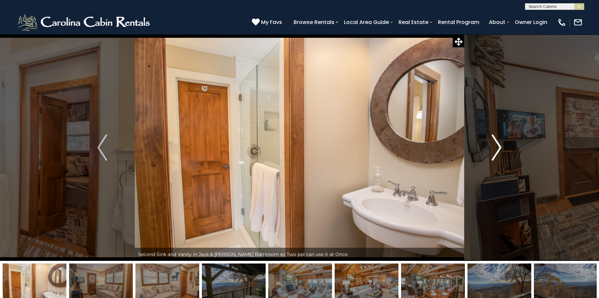
click at [489, 151] on button "Next" at bounding box center [497, 147] width 65 height 227
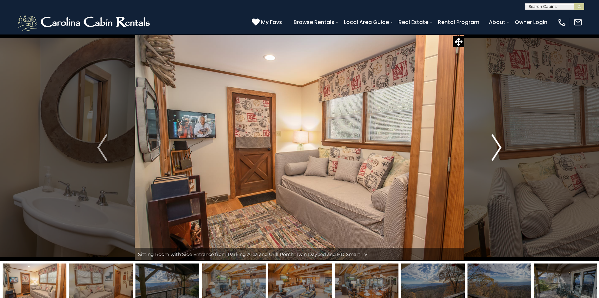
click at [489, 151] on button "Next" at bounding box center [497, 147] width 65 height 227
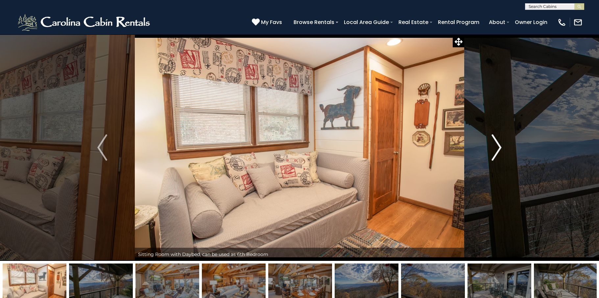
click at [489, 151] on button "Next" at bounding box center [497, 147] width 65 height 227
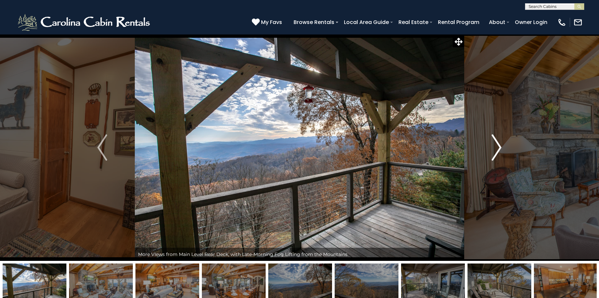
click at [489, 151] on button "Next" at bounding box center [497, 147] width 65 height 227
